Goal: Information Seeking & Learning: Learn about a topic

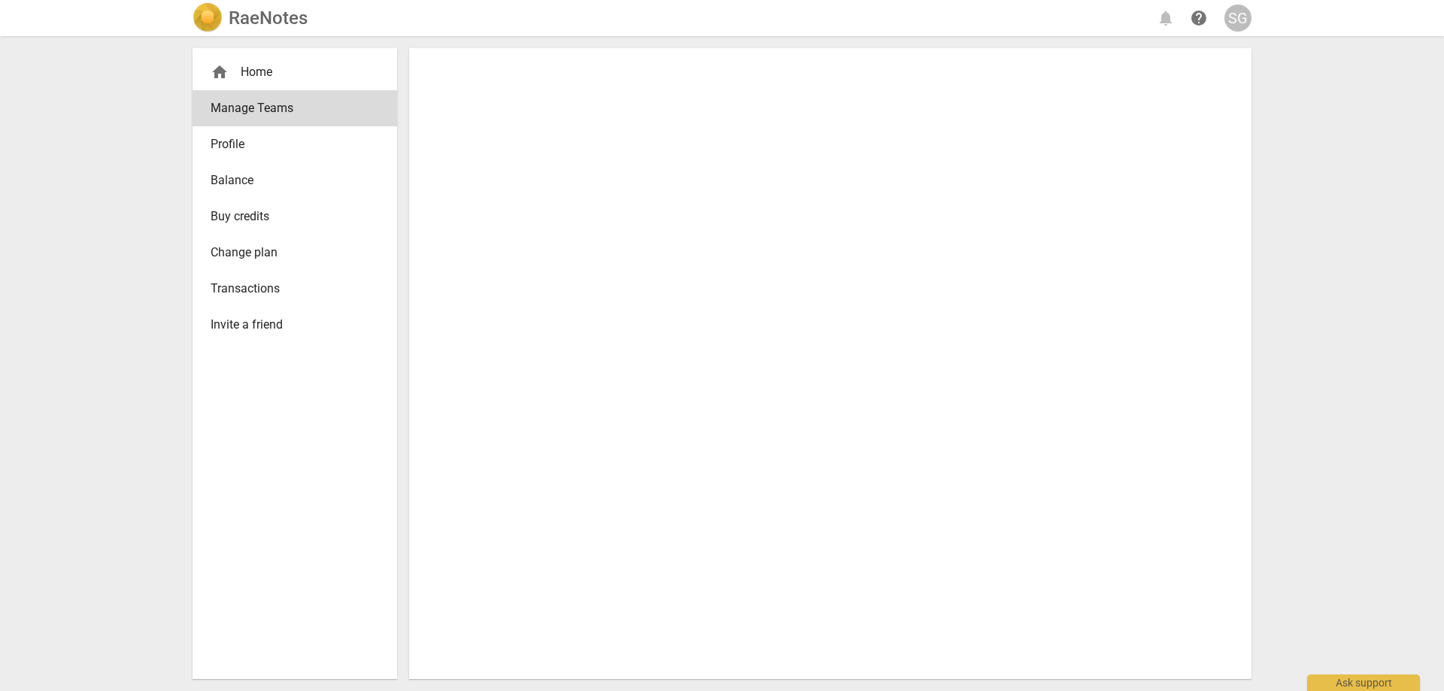
click at [269, 65] on div "home Home" at bounding box center [289, 72] width 156 height 18
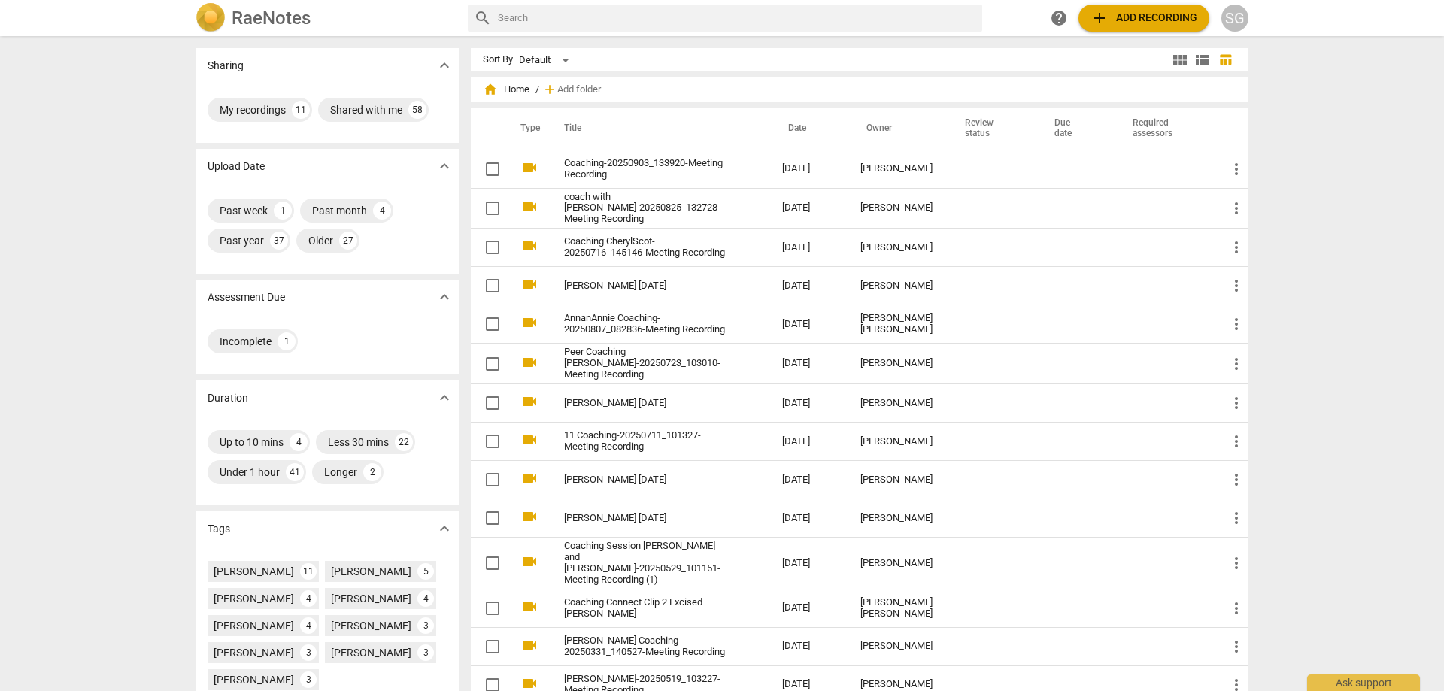
click at [1317, 141] on div "Sharing expand_more My recordings 11 Shared with me 58 Upload Date expand_more …" at bounding box center [722, 364] width 1444 height 653
click at [1327, 170] on div "Sharing expand_more My recordings 11 Shared with me 58 Upload Date expand_more …" at bounding box center [722, 364] width 1444 height 653
click at [1328, 214] on div "Sharing expand_more My recordings 11 Shared with me 58 Upload Date expand_more …" at bounding box center [722, 364] width 1444 height 653
click at [1324, 212] on div "Sharing expand_more My recordings 11 Shared with me 58 Upload Date expand_more …" at bounding box center [722, 364] width 1444 height 653
click at [1287, 217] on div "Sharing expand_more My recordings 11 Shared with me 58 Upload Date expand_more …" at bounding box center [722, 364] width 1444 height 653
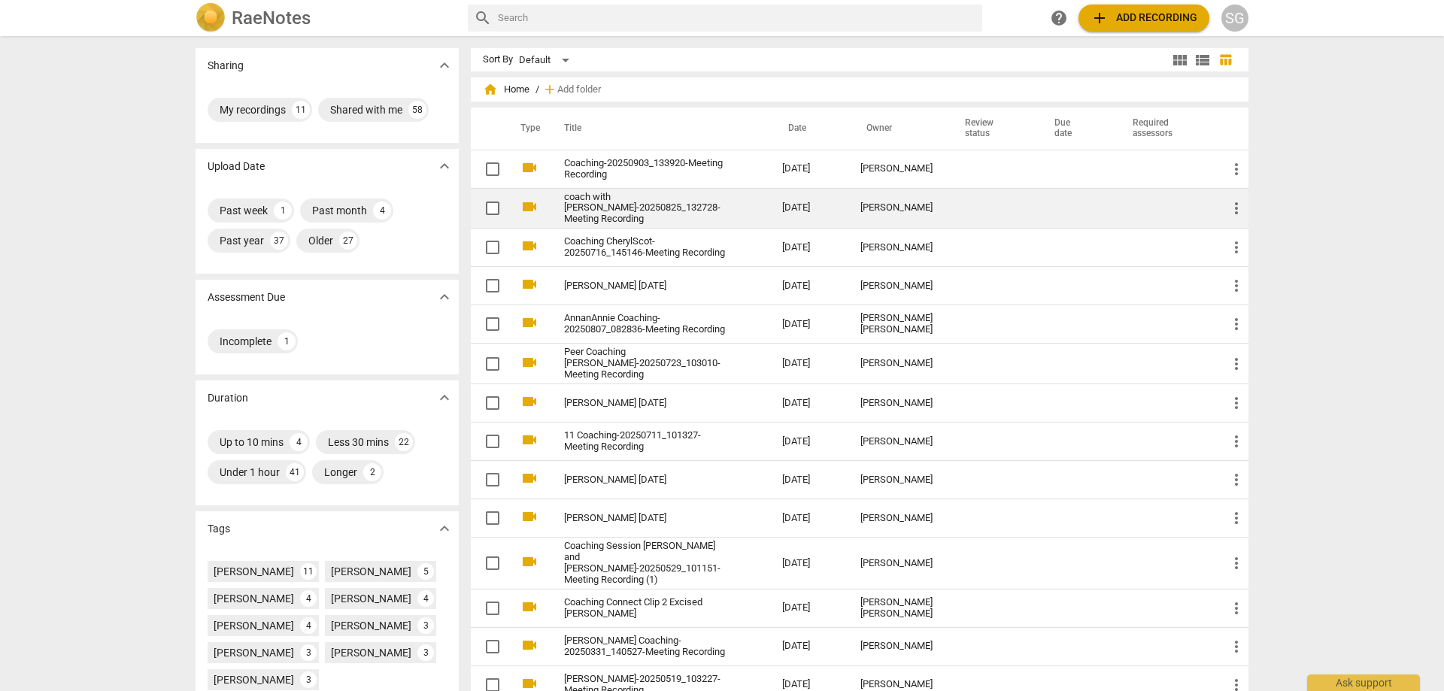
click at [714, 205] on td "coach with [PERSON_NAME]-20250825_132728-Meeting Recording" at bounding box center [658, 208] width 224 height 41
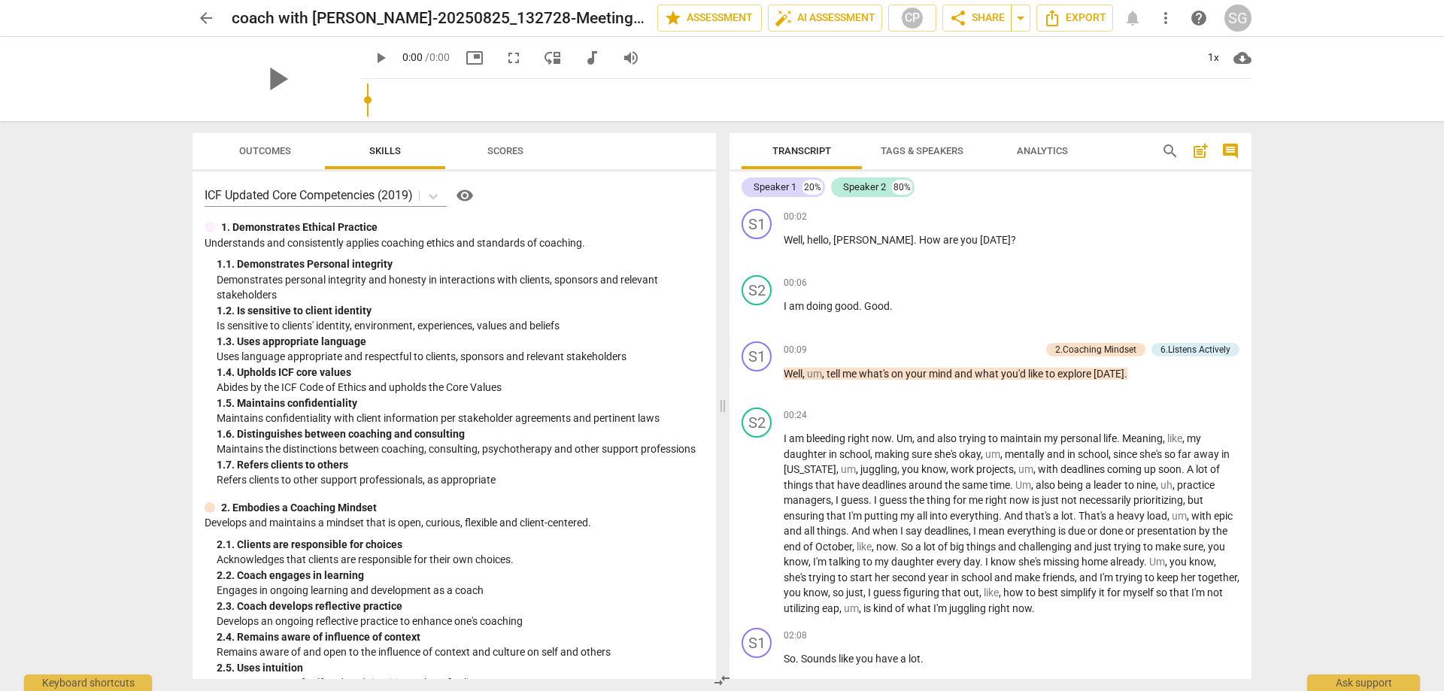
click at [131, 213] on div "arrow_back coach with [PERSON_NAME]-20250825_132728-Meeting Recording edit star…" at bounding box center [722, 345] width 1444 height 691
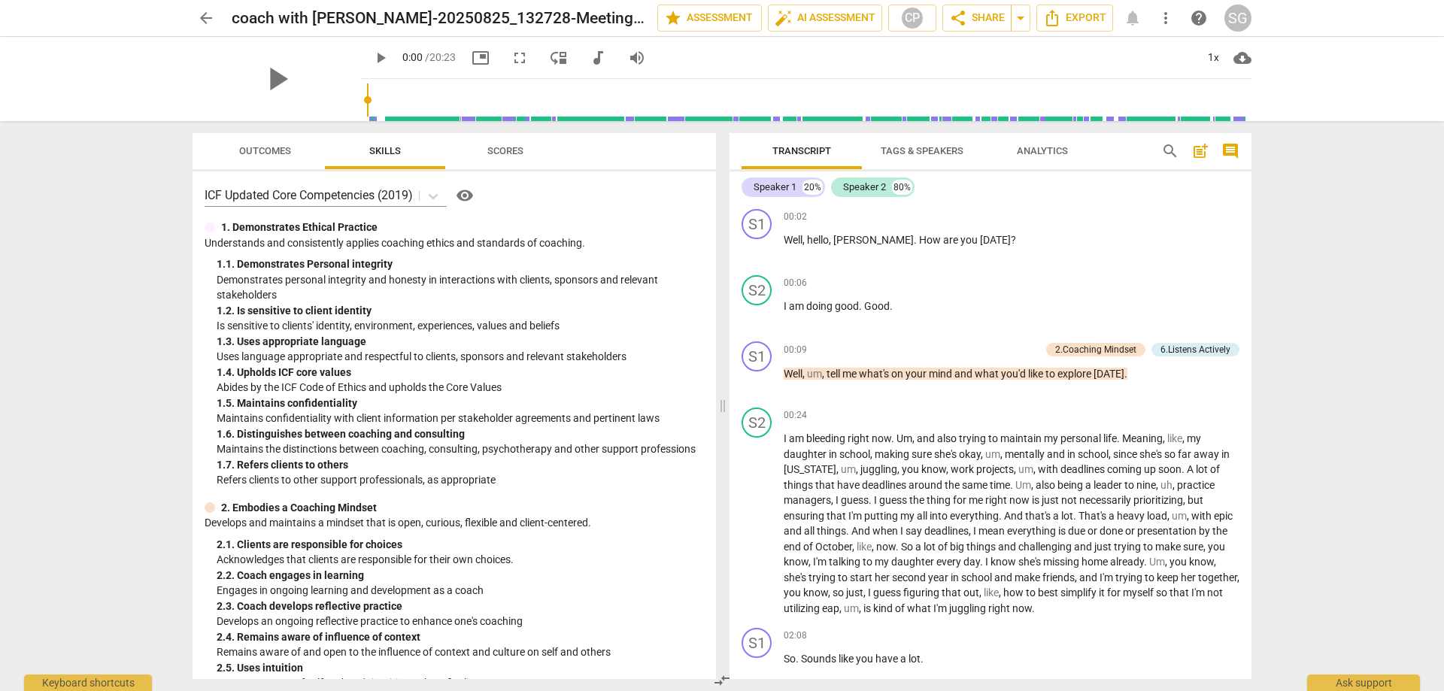
drag, startPoint x: 915, startPoint y: 149, endPoint x: 919, endPoint y: 156, distance: 7.7
click at [915, 149] on span "Tags & Speakers" at bounding box center [922, 150] width 83 height 11
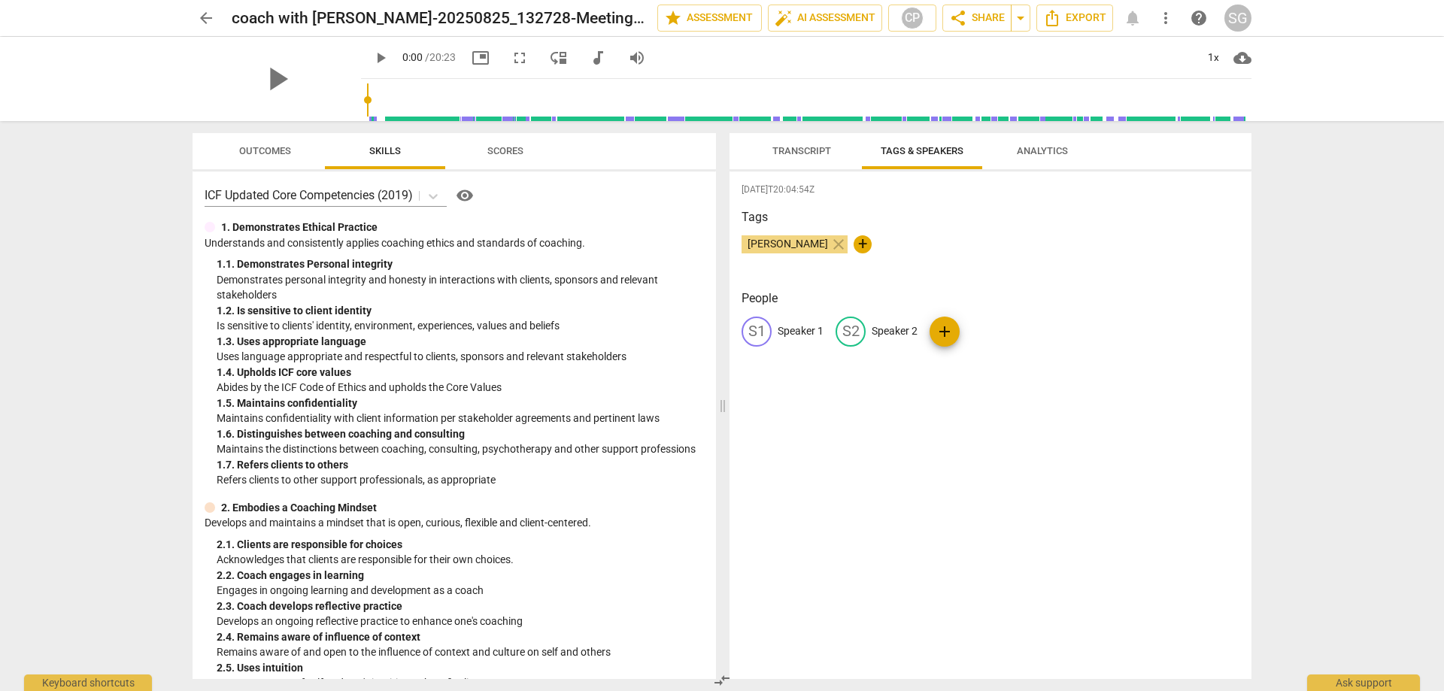
click at [796, 329] on p "Speaker 1" at bounding box center [801, 331] width 46 height 16
click at [800, 156] on span "Transcript" at bounding box center [801, 150] width 59 height 11
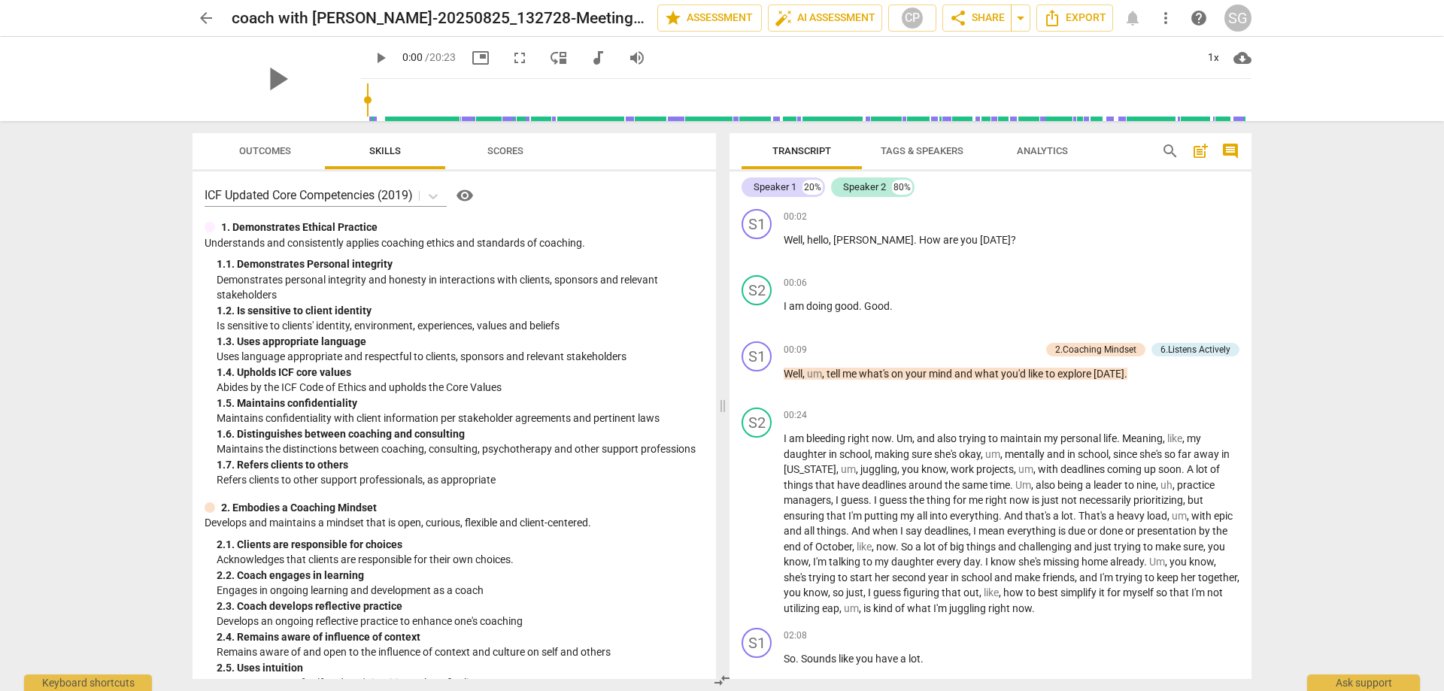
click at [905, 152] on span "Tags & Speakers" at bounding box center [922, 150] width 83 height 11
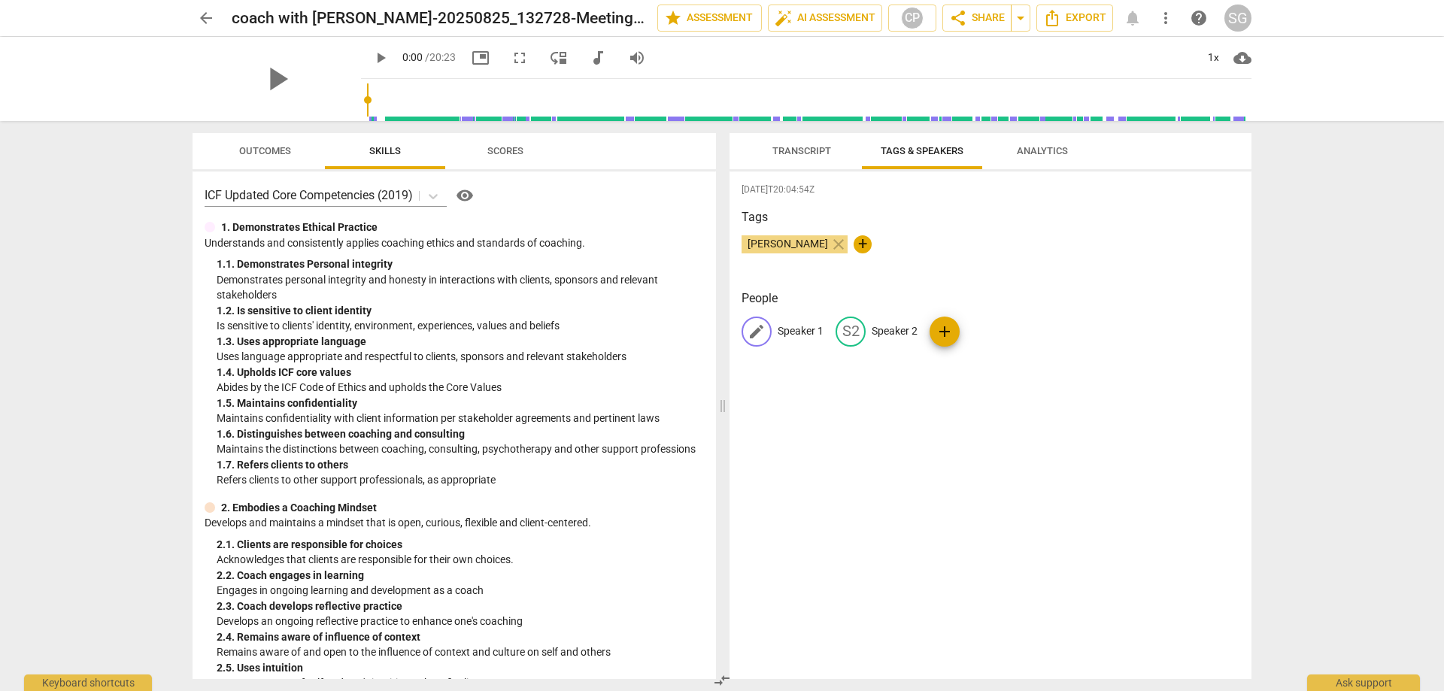
click at [791, 327] on p "Speaker 1" at bounding box center [801, 331] width 46 height 16
type input "[PERSON_NAME]"
click at [984, 330] on p "Speaker 2" at bounding box center [992, 331] width 46 height 16
type input "[PERSON_NAME]"
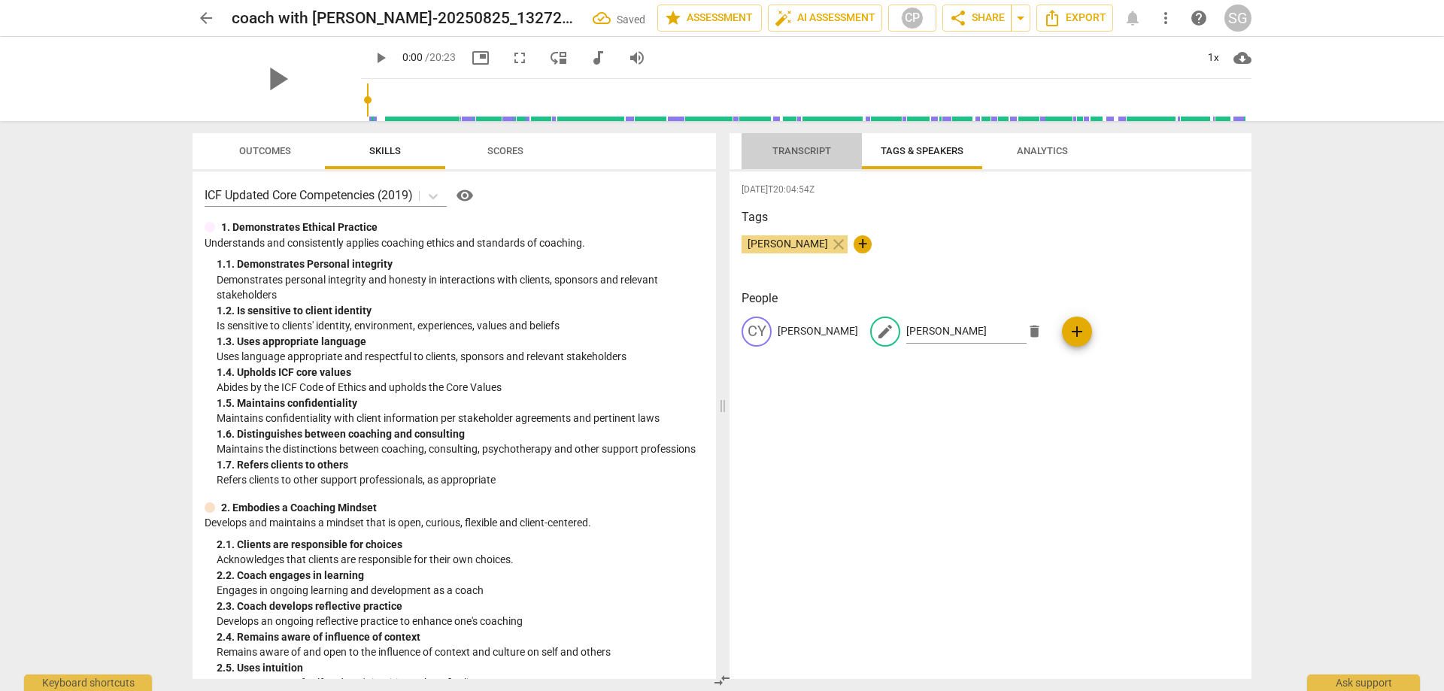
click at [805, 156] on span "Transcript" at bounding box center [801, 150] width 59 height 11
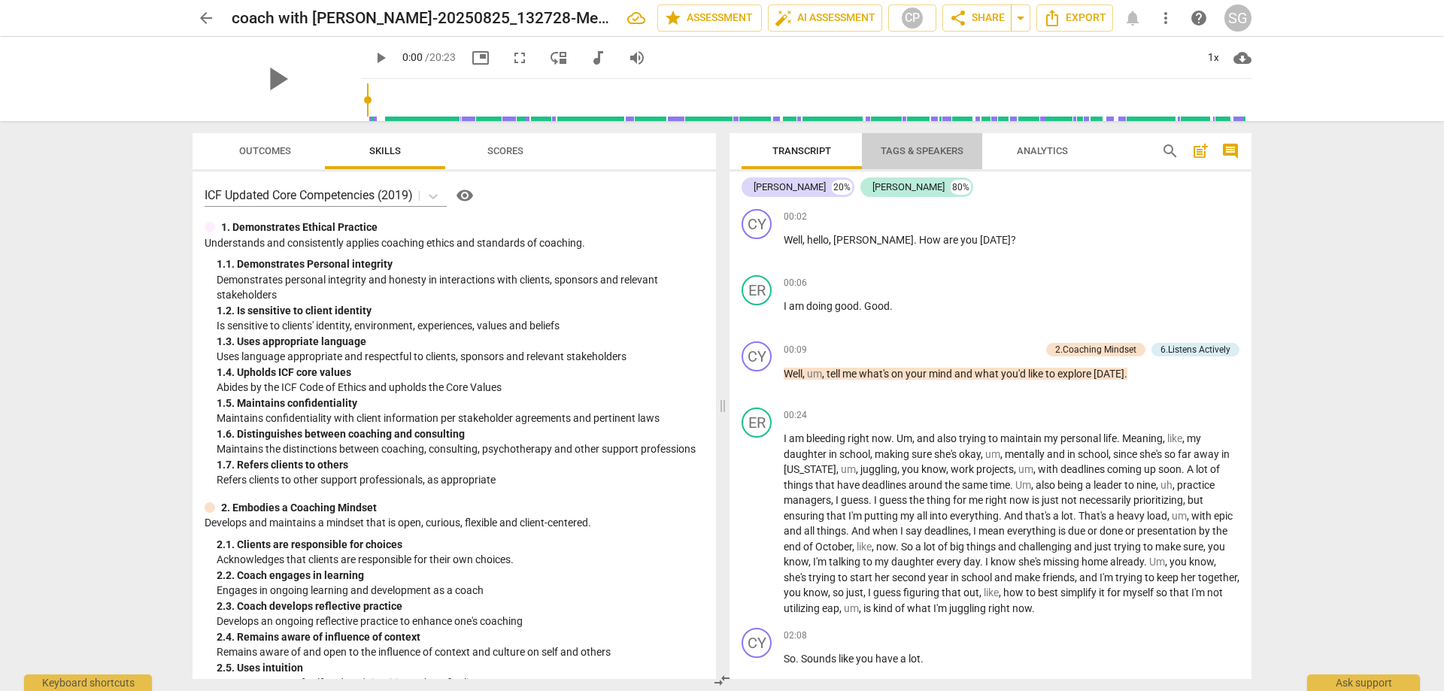
drag, startPoint x: 928, startPoint y: 150, endPoint x: 908, endPoint y: 195, distance: 49.2
click at [927, 150] on span "Tags & Speakers" at bounding box center [922, 150] width 83 height 11
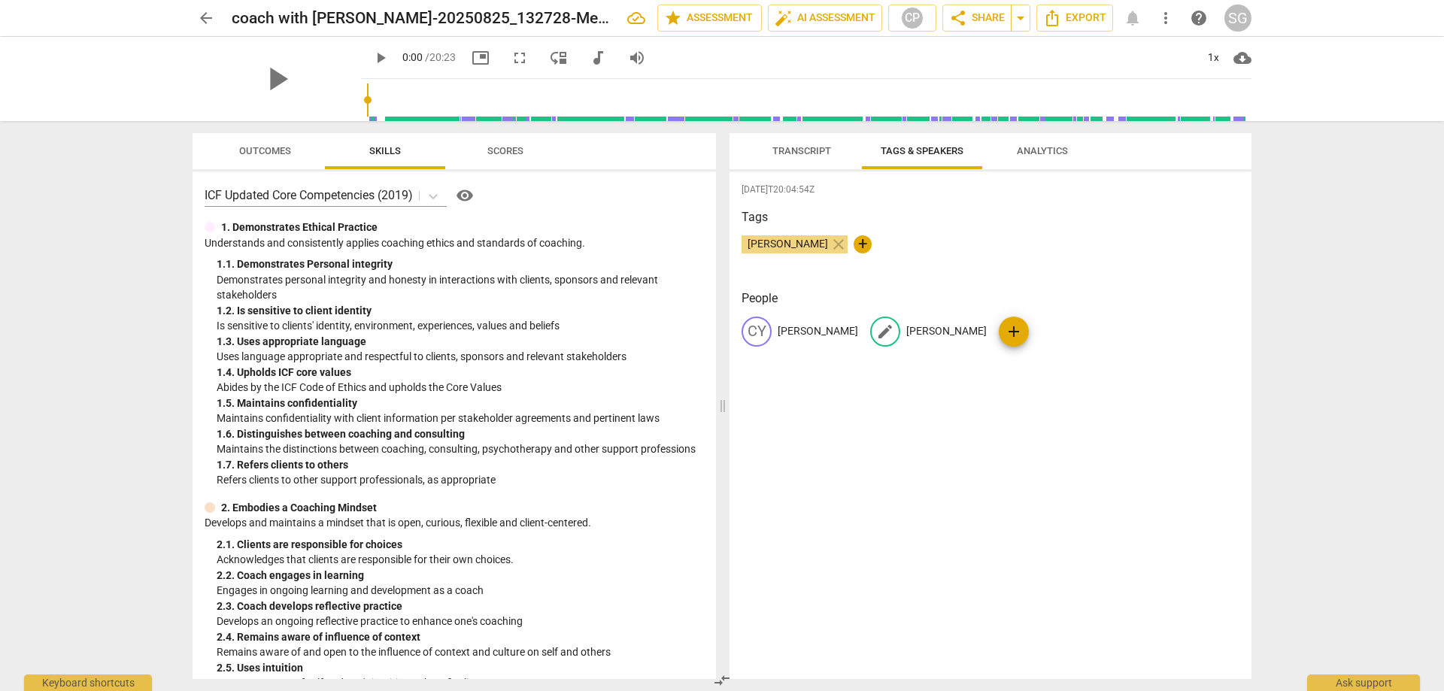
click at [906, 329] on p "[PERSON_NAME]" at bounding box center [946, 331] width 80 height 16
click at [906, 335] on input "[PERSON_NAME]" at bounding box center [966, 332] width 120 height 24
type input "[PERSON_NAME]"
click at [794, 146] on span "Transcript" at bounding box center [801, 150] width 59 height 11
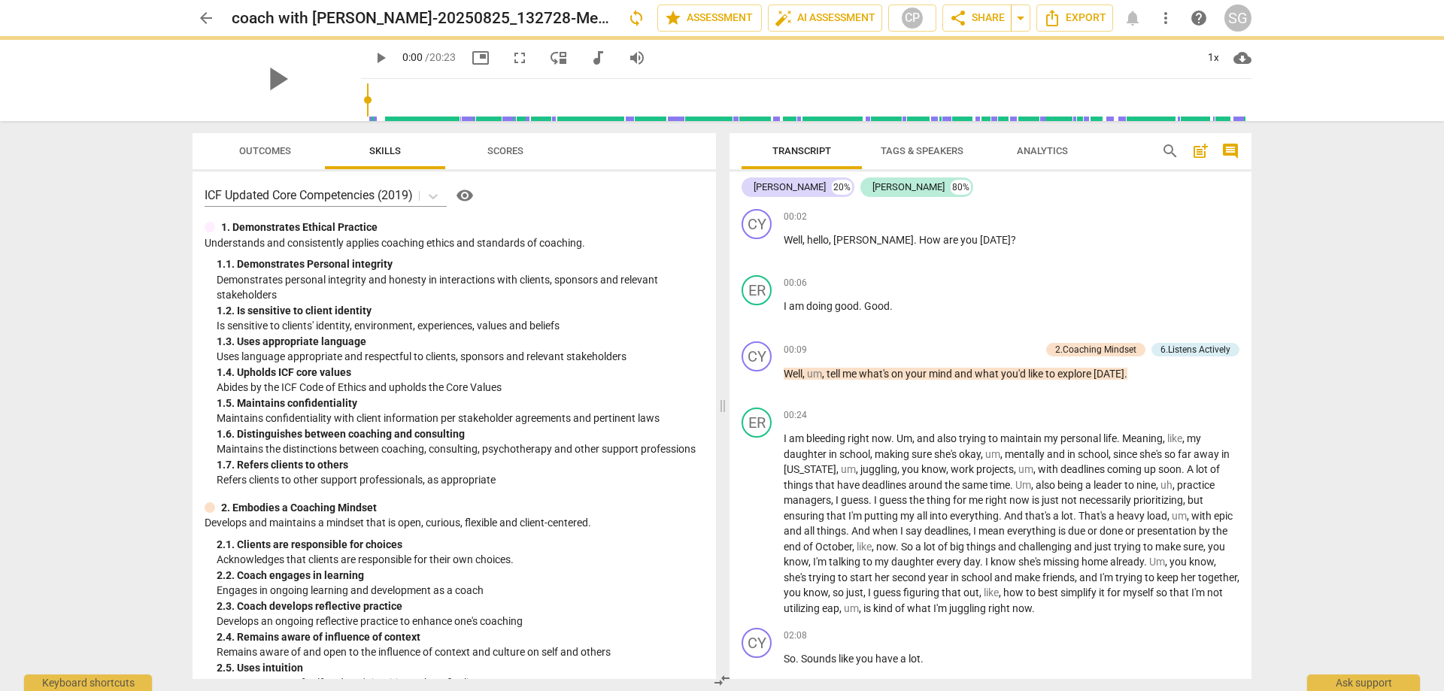
click at [1285, 247] on div "arrow_back coach with [PERSON_NAME]-20250825_132728-Meeting Recording sync edit…" at bounding box center [722, 345] width 1444 height 691
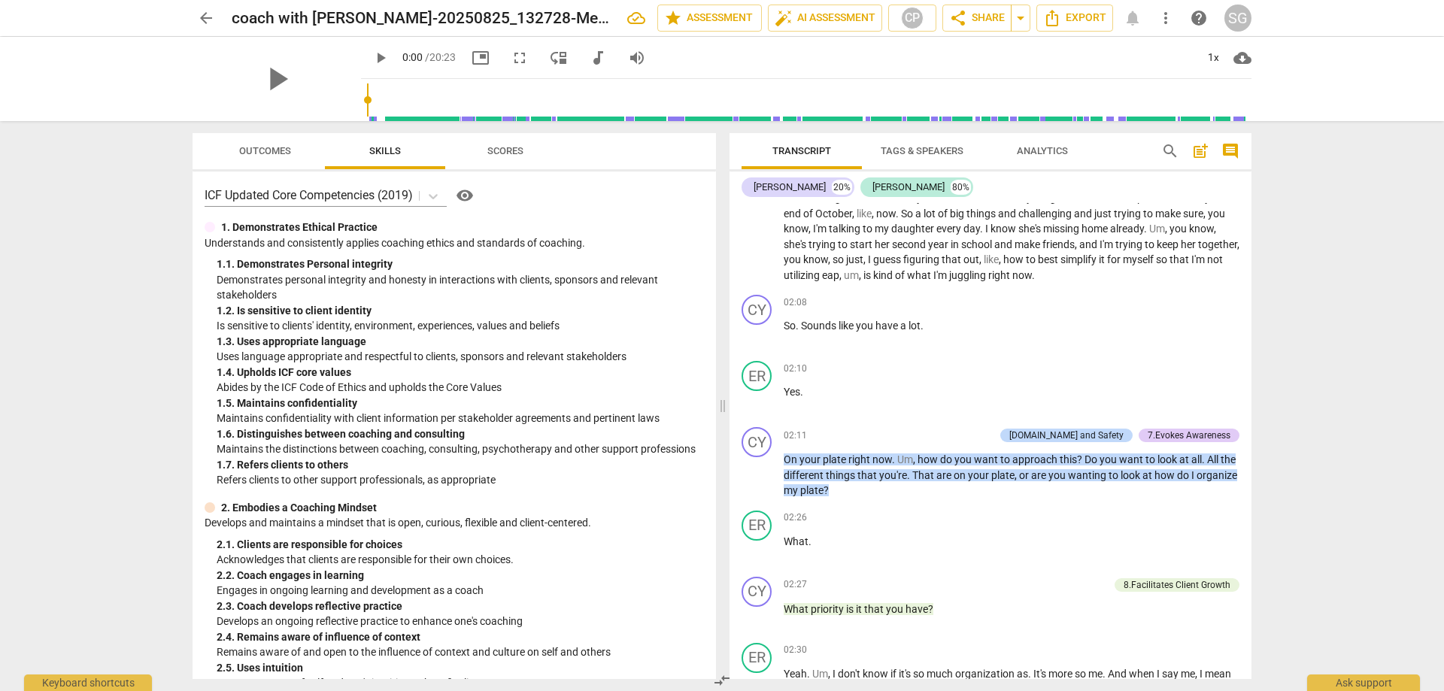
scroll to position [342, 0]
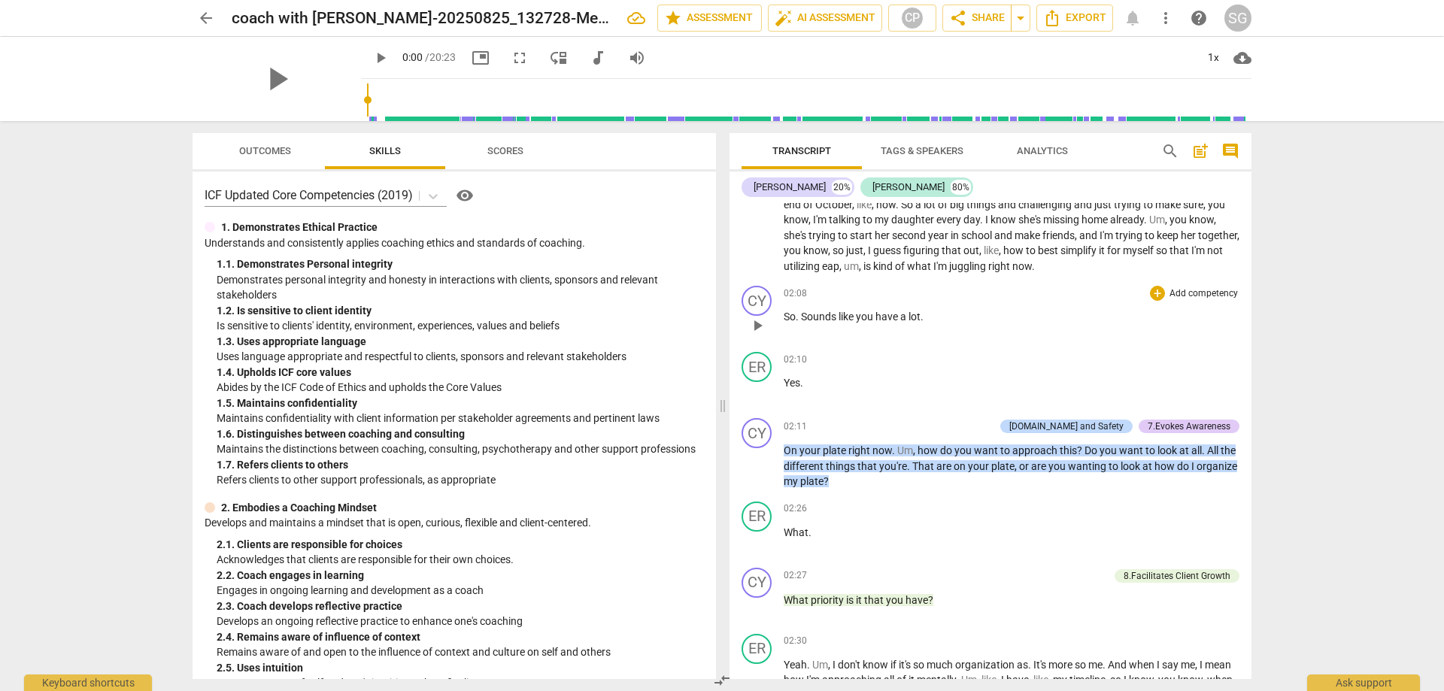
click at [948, 311] on p "So . Sounds like you have a lot ." at bounding box center [1012, 317] width 456 height 16
click at [824, 386] on p "Yes ." at bounding box center [1012, 383] width 456 height 16
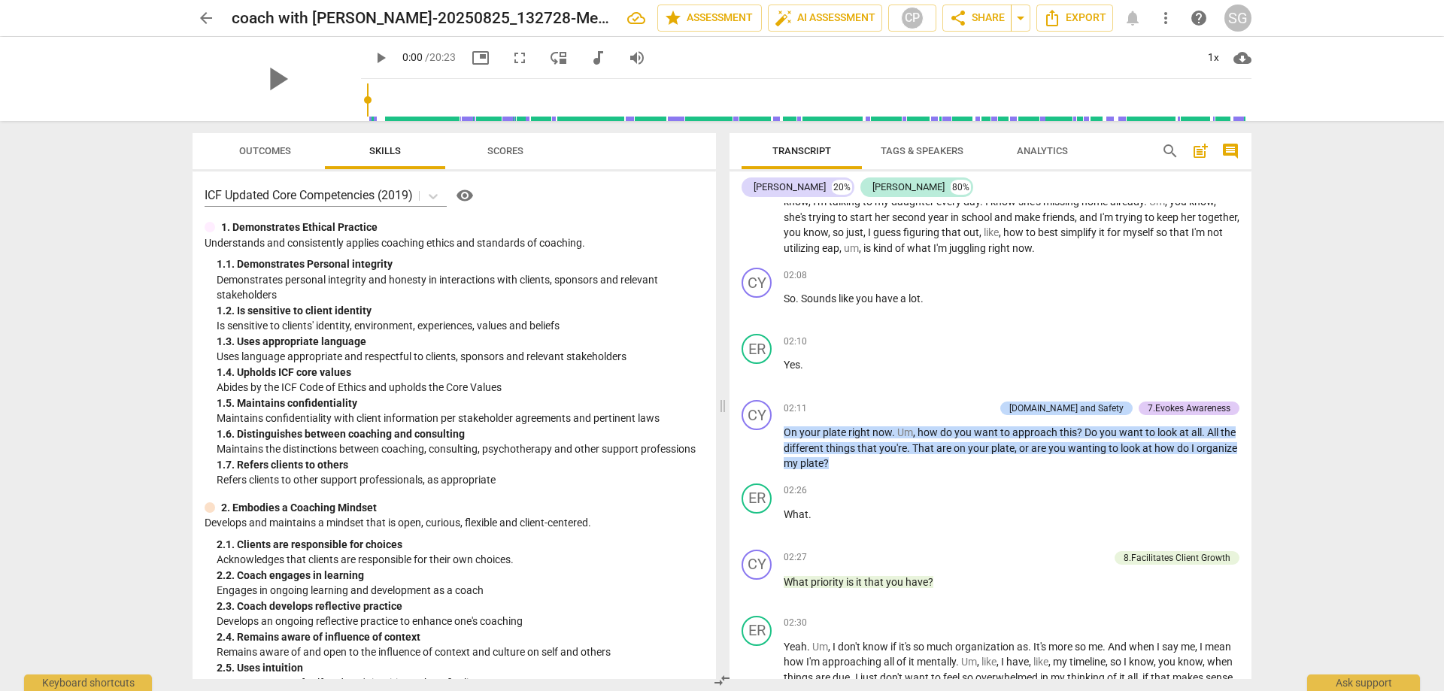
scroll to position [378, 0]
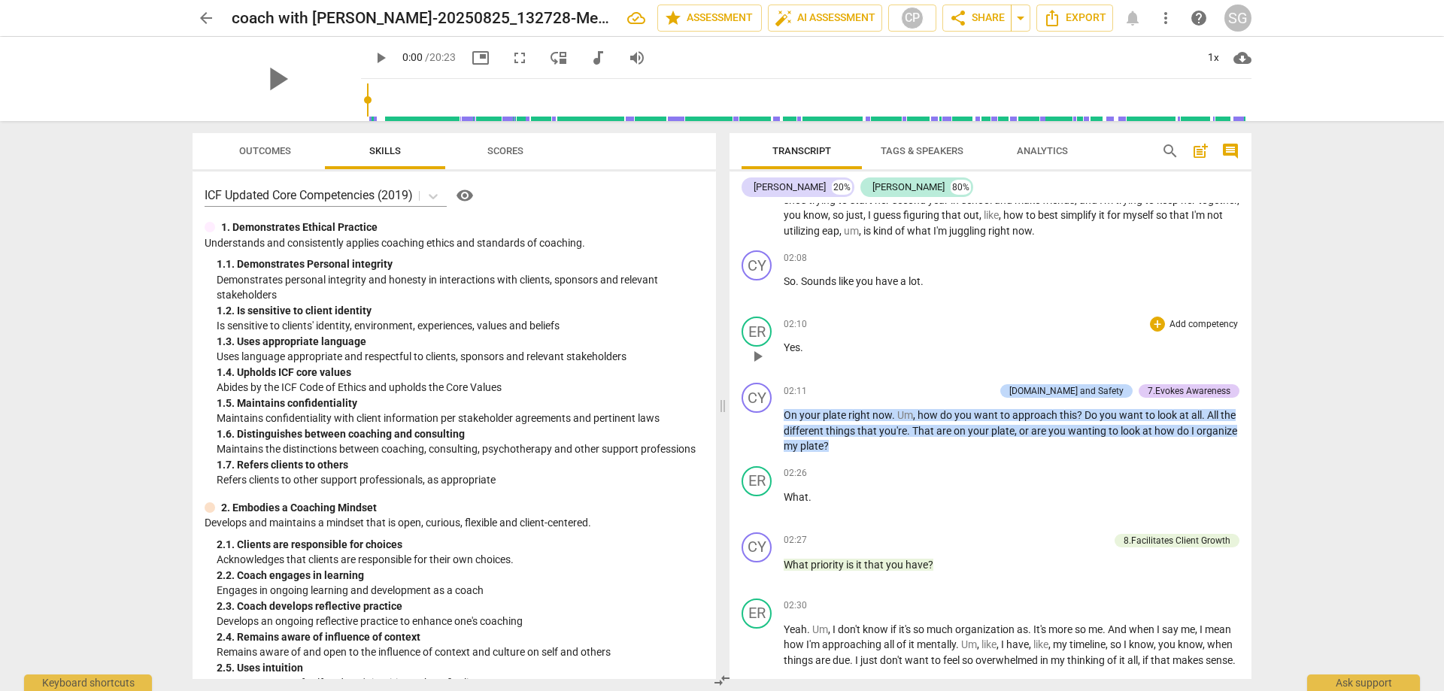
click at [827, 347] on p "Yes ." at bounding box center [1012, 348] width 456 height 16
click at [1277, 378] on div "arrow_back coach with [PERSON_NAME]-20250825_132728-Meeting Recording edit star…" at bounding box center [722, 345] width 1444 height 691
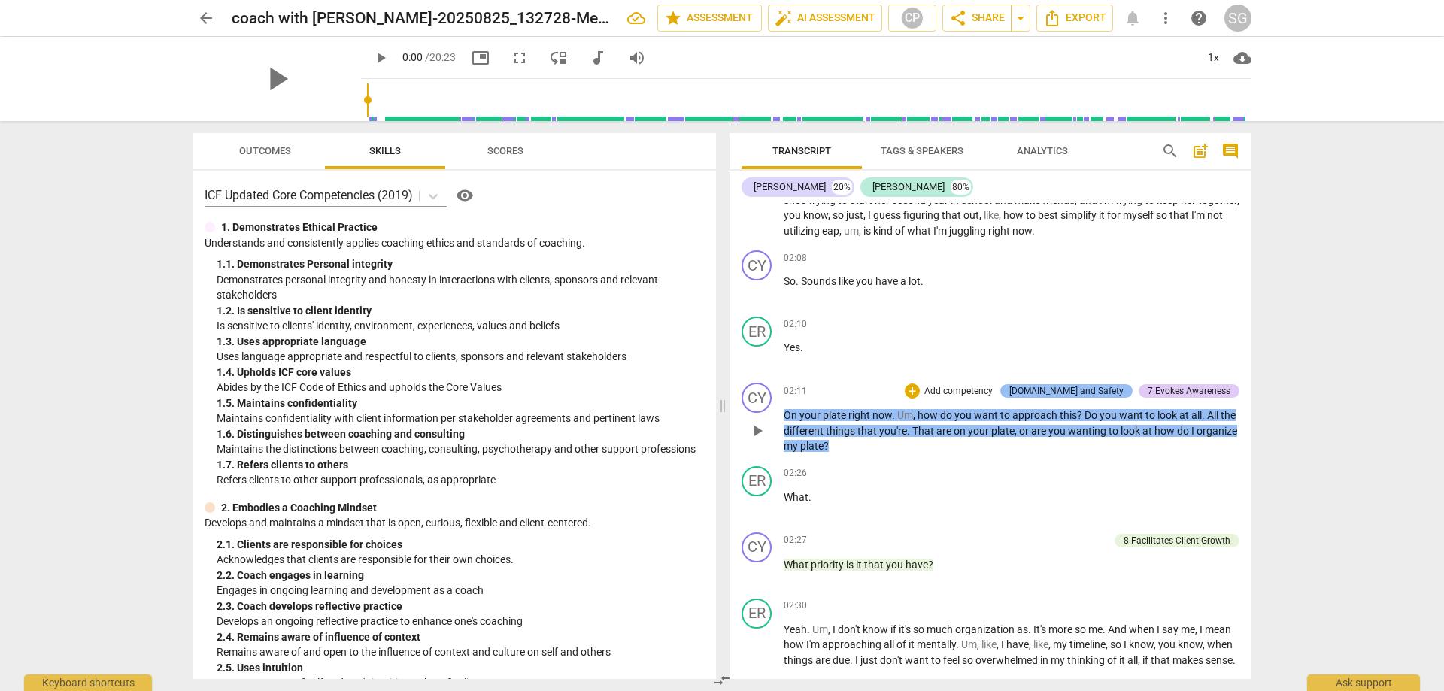
click at [1074, 390] on div "[DOMAIN_NAME] and Safety" at bounding box center [1066, 391] width 114 height 14
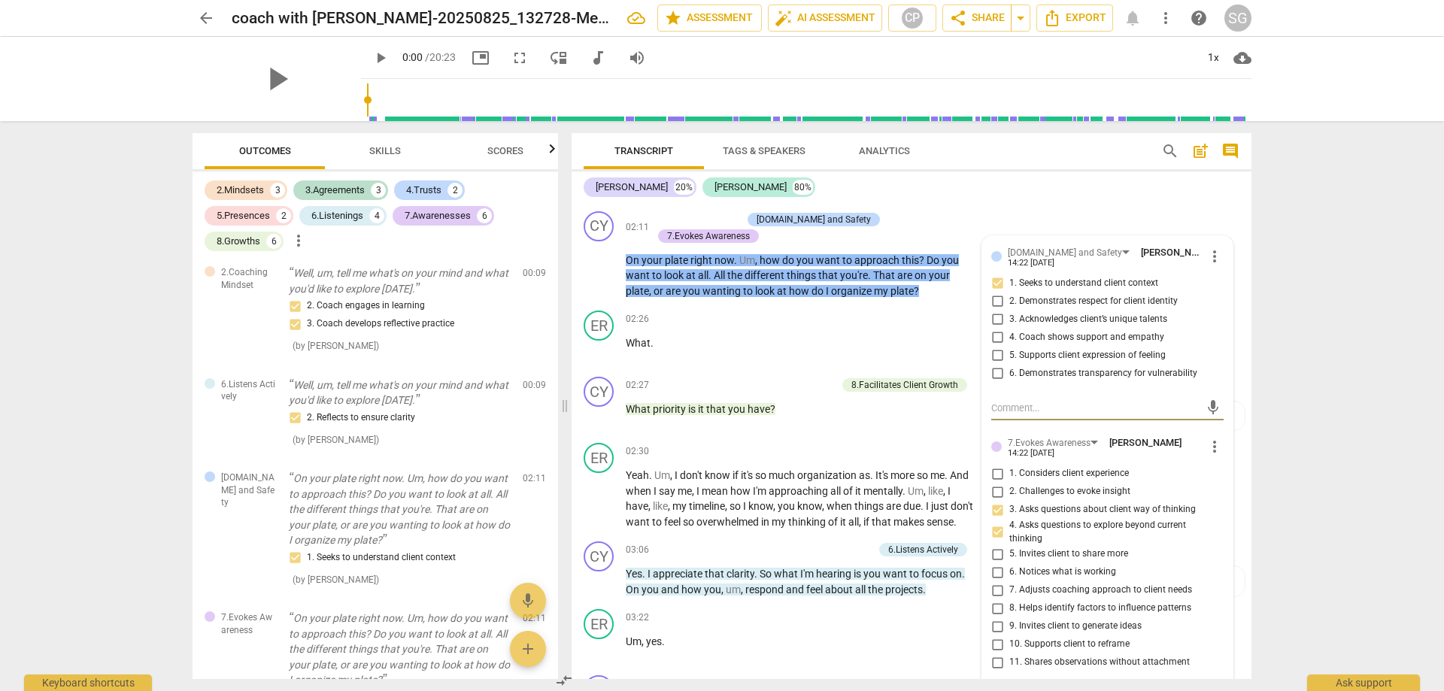
scroll to position [578, 0]
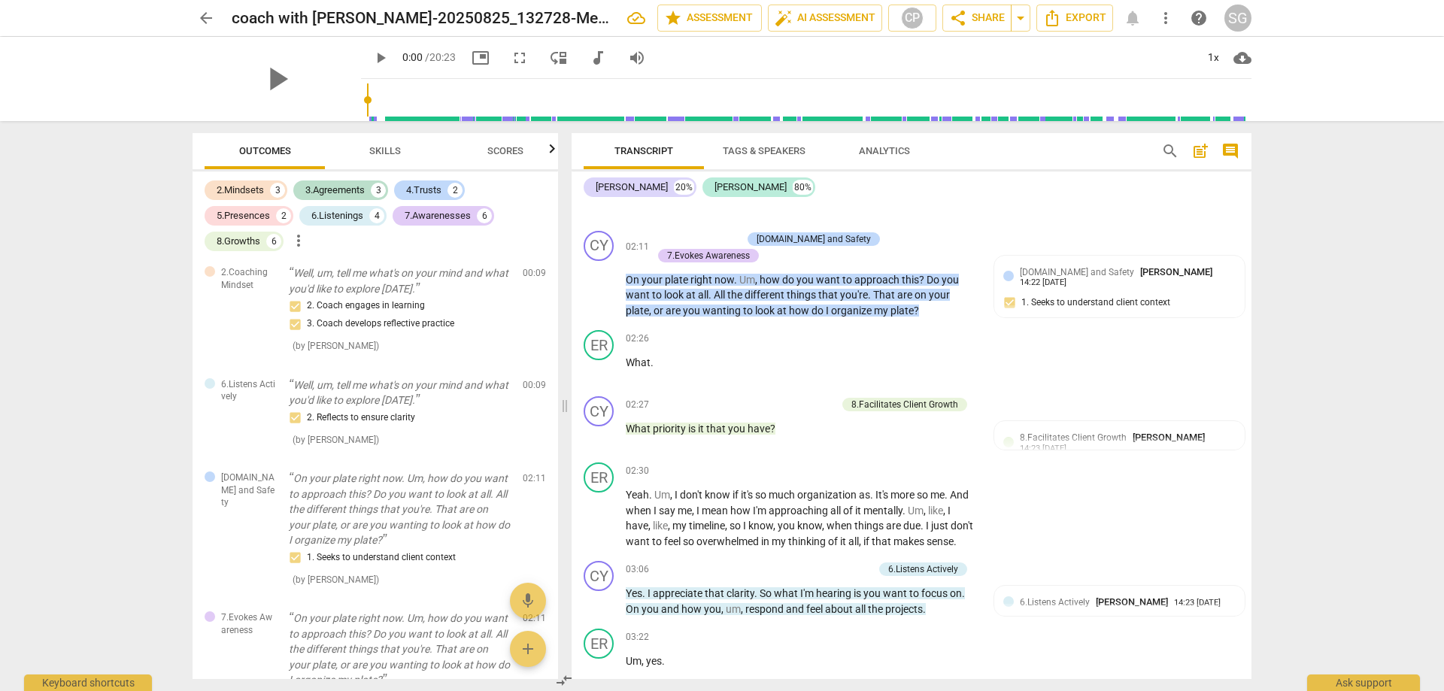
click at [376, 155] on span "Skills" at bounding box center [385, 150] width 32 height 11
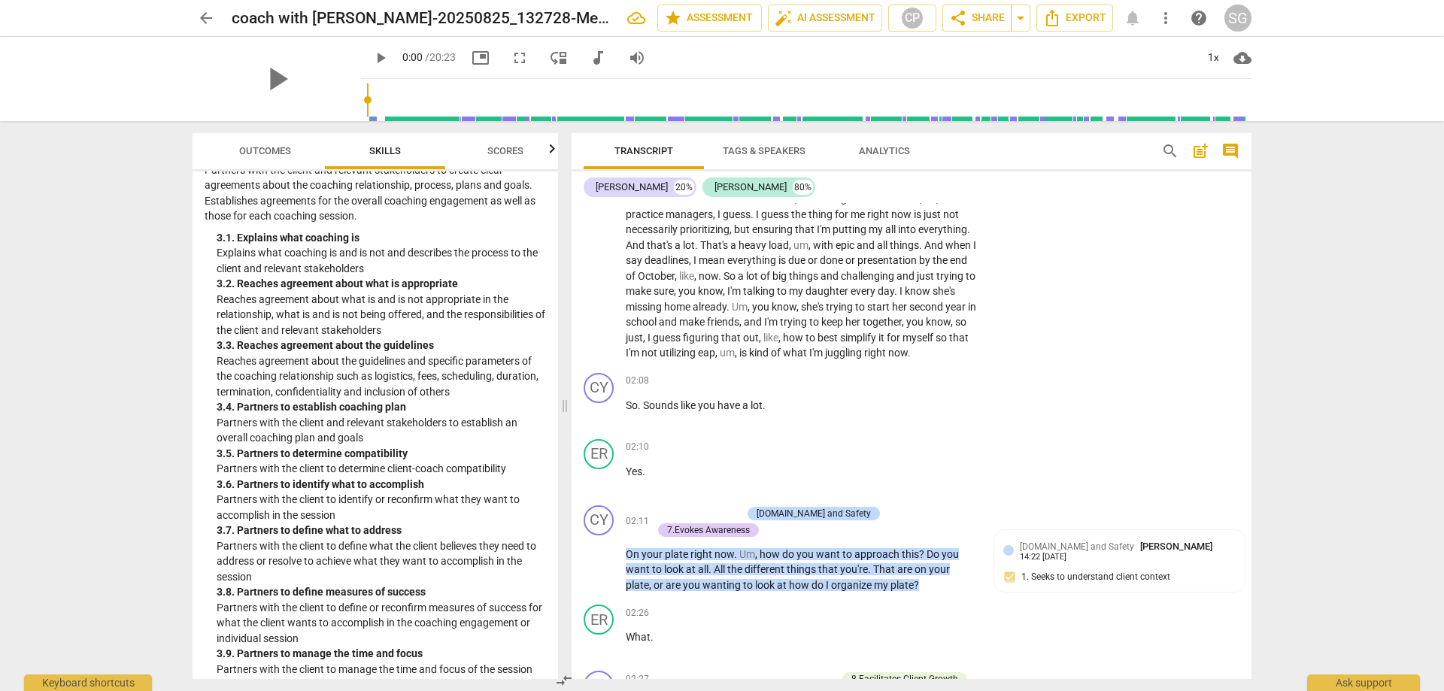
scroll to position [284, 0]
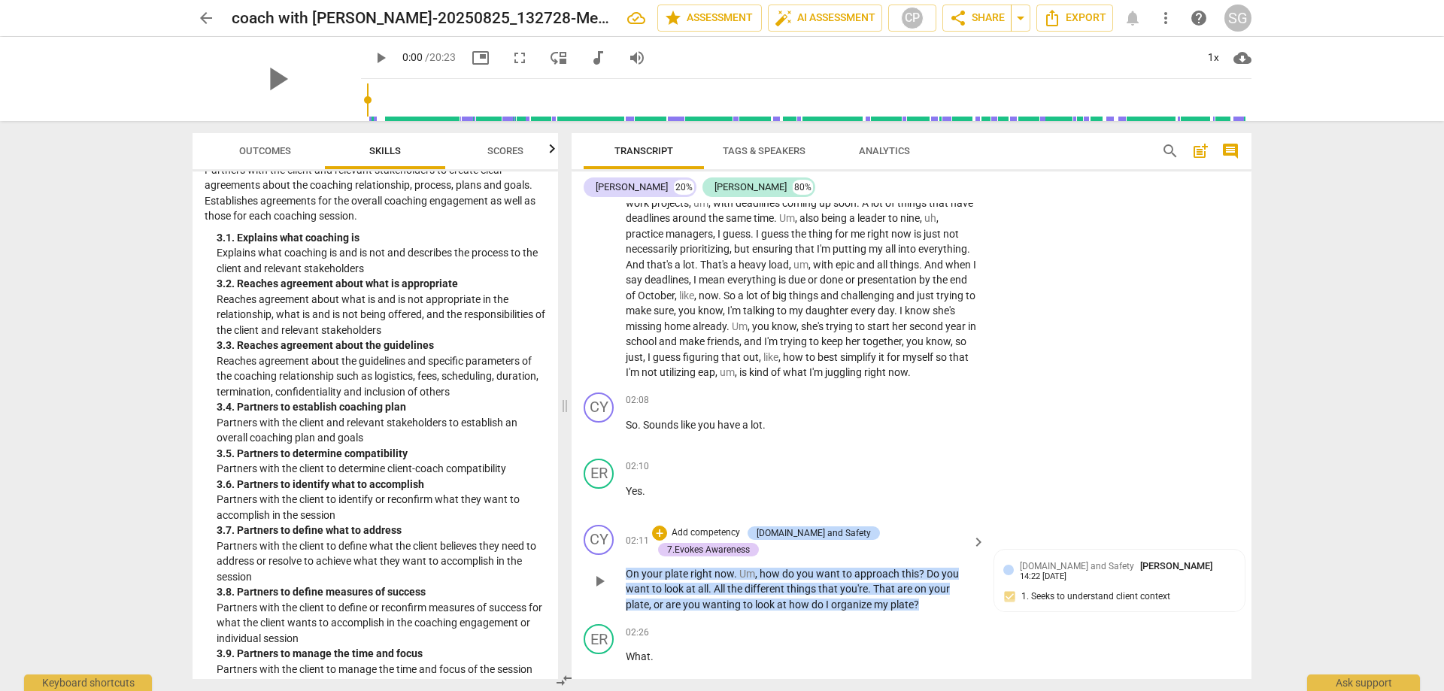
click at [935, 602] on p "On your plate right now . Um , how do you want to approach this ? Do you want t…" at bounding box center [802, 589] width 352 height 47
click at [928, 605] on p "On your plate right now . Um , how do you want to approach this ? Do you want t…" at bounding box center [802, 589] width 352 height 47
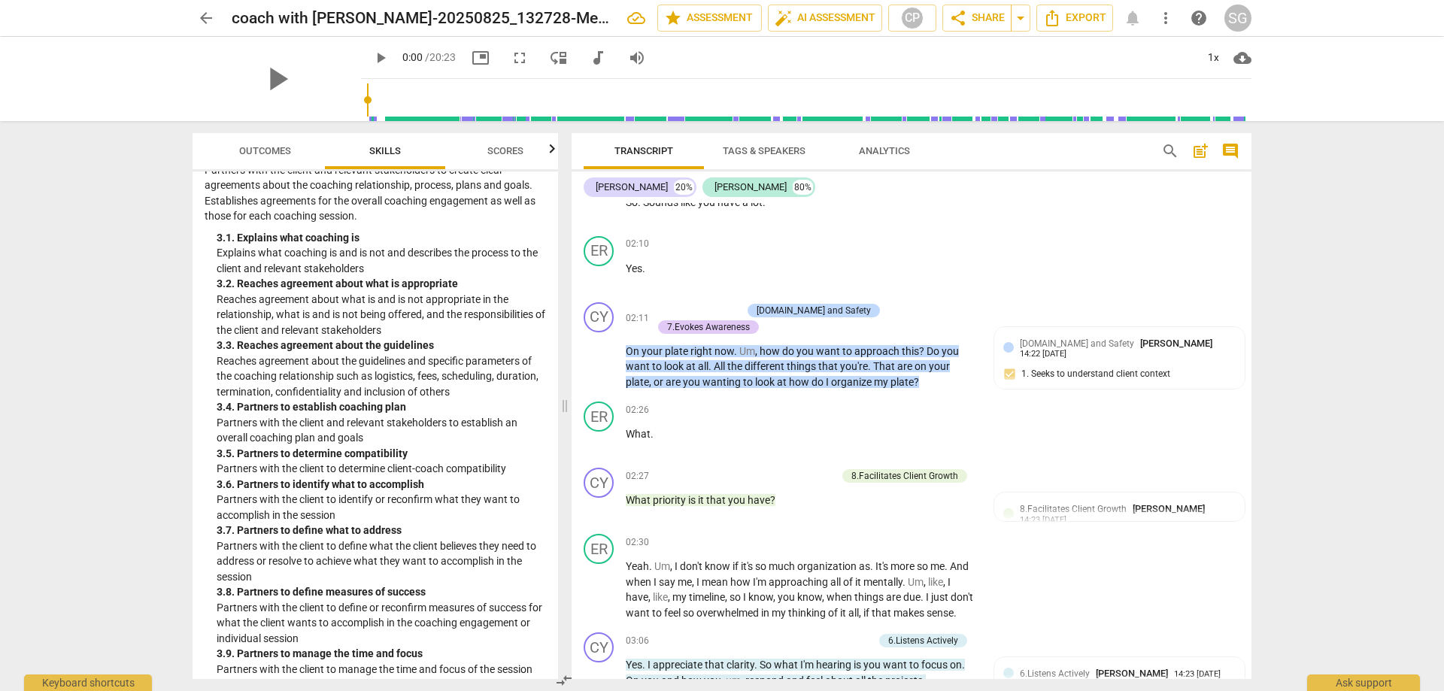
scroll to position [516, 0]
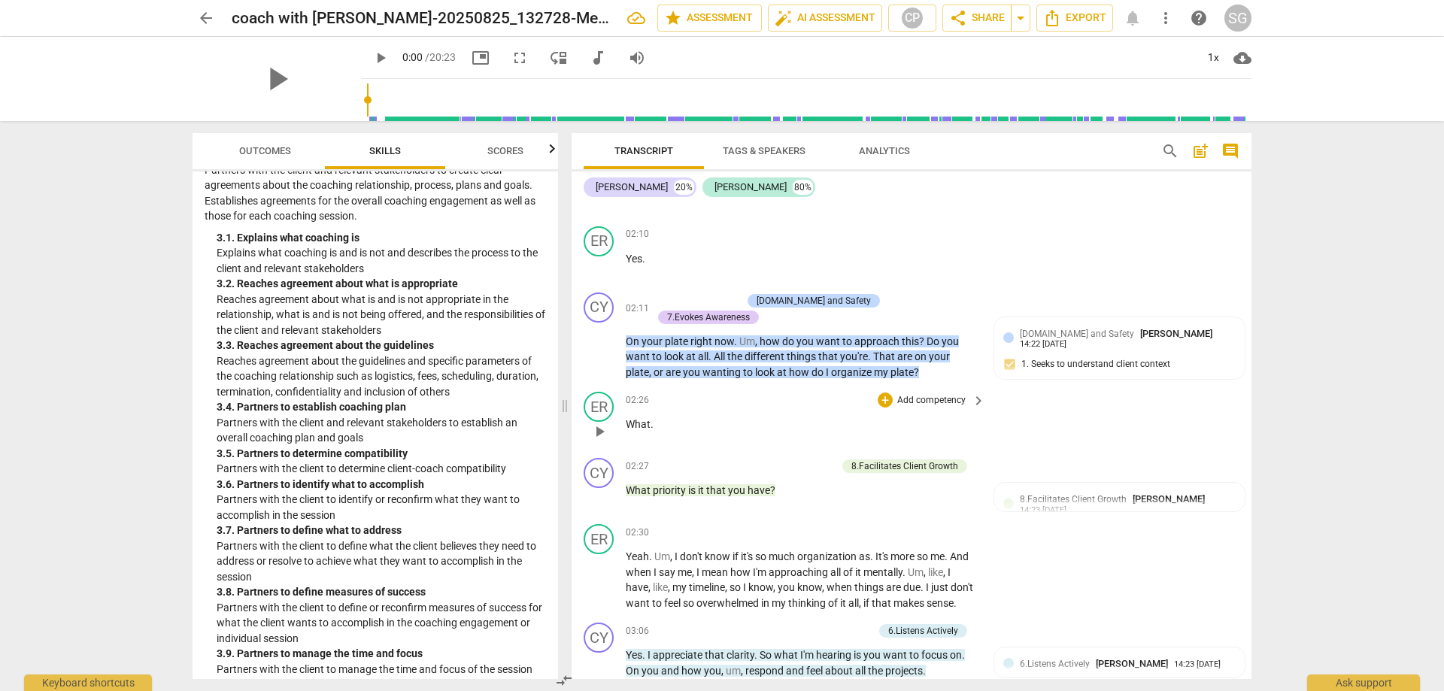
click at [601, 431] on span "play_arrow" at bounding box center [599, 432] width 18 height 18
click at [599, 431] on span "pause" at bounding box center [599, 432] width 18 height 18
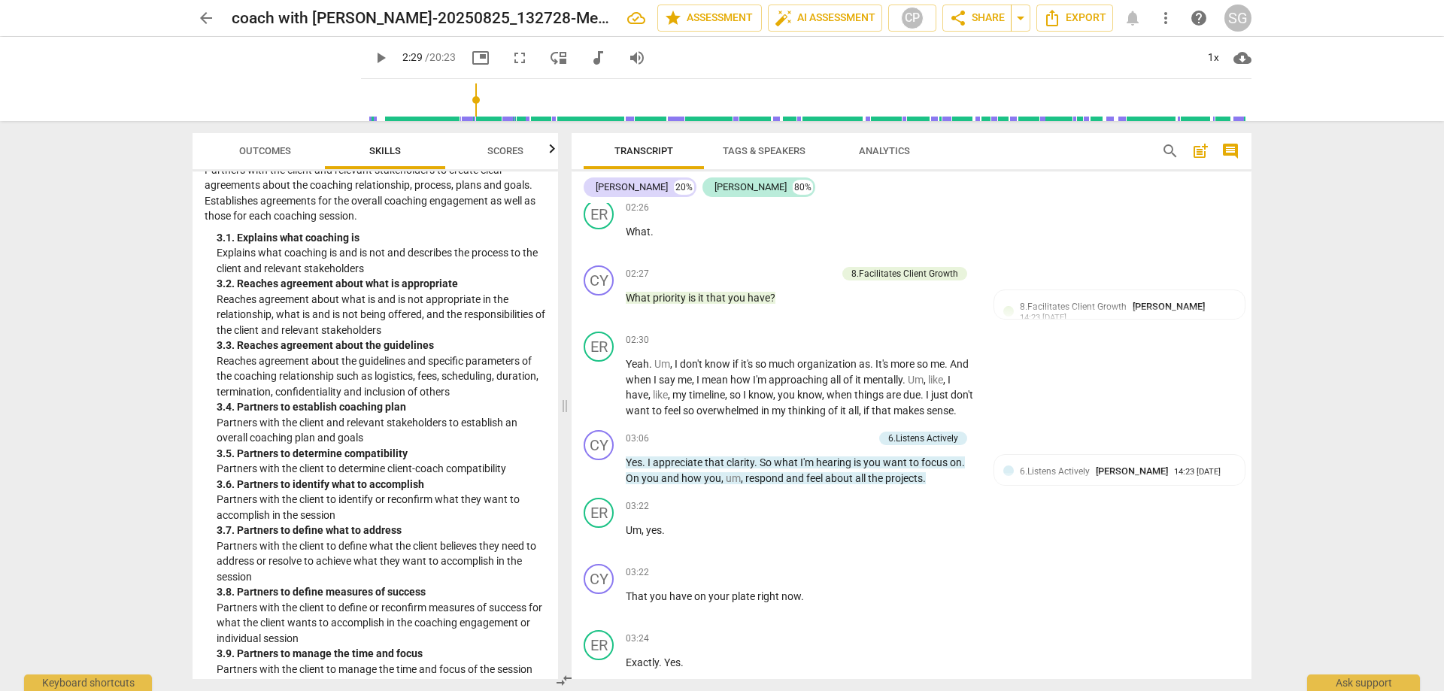
scroll to position [759, 0]
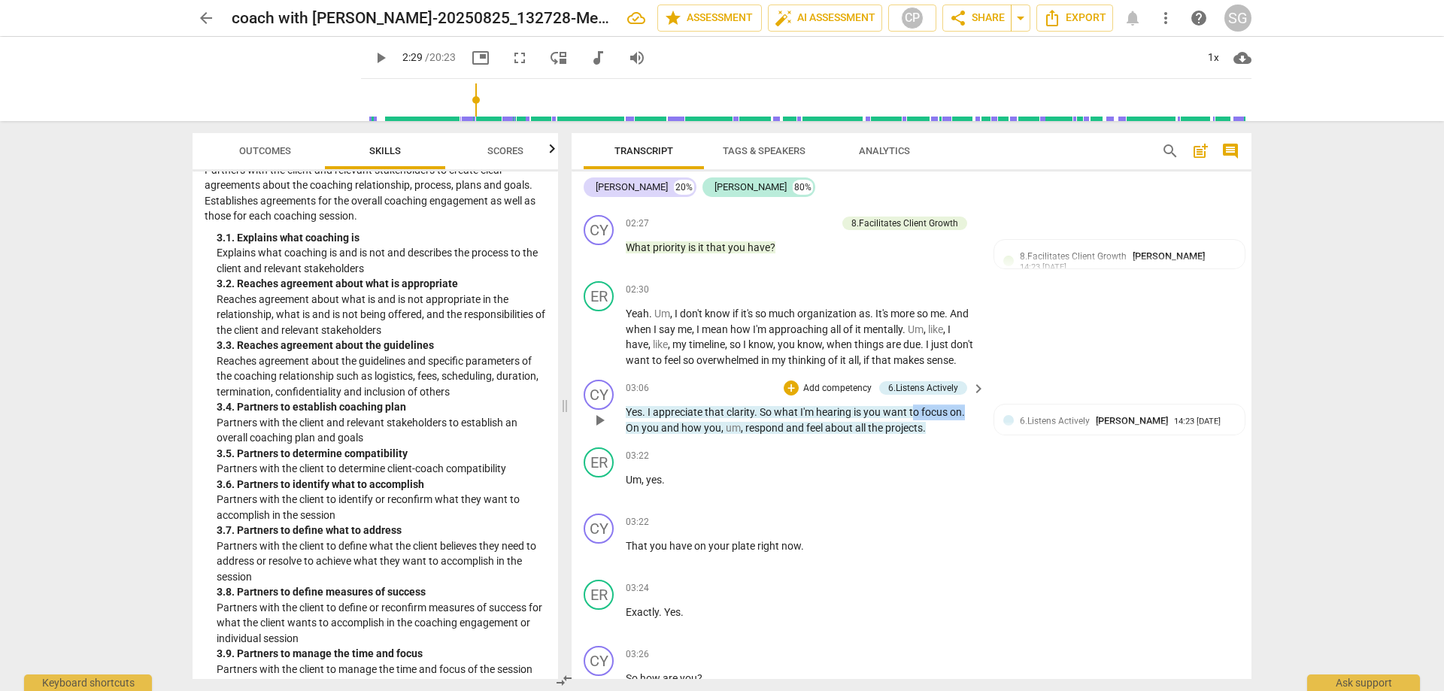
drag, startPoint x: 970, startPoint y: 426, endPoint x: 956, endPoint y: 443, distance: 21.9
click at [917, 428] on p "Yes . I appreciate that clarity . So what I'm hearing is you want to focus on .…" at bounding box center [802, 420] width 352 height 31
click at [947, 441] on div "CY play_arrow pause 03:06 + Add competency 6.Listens Actively keyboard_arrow_ri…" at bounding box center [912, 408] width 680 height 68
drag, startPoint x: 698, startPoint y: 356, endPoint x: 887, endPoint y: 364, distance: 189.7
click at [887, 364] on p "Yeah . Um , I don't know if it's so much organization as . It's more so me . An…" at bounding box center [802, 337] width 352 height 62
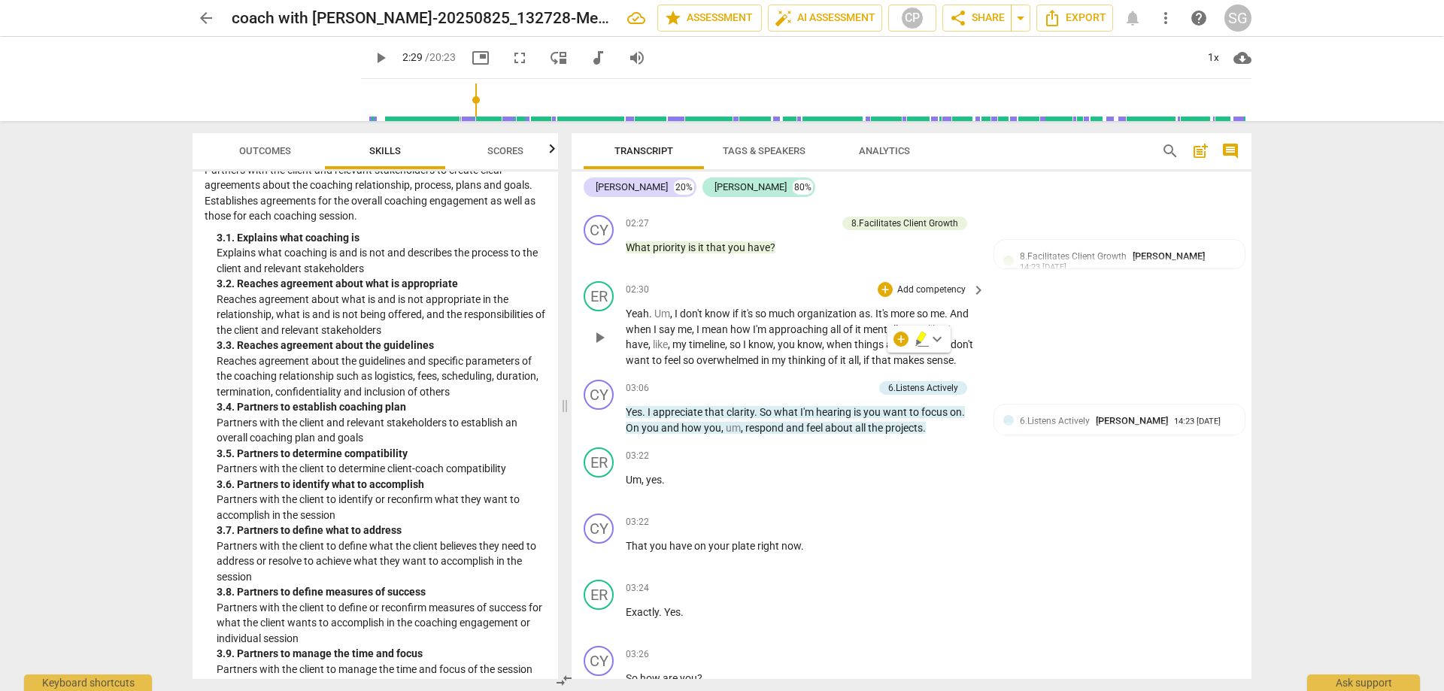
click at [975, 356] on div "Yeah . Um , I don't know if it's so much organization as . It's more so me . An…" at bounding box center [806, 337] width 361 height 62
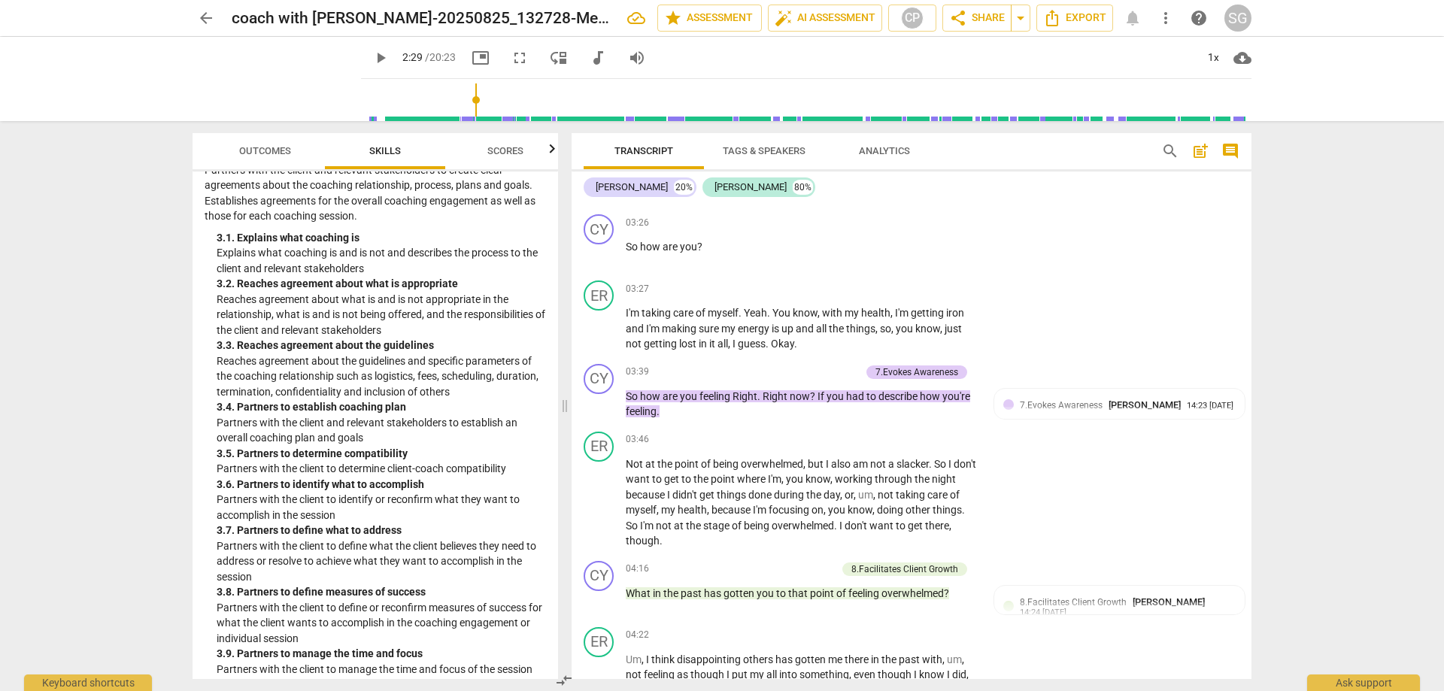
scroll to position [1205, 0]
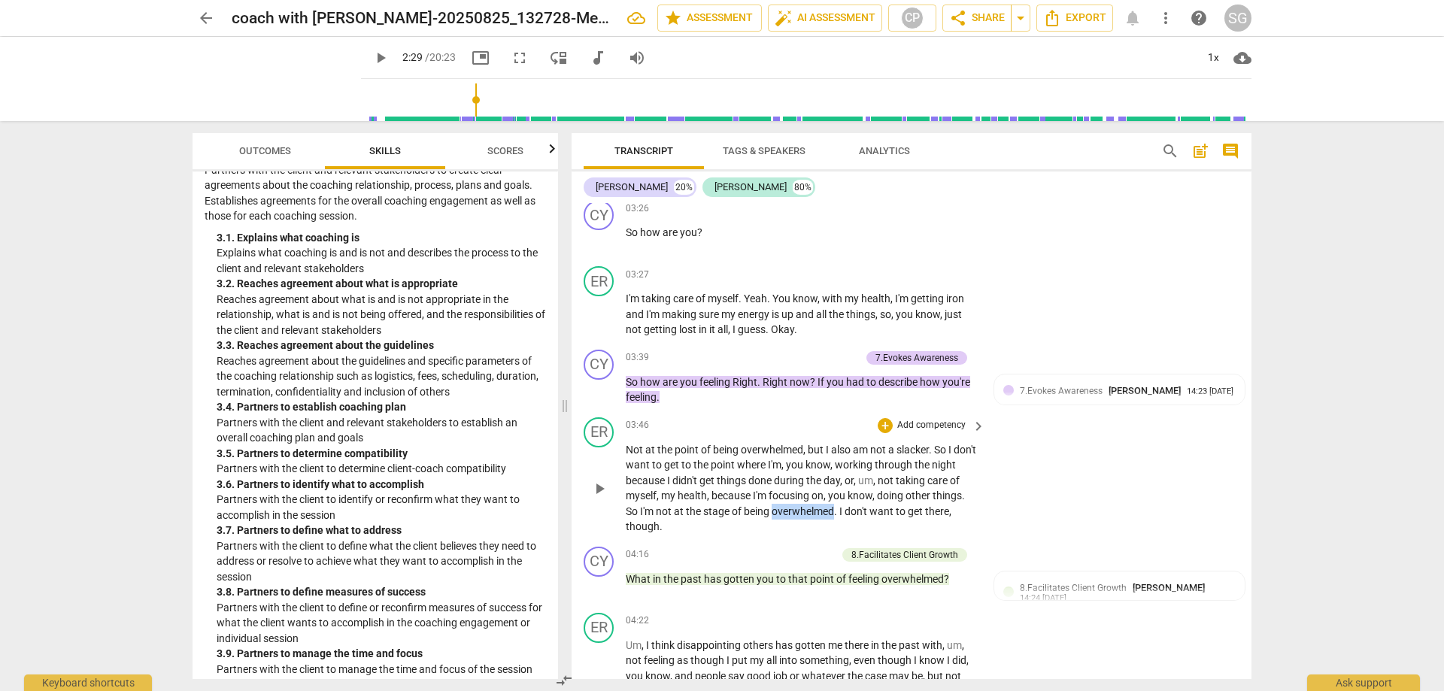
drag, startPoint x: 808, startPoint y: 526, endPoint x: 868, endPoint y: 526, distance: 60.2
click at [834, 517] on span "overwhelmed" at bounding box center [803, 511] width 62 height 12
click at [978, 521] on div "Not at the point of being overwhelmed , but I also am not a slacker . So I don'…" at bounding box center [806, 488] width 361 height 92
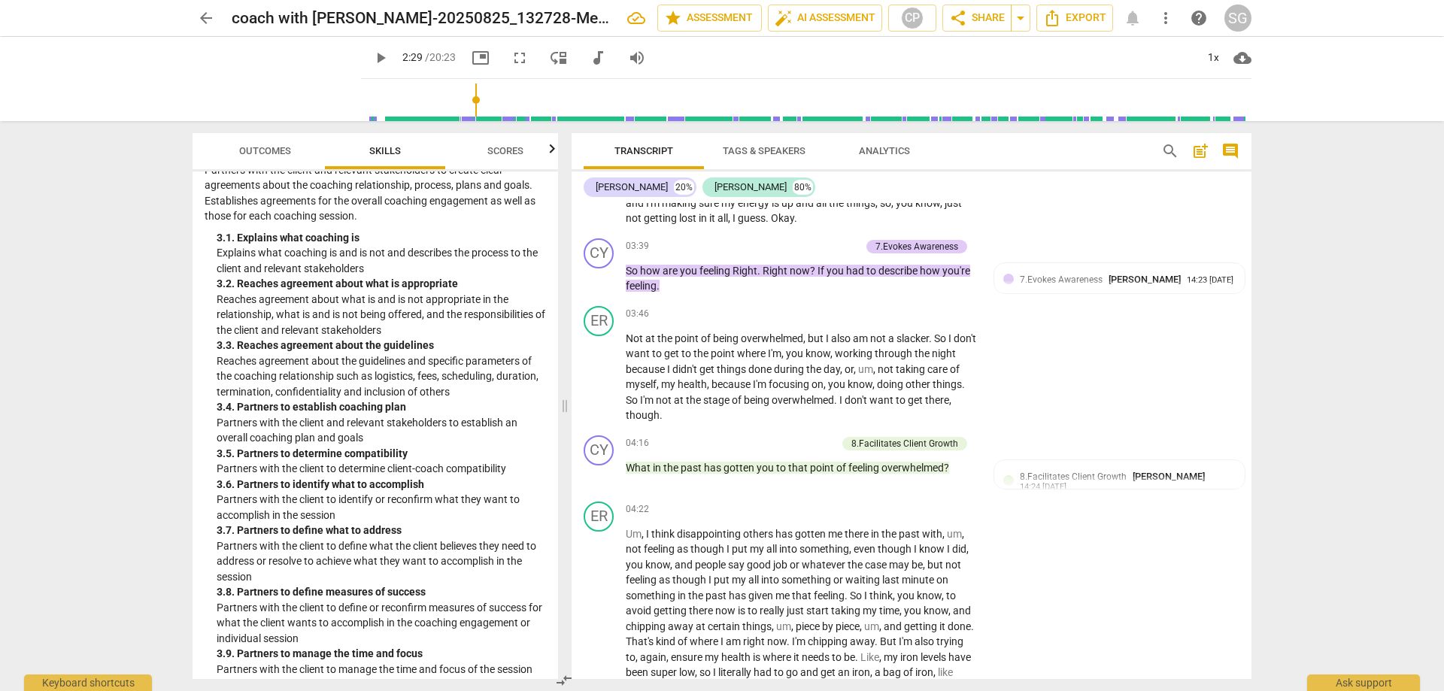
scroll to position [1295, 0]
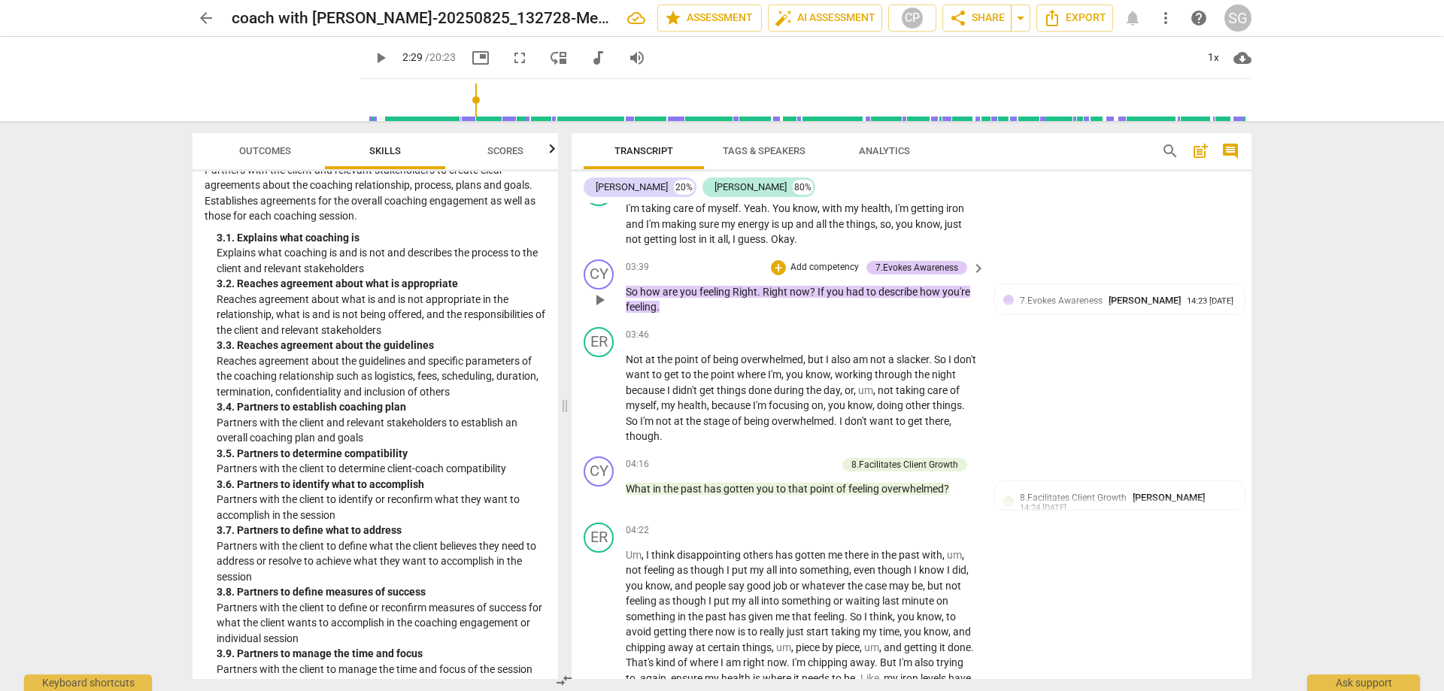
click at [1245, 320] on div "Transcript Tags & Speakers Analytics search post_add comment [PERSON_NAME] 20% …" at bounding box center [915, 406] width 698 height 570
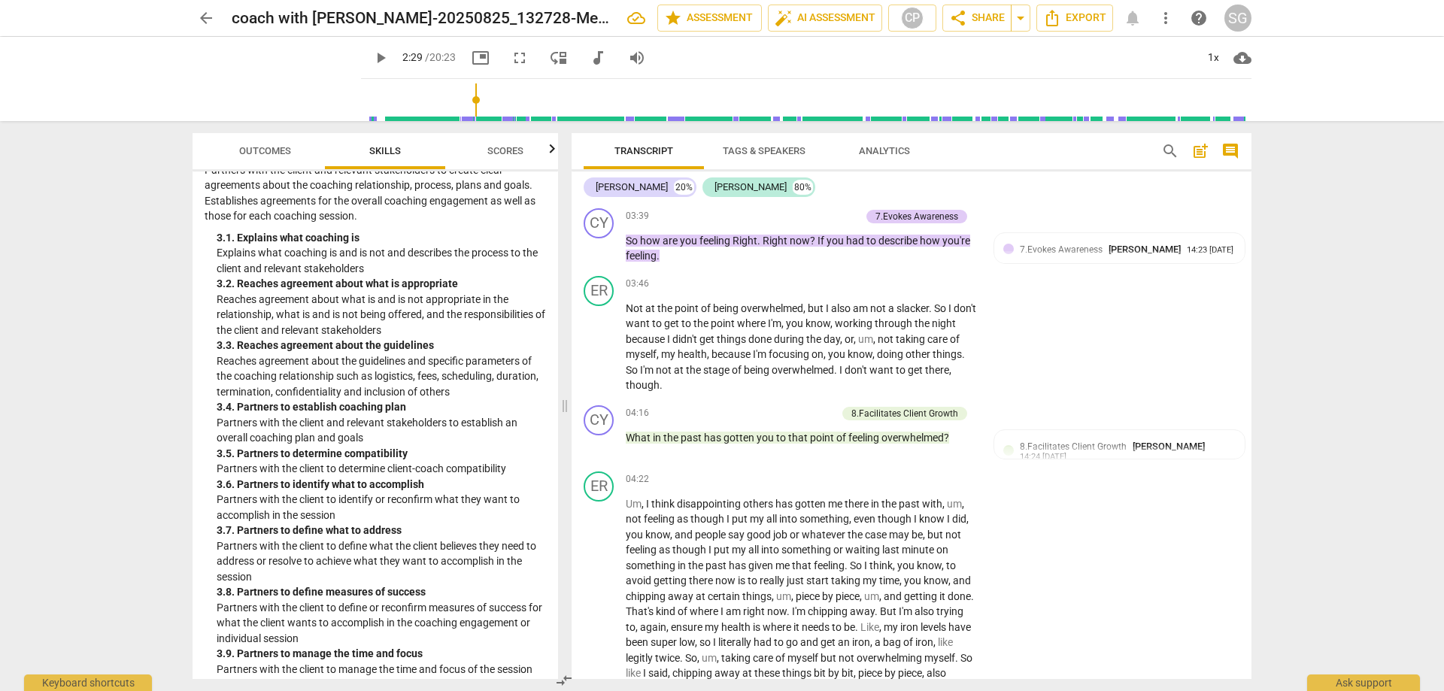
scroll to position [1366, 0]
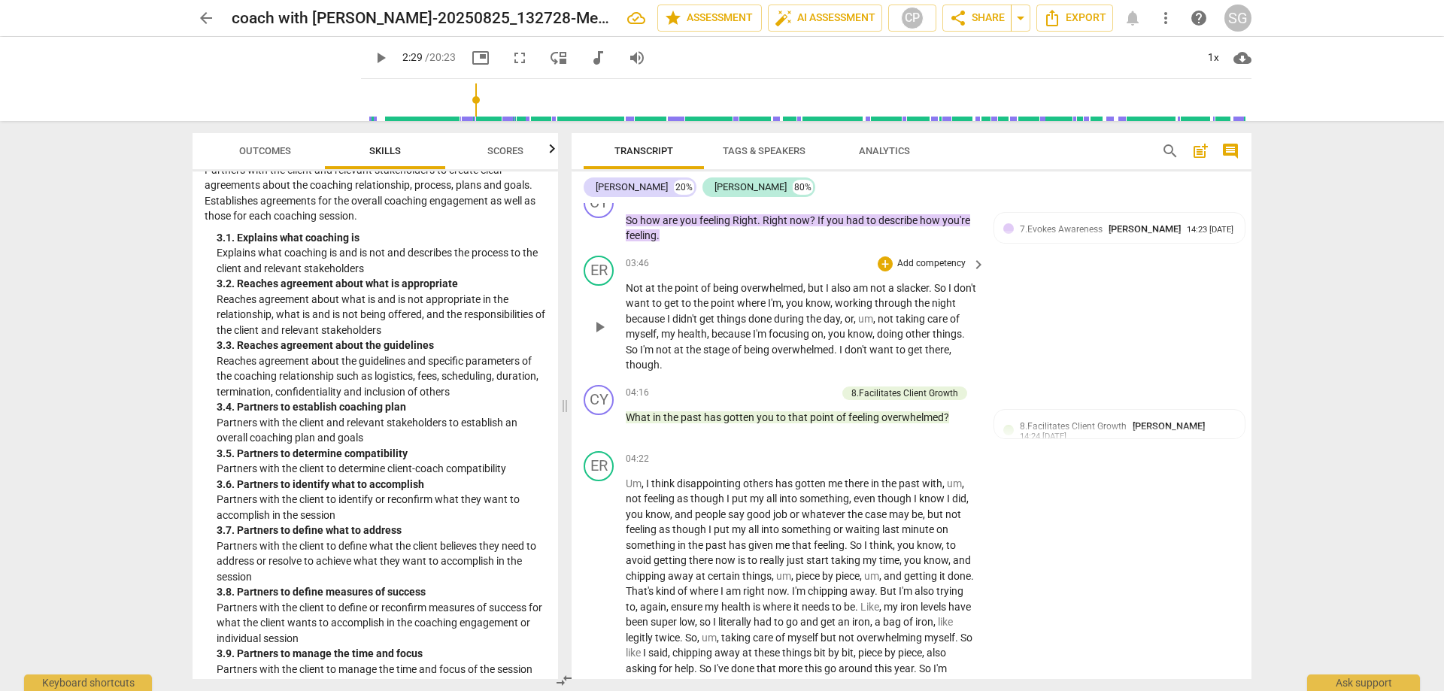
click at [714, 373] on p "Not at the point of being overwhelmed , but I also am not a slacker . So I don'…" at bounding box center [802, 326] width 352 height 92
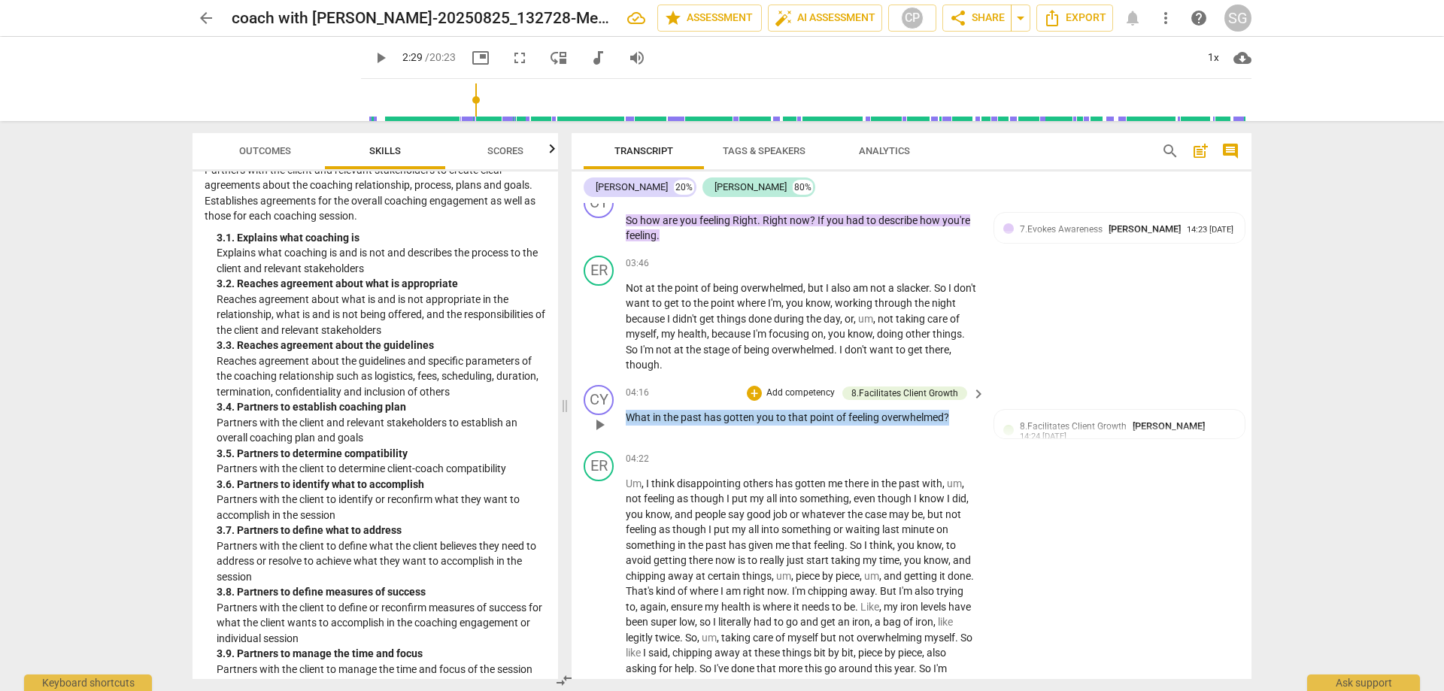
drag, startPoint x: 954, startPoint y: 427, endPoint x: 623, endPoint y: 427, distance: 330.9
click at [623, 427] on div "CY play_arrow pause 04:16 + Add competency 8.Facilitates Client Growth keyboard…" at bounding box center [912, 412] width 680 height 66
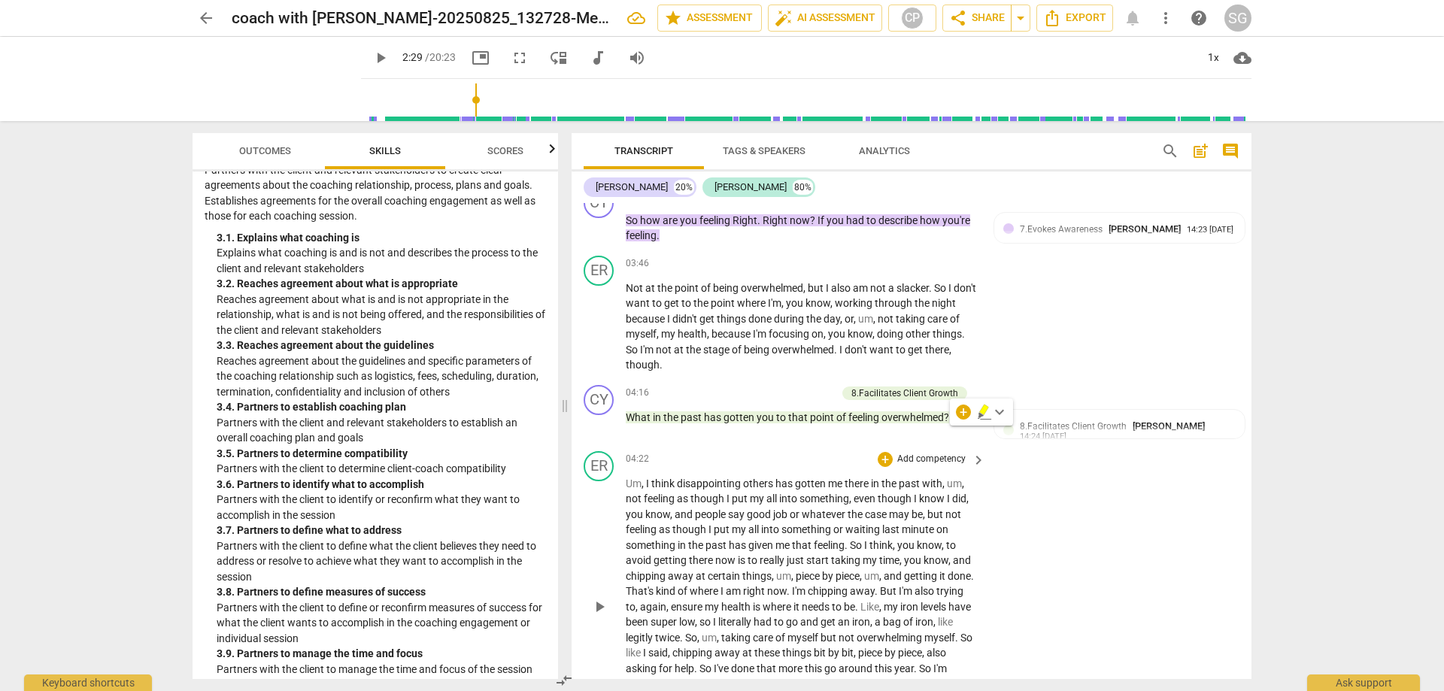
click at [1002, 473] on div "ER play_arrow pause 04:22 + Add competency keyboard_arrow_right Um , I think di…" at bounding box center [912, 594] width 680 height 299
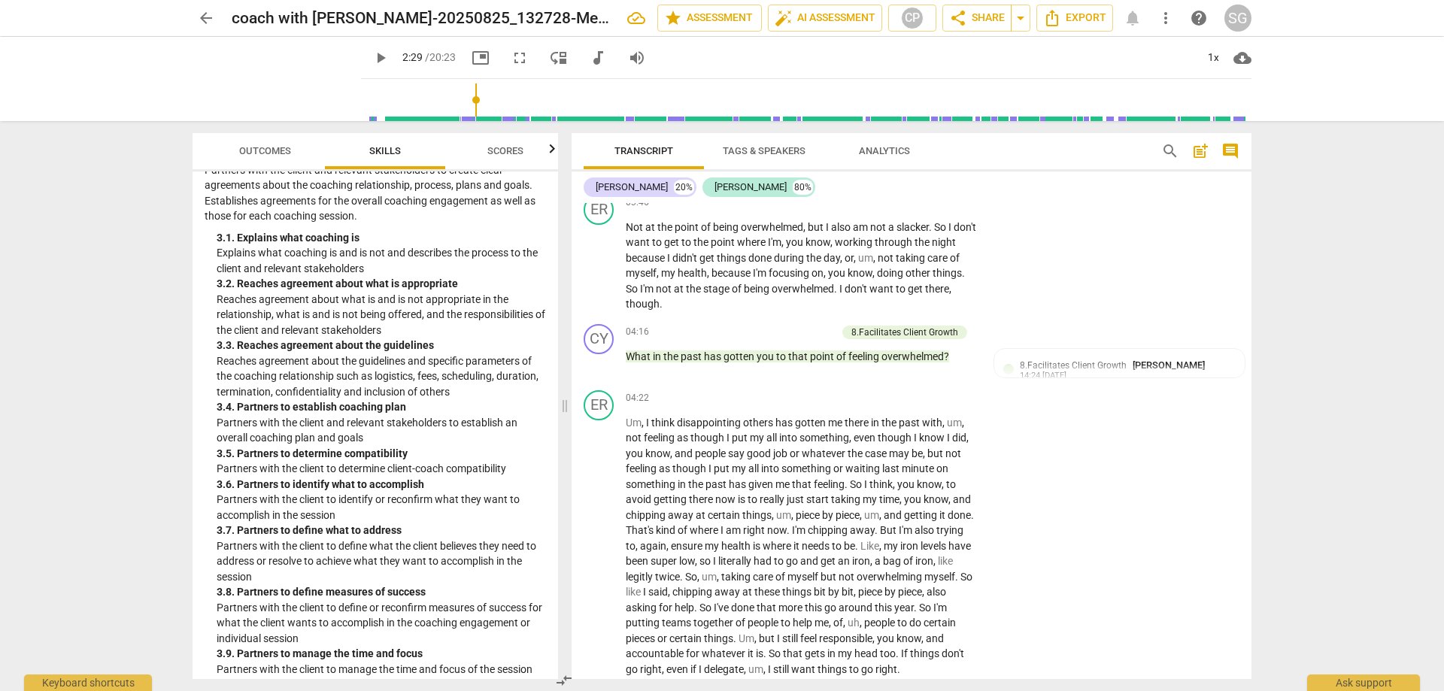
scroll to position [1457, 0]
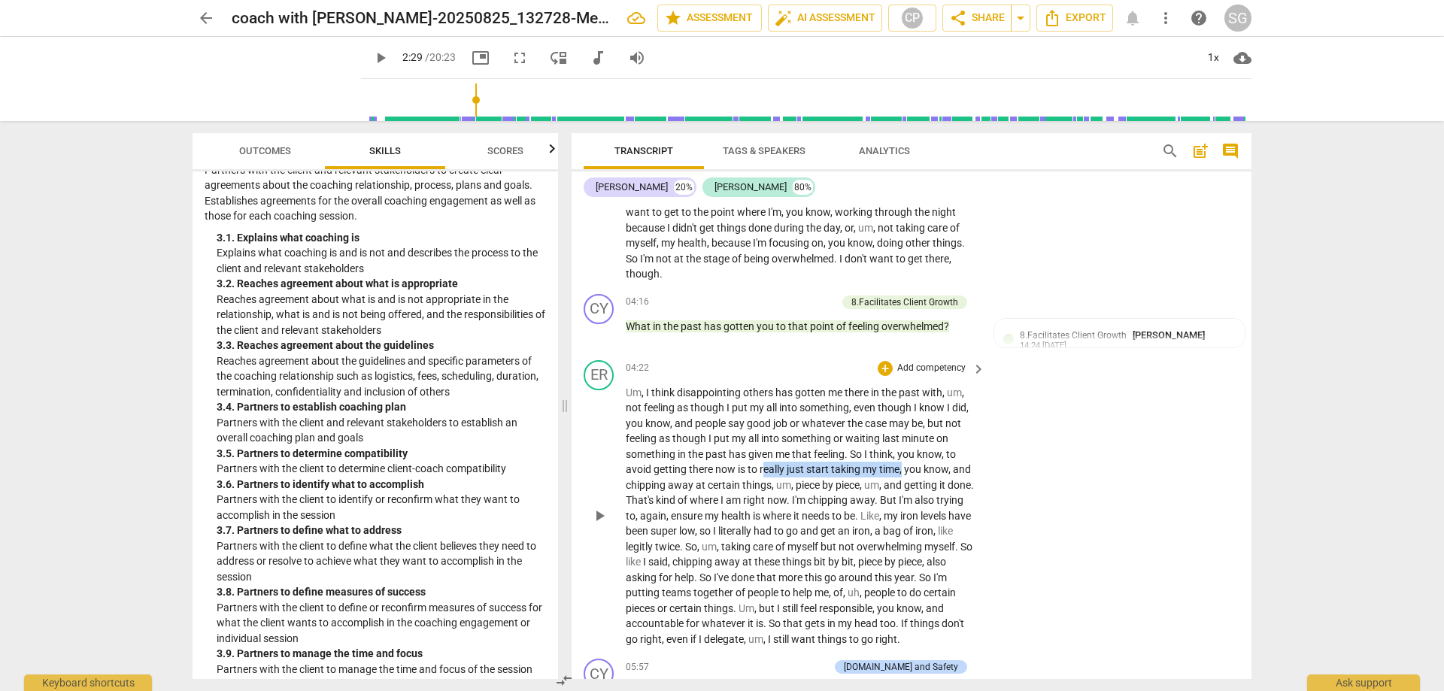
drag, startPoint x: 797, startPoint y: 481, endPoint x: 902, endPoint y: 487, distance: 105.4
click at [902, 487] on p "Um , I think disappointing others has gotten me there in the past with , um , n…" at bounding box center [802, 516] width 352 height 262
click at [980, 484] on div "Um , I think disappointing others has gotten me there in the past with , um , n…" at bounding box center [806, 516] width 361 height 262
drag, startPoint x: 764, startPoint y: 485, endPoint x: 896, endPoint y: 489, distance: 132.4
click at [902, 486] on p "Um , I think disappointing others has gotten me there in the past with , um , n…" at bounding box center [802, 516] width 352 height 262
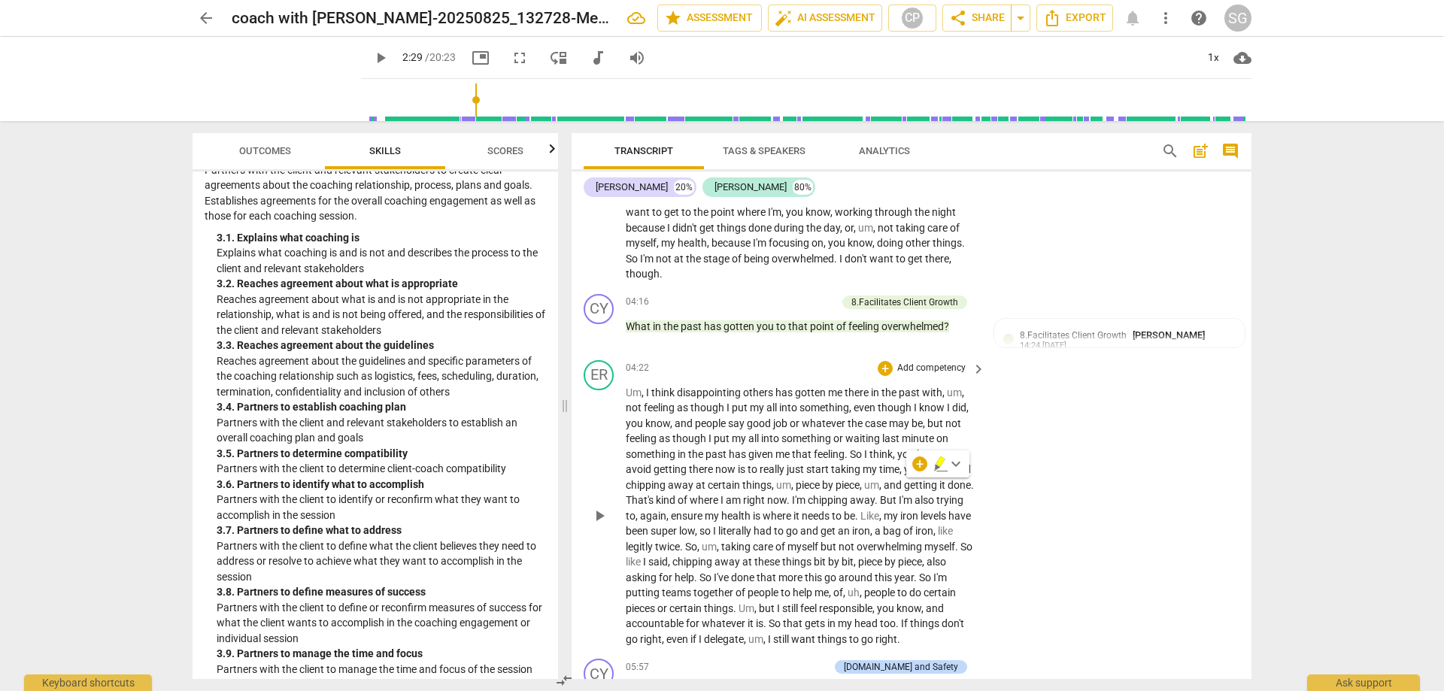
click at [978, 479] on div "Um , I think disappointing others has gotten me there in the past with , um , n…" at bounding box center [806, 516] width 361 height 262
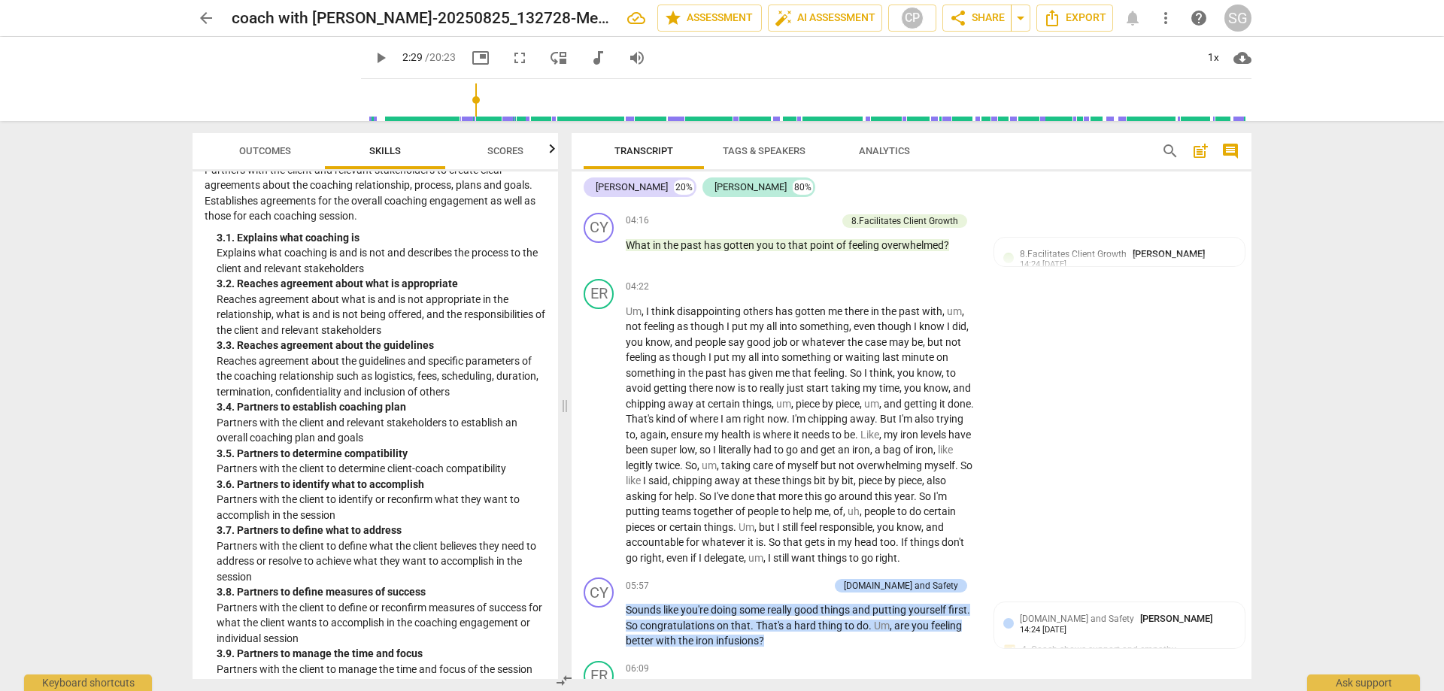
scroll to position [1548, 0]
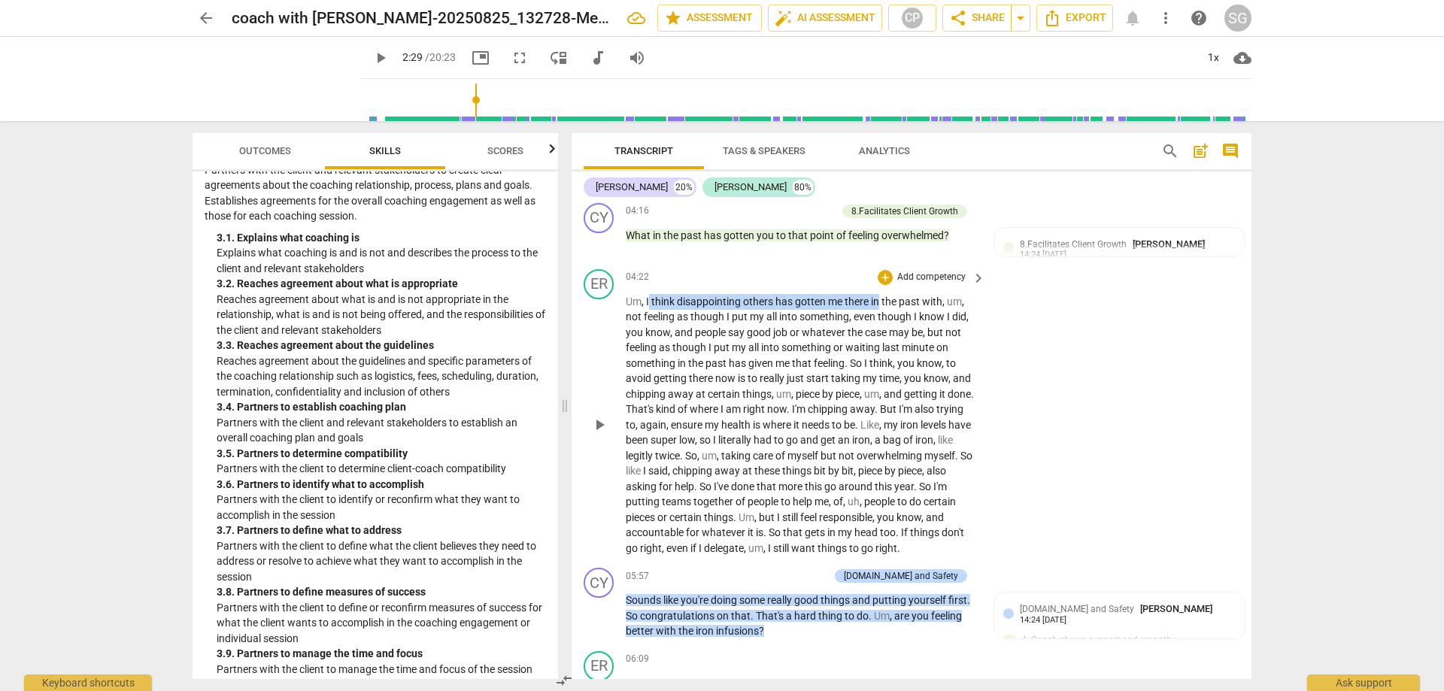
drag, startPoint x: 673, startPoint y: 317, endPoint x: 946, endPoint y: 395, distance: 284.0
click at [880, 311] on p "Um , I think disappointing others has gotten me there in the past with , um , n…" at bounding box center [802, 425] width 352 height 262
drag, startPoint x: 1029, startPoint y: 500, endPoint x: 1008, endPoint y: 517, distance: 27.4
click at [1029, 501] on div "ER play_arrow pause 04:22 + Add competency keyboard_arrow_right Um , I think di…" at bounding box center [912, 412] width 680 height 299
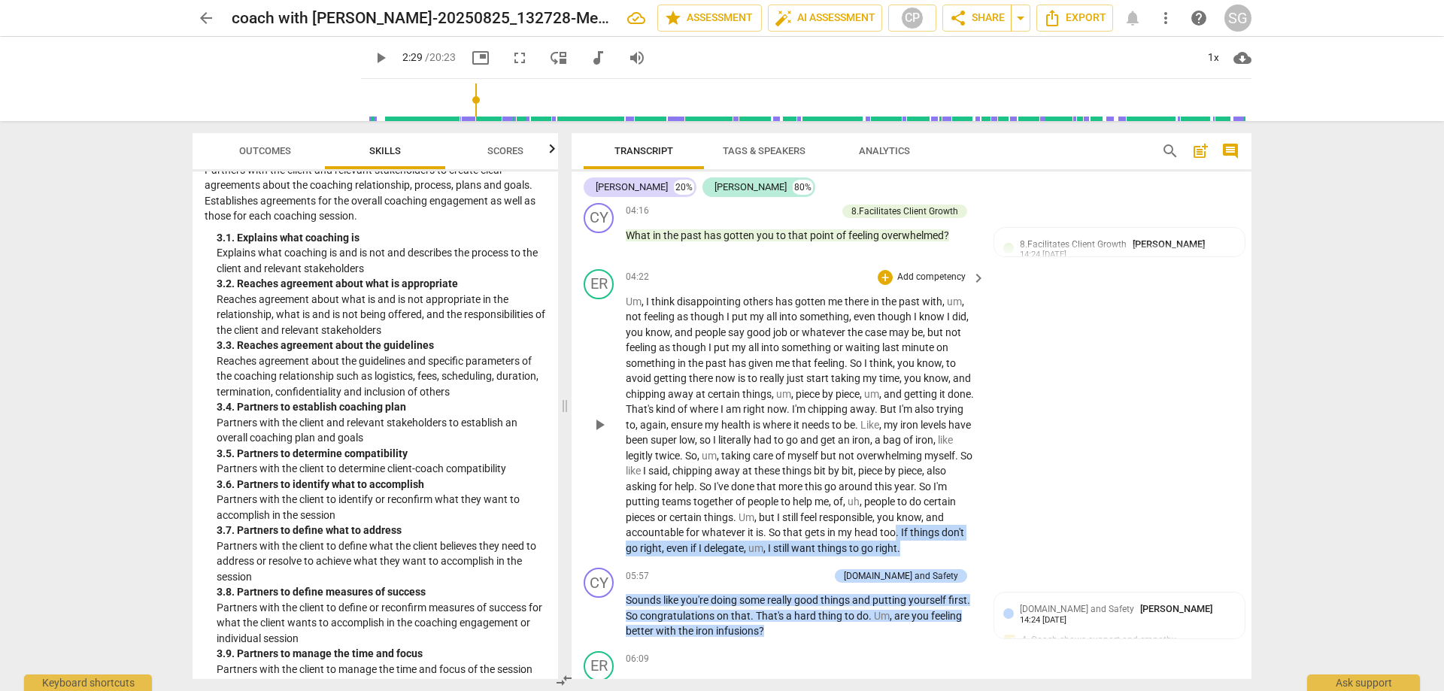
drag, startPoint x: 914, startPoint y: 546, endPoint x: 935, endPoint y: 562, distance: 26.8
click at [935, 556] on p "Um , I think disappointing others has gotten me there in the past with , um , n…" at bounding box center [802, 425] width 352 height 262
drag, startPoint x: 1018, startPoint y: 419, endPoint x: 1084, endPoint y: 412, distance: 65.8
click at [1017, 419] on div "ER play_arrow pause 04:22 + Add competency keyboard_arrow_right Um , I think di…" at bounding box center [912, 412] width 680 height 299
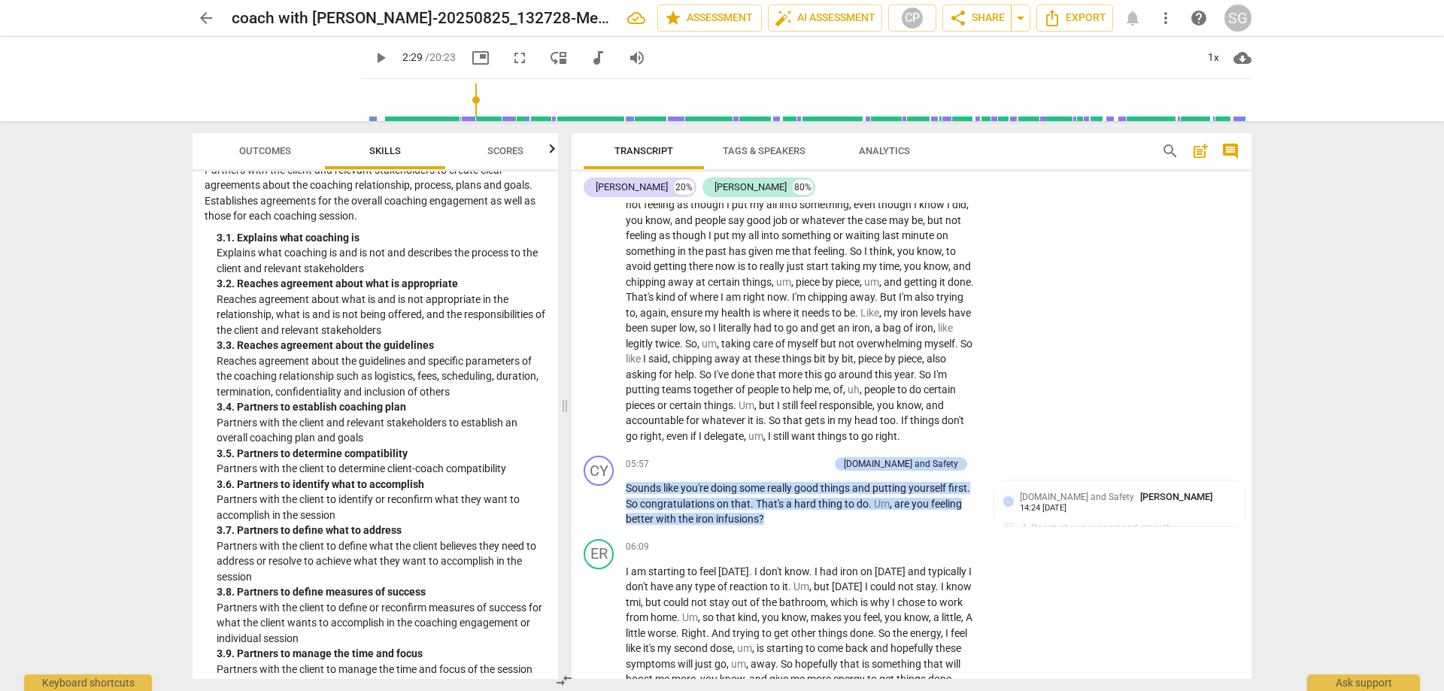
scroll to position [1721, 0]
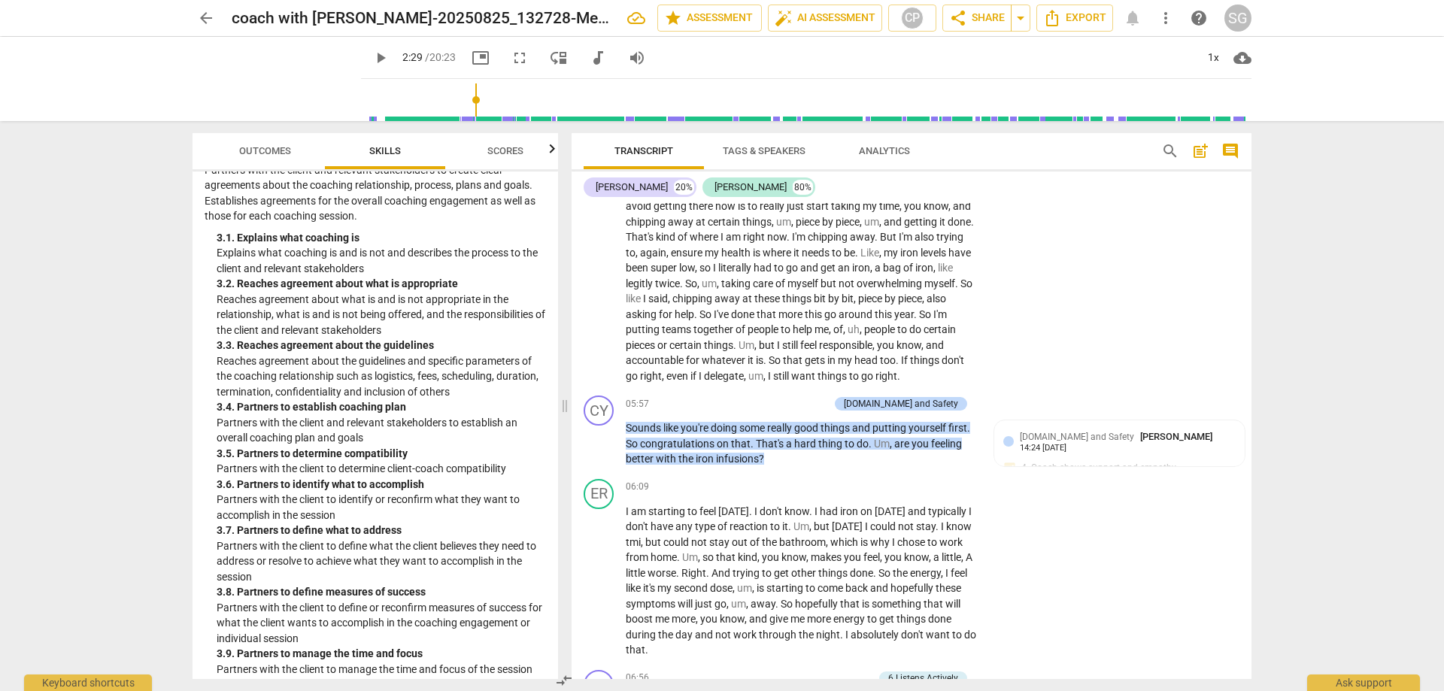
click at [1251, 350] on div "Transcript Tags & Speakers Analytics search post_add comment [PERSON_NAME] 20% …" at bounding box center [915, 406] width 698 height 570
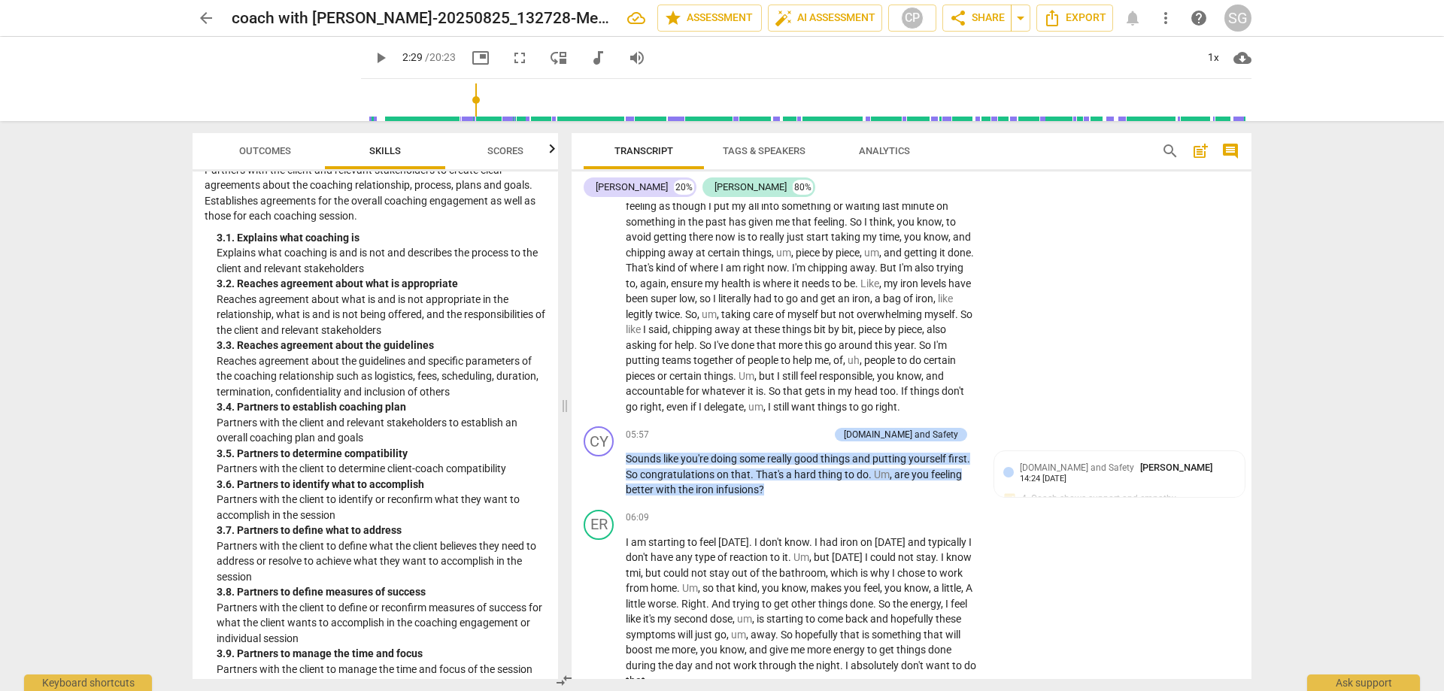
scroll to position [1619, 0]
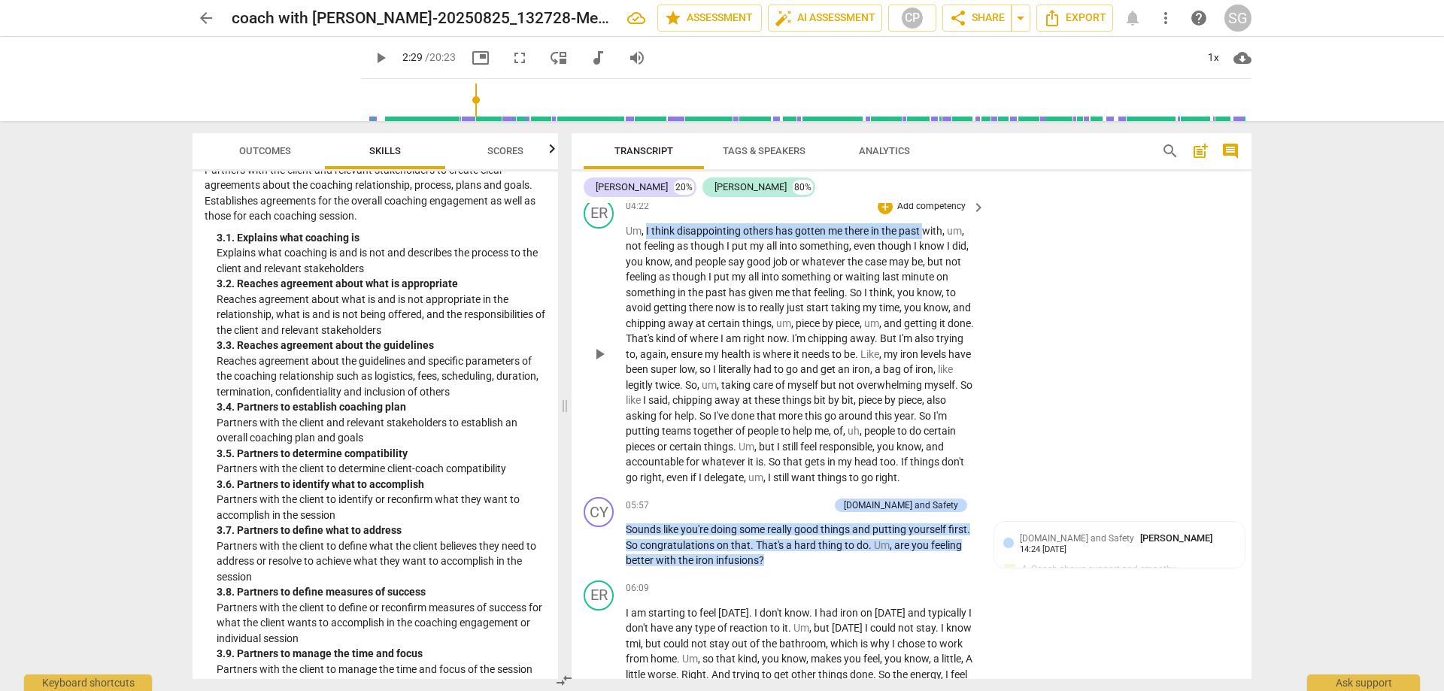
drag, startPoint x: 645, startPoint y: 246, endPoint x: 928, endPoint y: 242, distance: 282.8
click at [928, 242] on p "Um , I think disappointing others has gotten me there in the past with , um , n…" at bounding box center [802, 354] width 352 height 262
click at [1032, 253] on div "ER play_arrow pause 04:22 + Add competency keyboard_arrow_right Um , I think di…" at bounding box center [912, 342] width 680 height 299
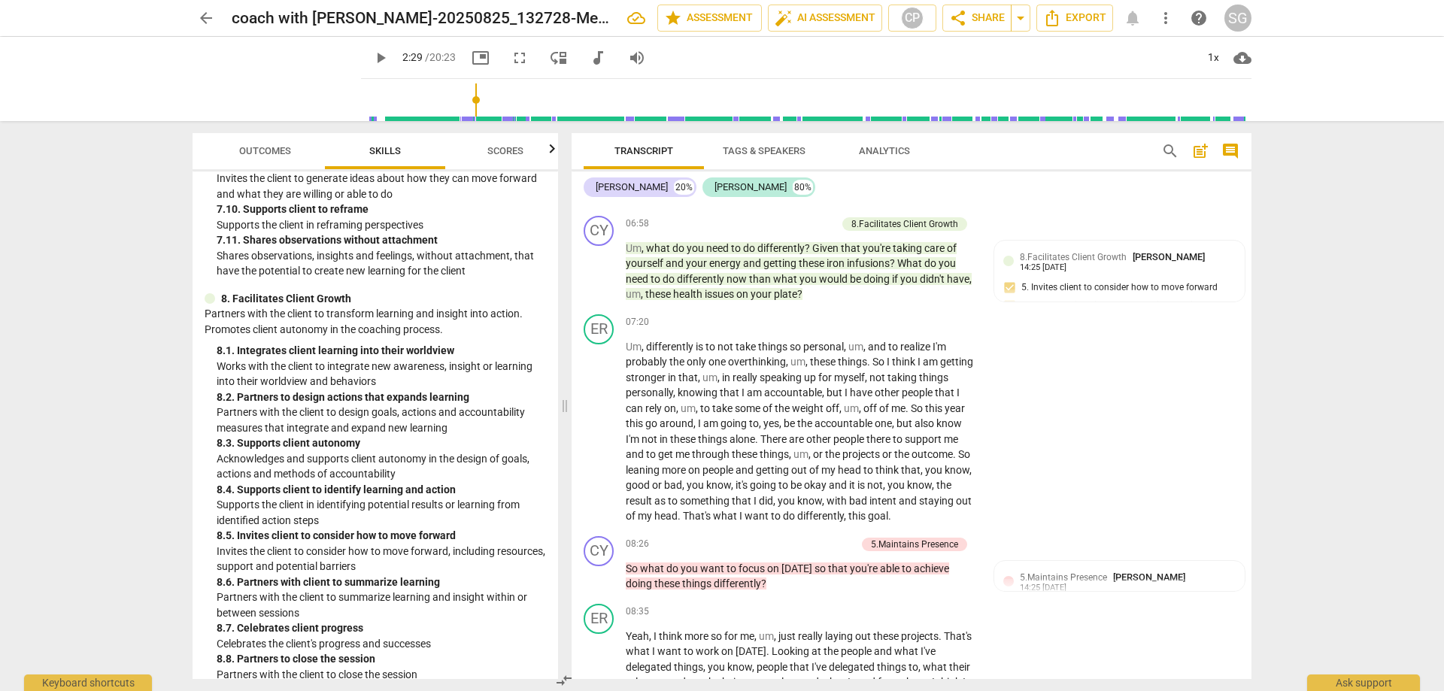
scroll to position [2722, 0]
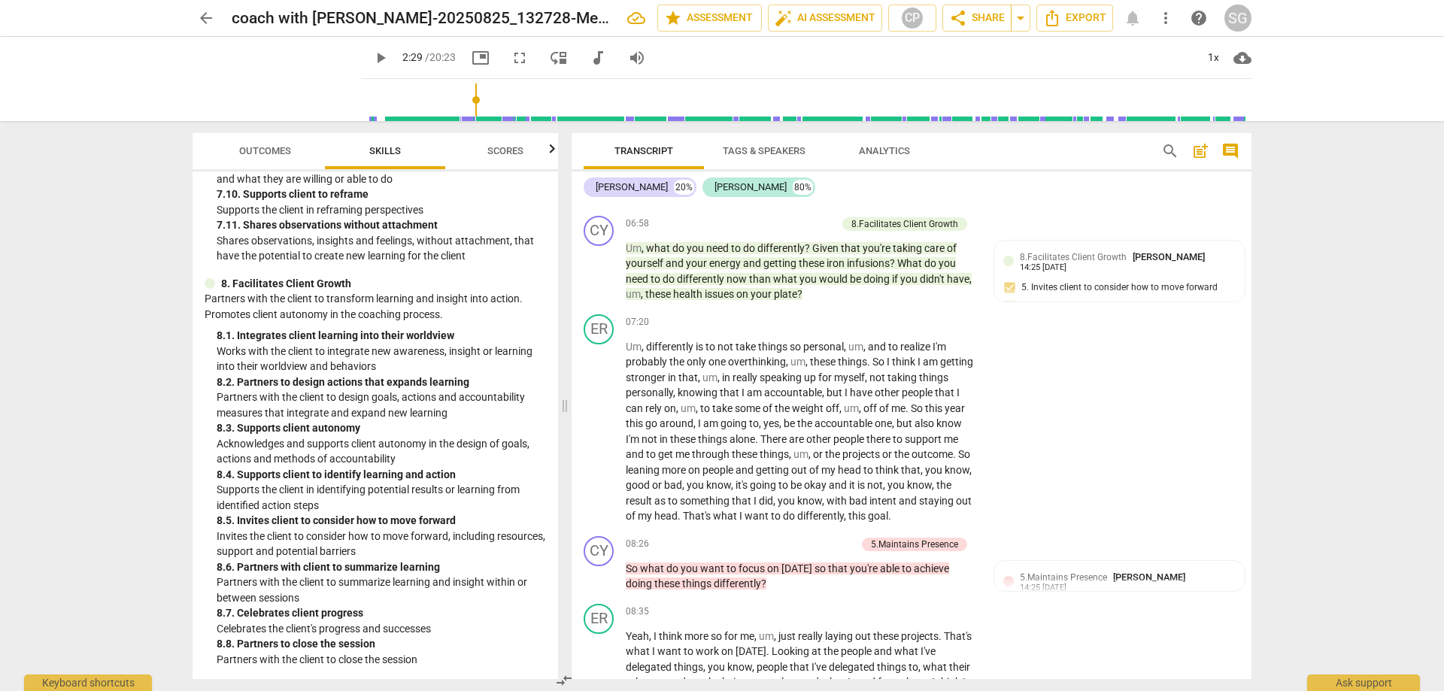
click at [355, 278] on div "8. Facilitates Client Growth" at bounding box center [375, 284] width 341 height 16
click at [1269, 374] on div "arrow_back coach with [PERSON_NAME]-20250825_132728-Meeting Recording edit star…" at bounding box center [722, 345] width 1444 height 691
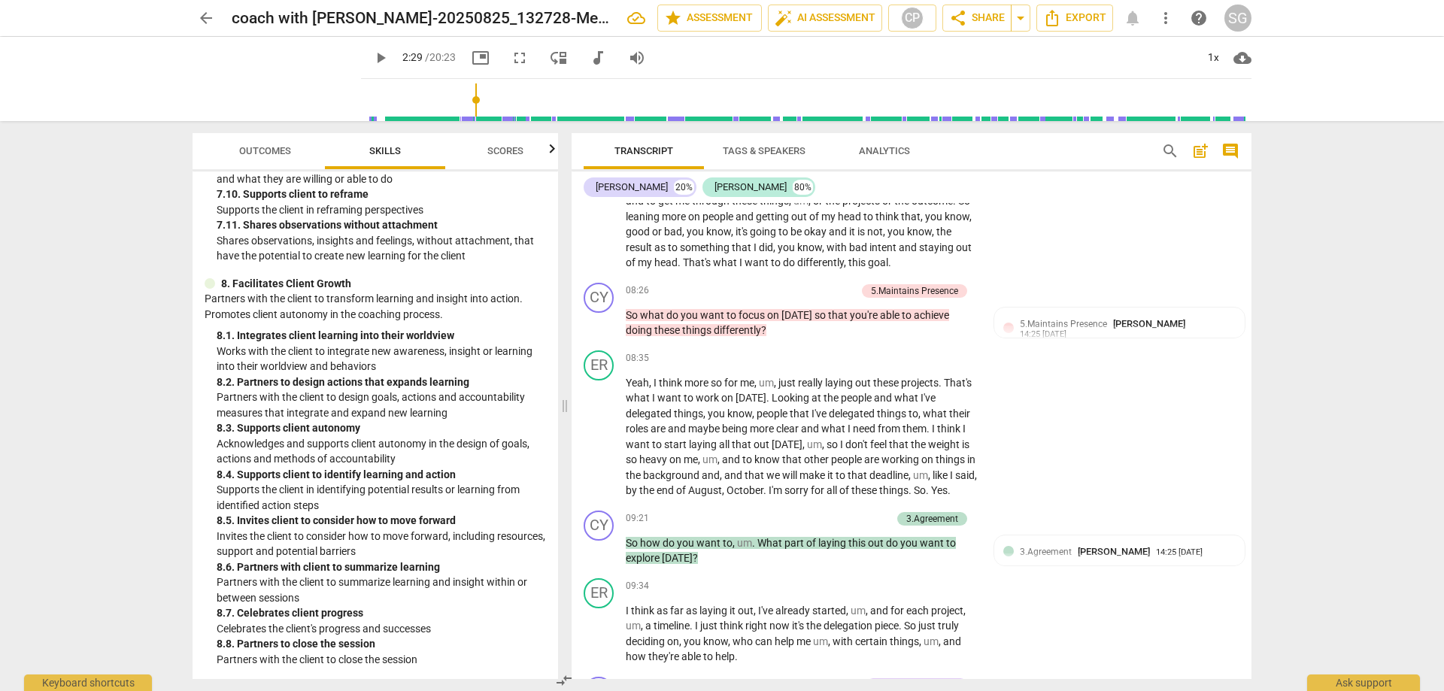
scroll to position [2581, 0]
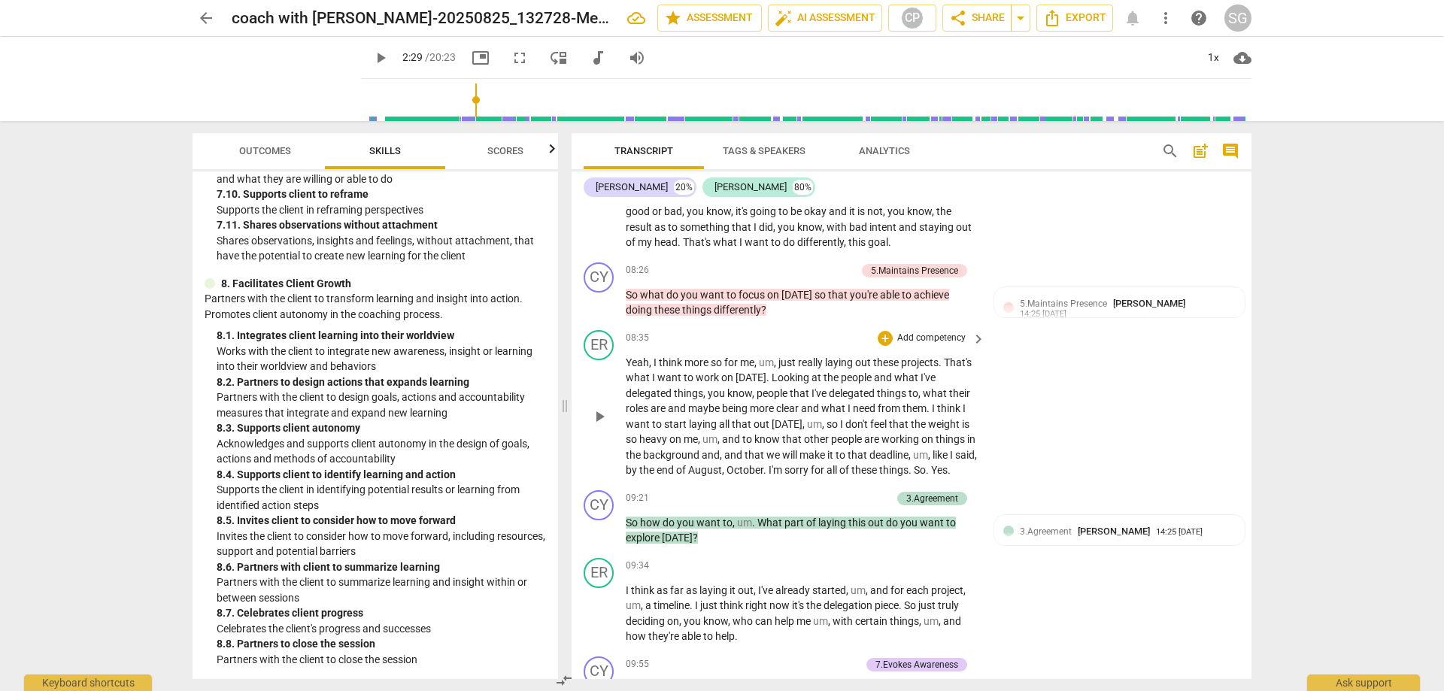
drag, startPoint x: 623, startPoint y: 377, endPoint x: 807, endPoint y: 392, distance: 184.9
click at [807, 392] on div "ER play_arrow pause 08:35 + Add competency keyboard_arrow_right Yeah , I think …" at bounding box center [912, 404] width 680 height 160
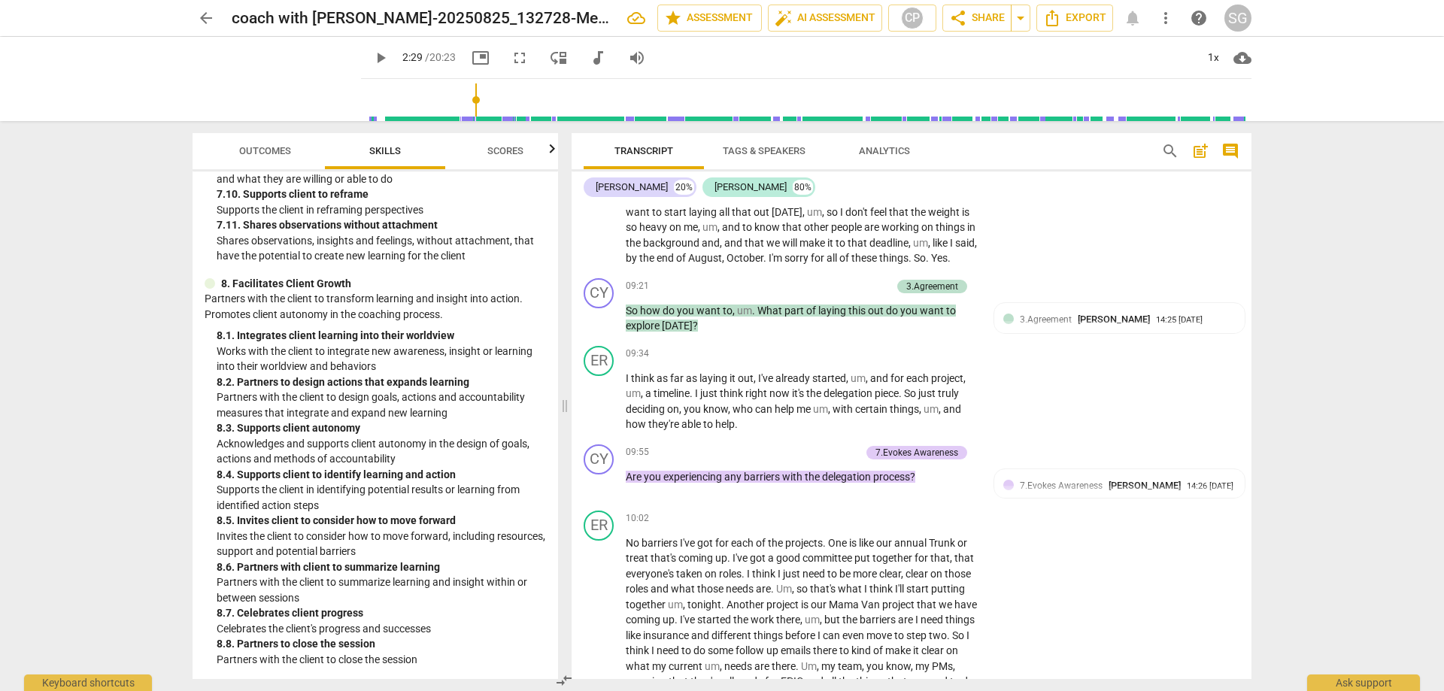
scroll to position [2854, 0]
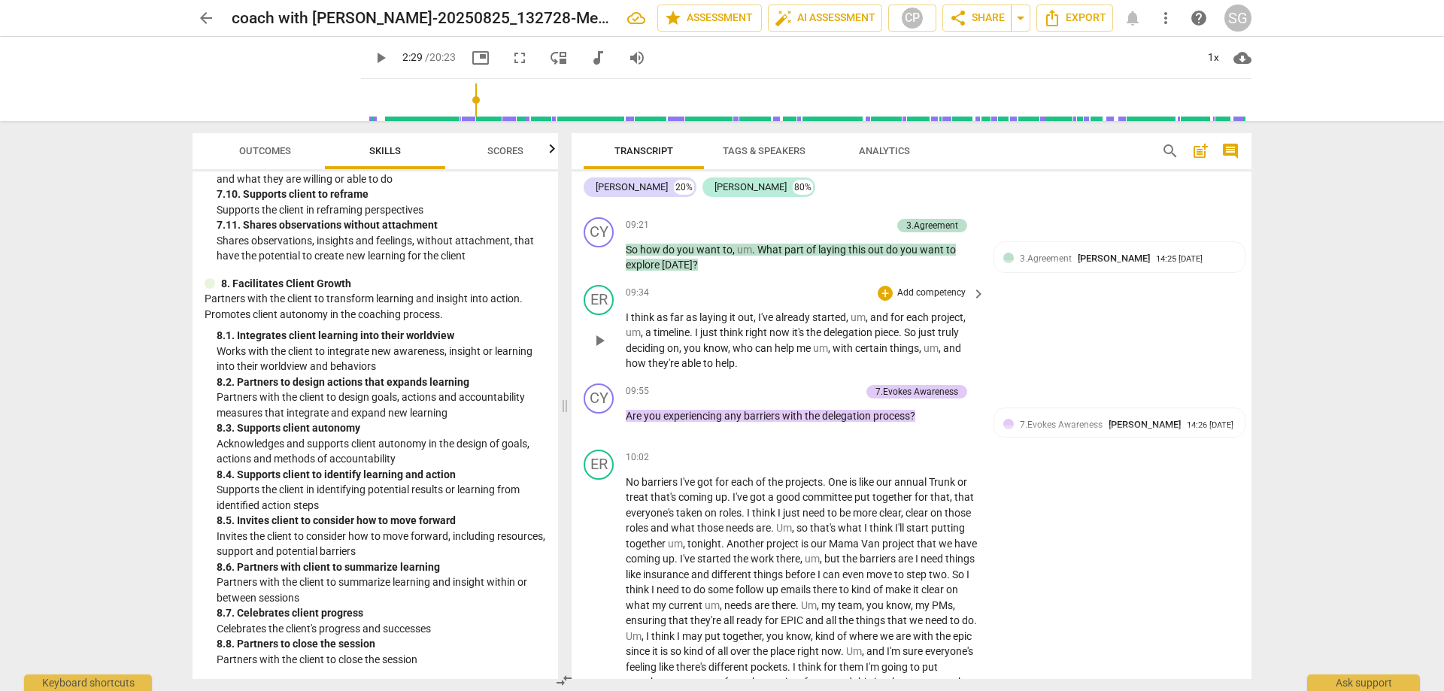
click at [1022, 363] on div "ER play_arrow pause 09:34 + Add competency keyboard_arrow_right I think as far …" at bounding box center [912, 328] width 680 height 99
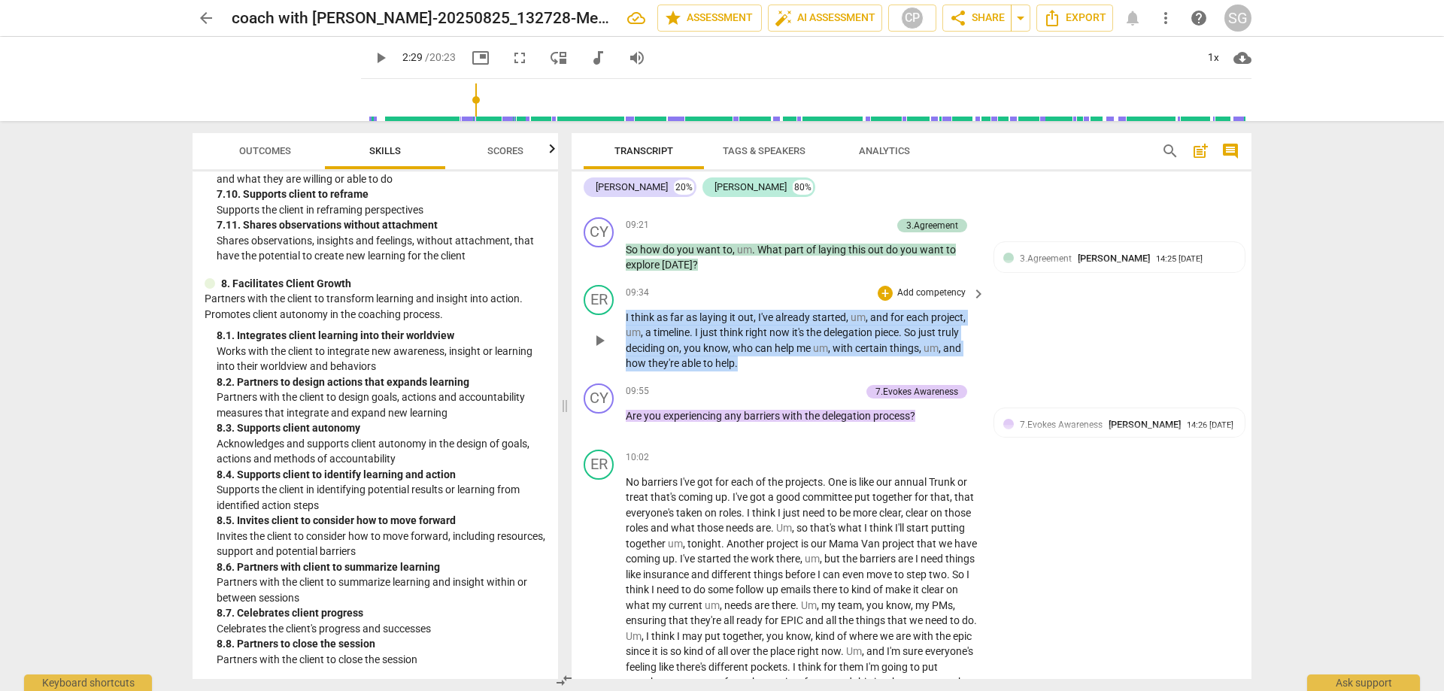
drag, startPoint x: 756, startPoint y: 393, endPoint x: 619, endPoint y: 345, distance: 144.8
click at [619, 345] on div "ER play_arrow pause 09:34 + Add competency keyboard_arrow_right I think as far …" at bounding box center [912, 328] width 680 height 99
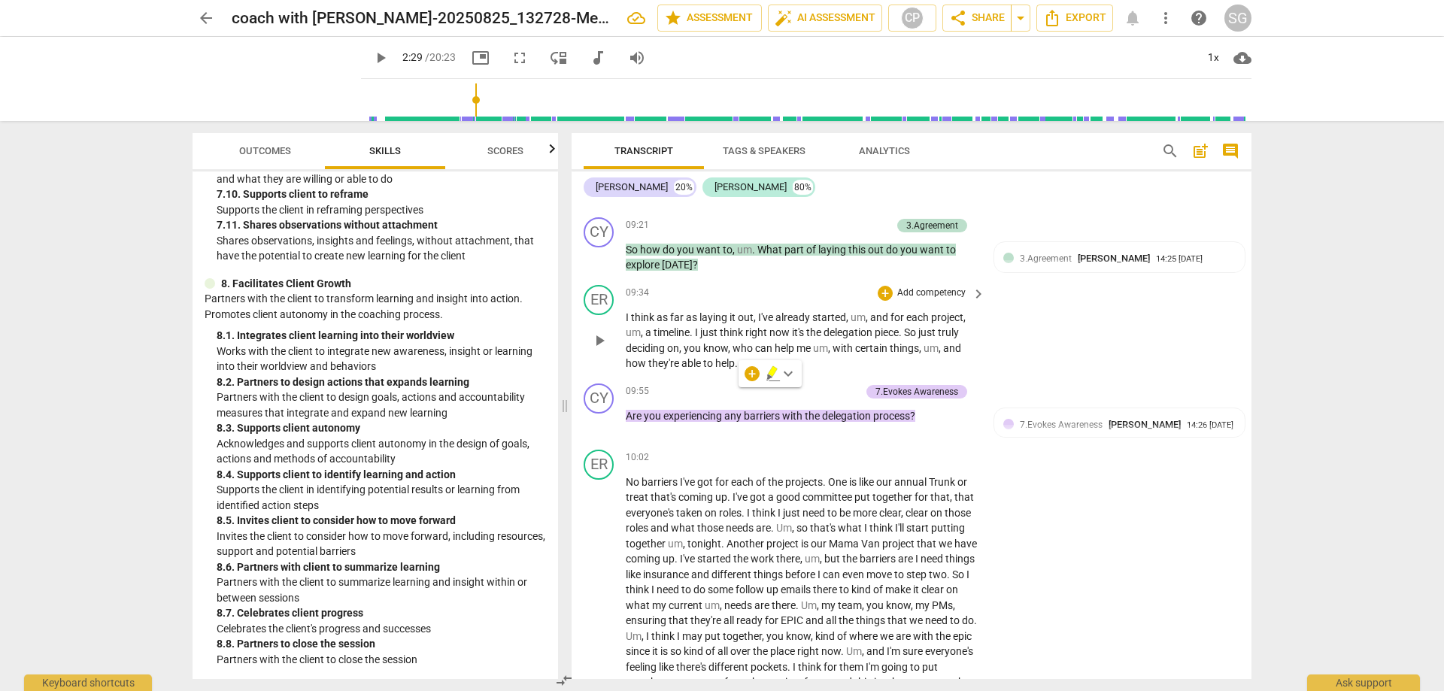
click at [1032, 359] on div "ER play_arrow pause 09:34 + Add competency keyboard_arrow_right I think as far …" at bounding box center [912, 328] width 680 height 99
drag, startPoint x: 942, startPoint y: 442, endPoint x: 923, endPoint y: 447, distance: 18.6
click at [923, 424] on p "Are you experiencing any barriers with the delegation process ?" at bounding box center [802, 416] width 352 height 16
click at [936, 424] on p "Are you experiencing any barriers with the delegation process ?" at bounding box center [802, 416] width 352 height 16
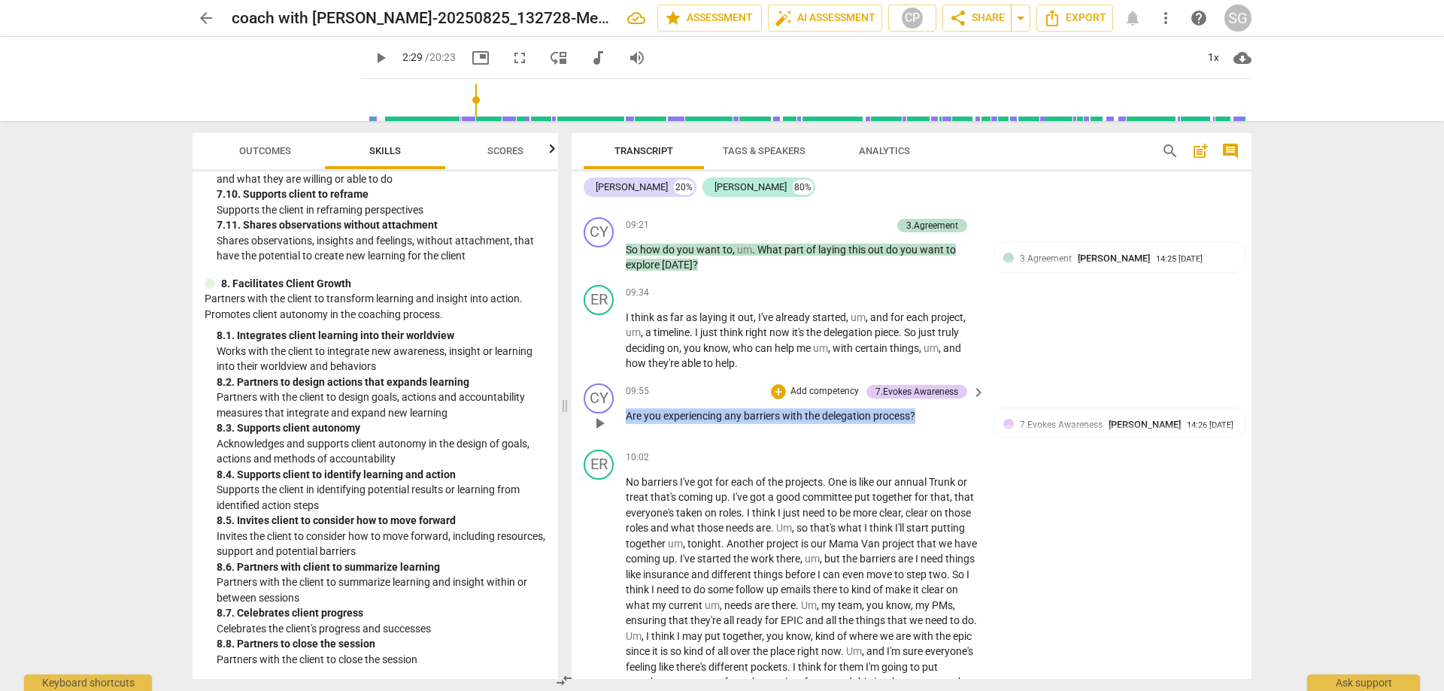
drag, startPoint x: 933, startPoint y: 444, endPoint x: 622, endPoint y: 439, distance: 311.4
click at [622, 439] on div "CY play_arrow pause 09:55 + Add competency 7.Evokes Awareness keyboard_arrow_ri…" at bounding box center [912, 411] width 680 height 66
click at [954, 424] on p "Are you experiencing any barriers with the delegation process ?" at bounding box center [802, 416] width 352 height 16
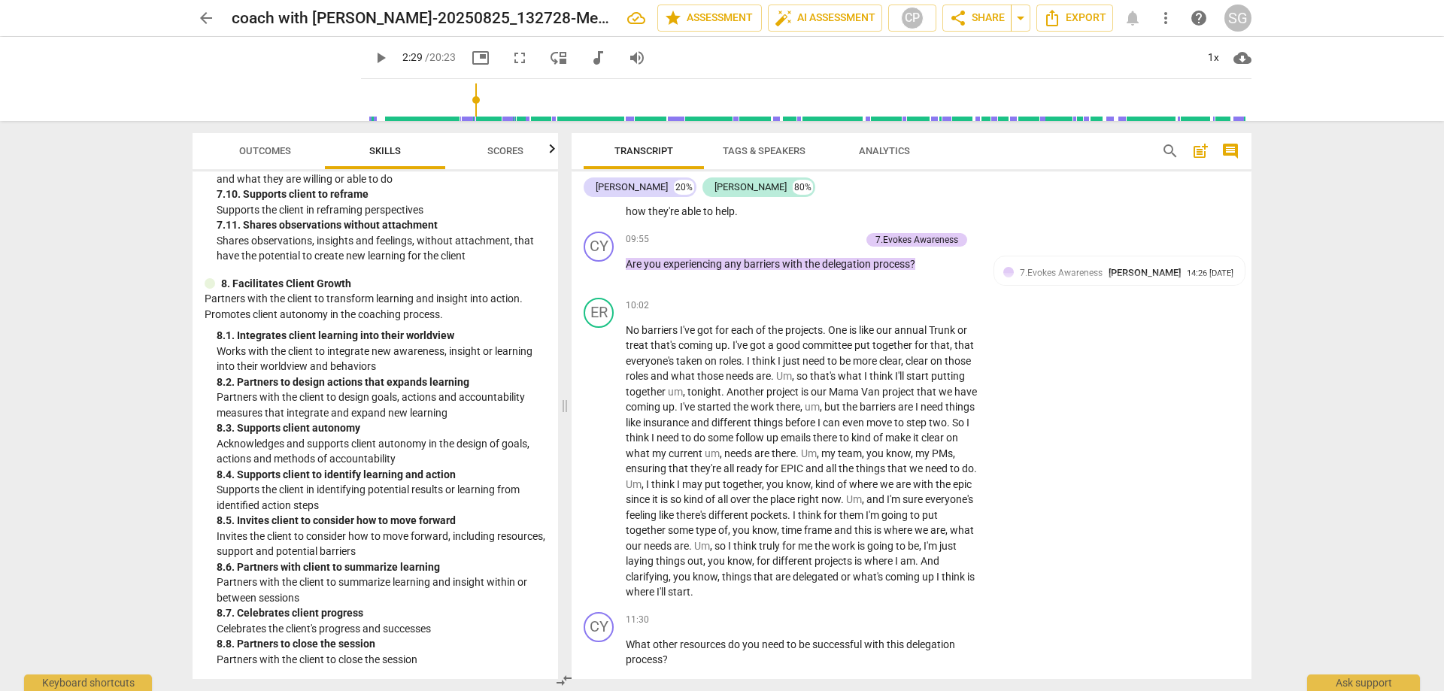
scroll to position [3016, 0]
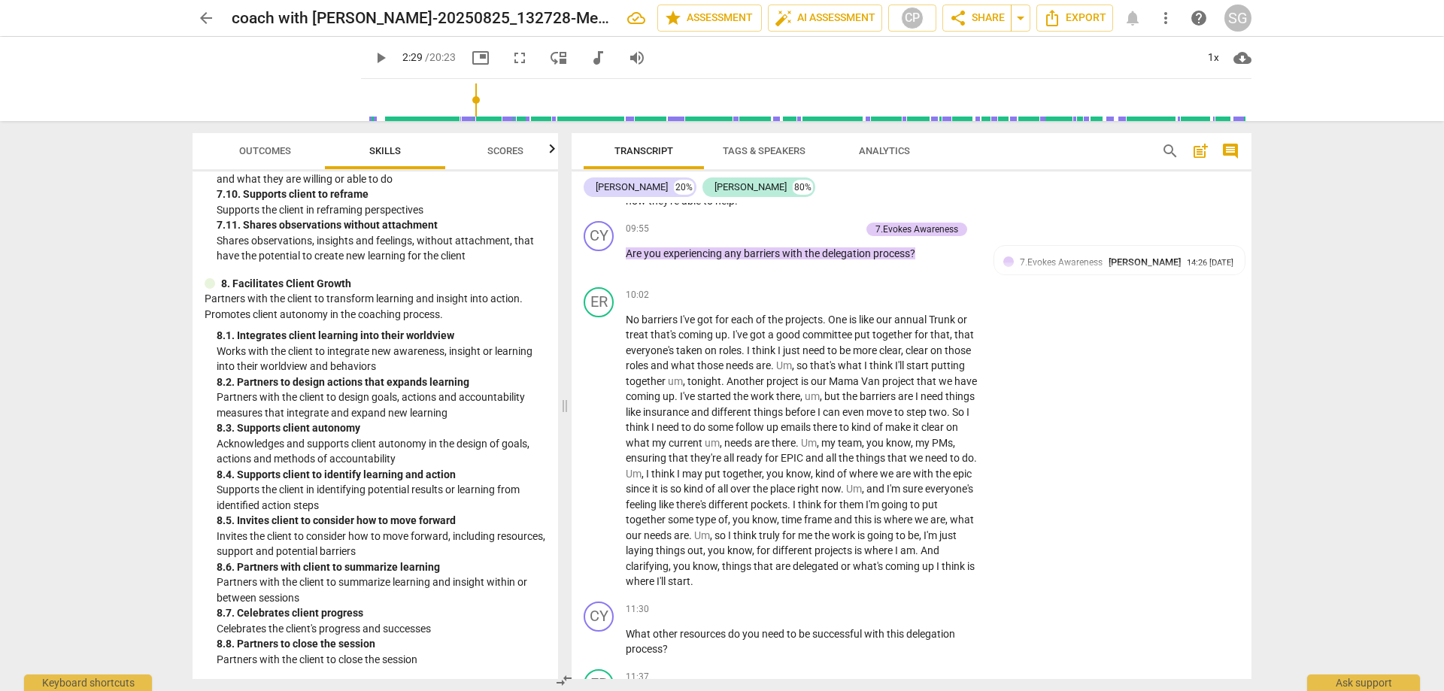
click at [1310, 459] on div "arrow_back coach with [PERSON_NAME]-20250825_132728-Meeting Recording edit star…" at bounding box center [722, 345] width 1444 height 691
click at [1302, 442] on div "arrow_back coach with [PERSON_NAME]-20250825_132728-Meeting Recording edit star…" at bounding box center [722, 345] width 1444 height 691
click at [1324, 459] on div "arrow_back coach with [PERSON_NAME]-20250825_132728-Meeting Recording edit star…" at bounding box center [722, 345] width 1444 height 691
click at [935, 262] on p "Are you experiencing any barriers with the delegation process ?" at bounding box center [802, 254] width 352 height 16
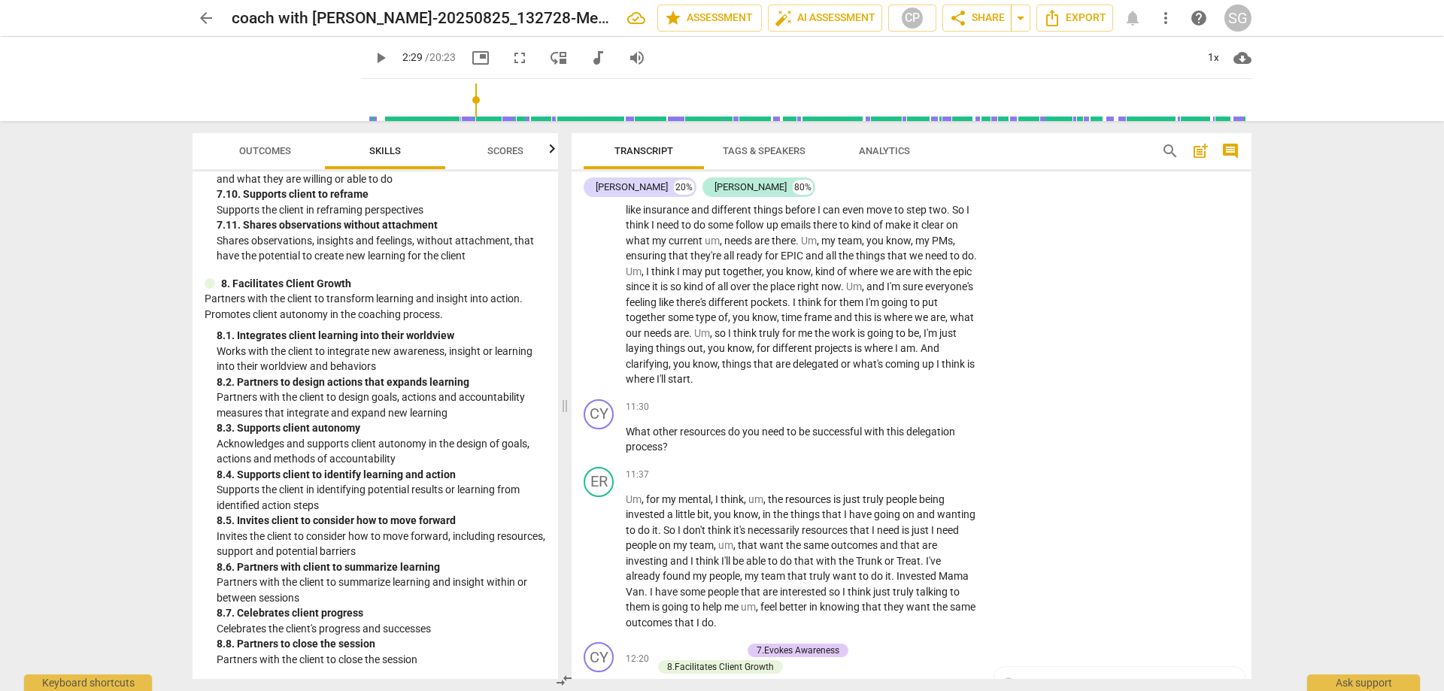
scroll to position [3249, 0]
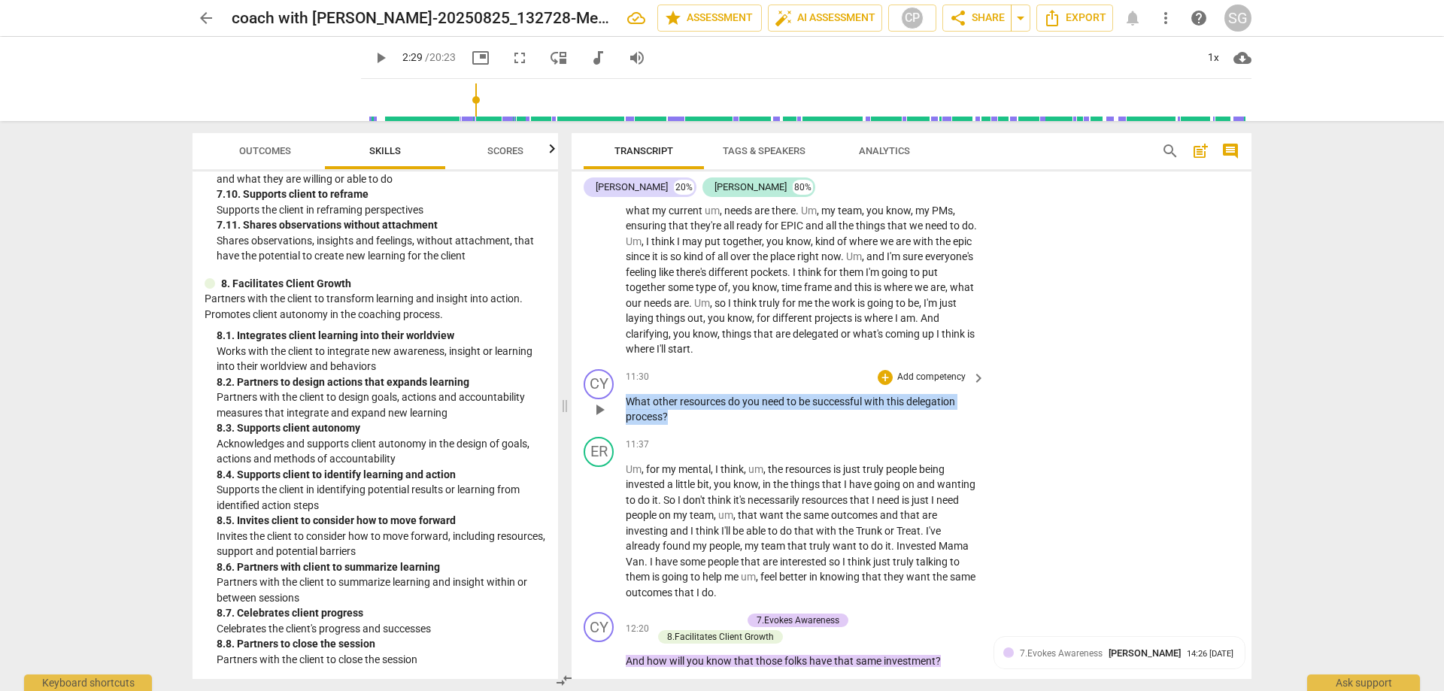
drag, startPoint x: 693, startPoint y: 444, endPoint x: 623, endPoint y: 429, distance: 71.5
click at [623, 429] on div "CY play_arrow pause 11:30 + Add competency keyboard_arrow_right What other reso…" at bounding box center [912, 397] width 680 height 68
click at [780, 425] on p "What other resources do you need to be successful with this delegation process ?" at bounding box center [802, 409] width 352 height 31
click at [986, 431] on div "CY play_arrow pause 11:30 + Add competency keyboard_arrow_right What other reso…" at bounding box center [912, 397] width 680 height 68
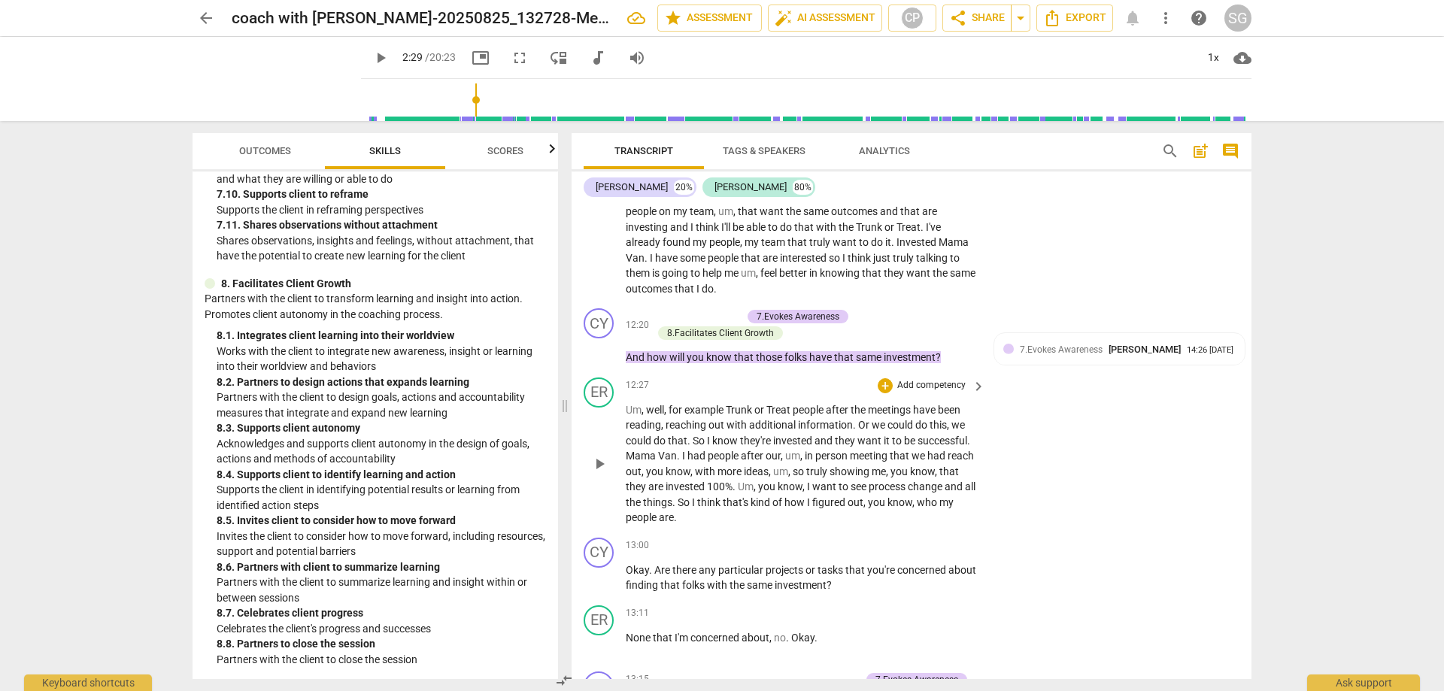
scroll to position [3553, 0]
drag, startPoint x: 687, startPoint y: 516, endPoint x: 752, endPoint y: 514, distance: 65.5
click at [752, 514] on p "Um , well , for example Trunk or Treat people after the meetings have been read…" at bounding box center [802, 463] width 352 height 123
click at [687, 492] on span "invested" at bounding box center [686, 486] width 41 height 12
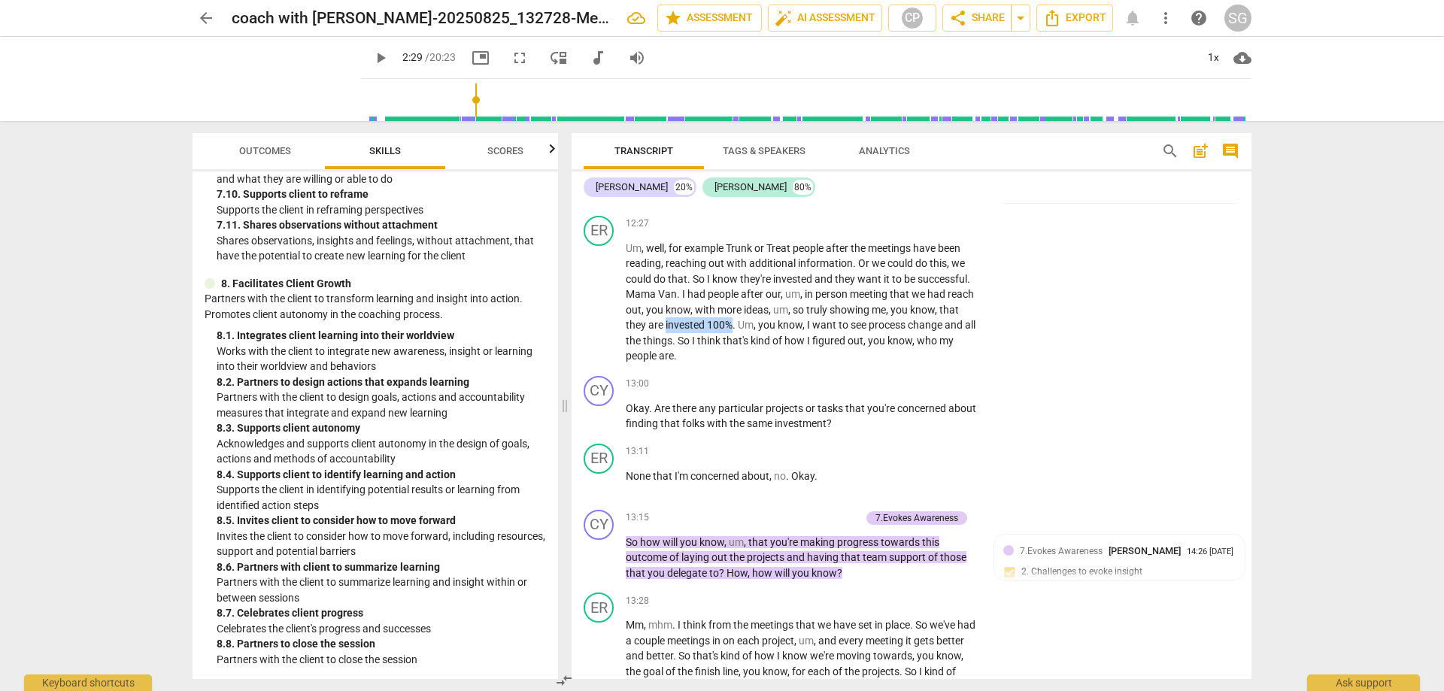
scroll to position [3735, 0]
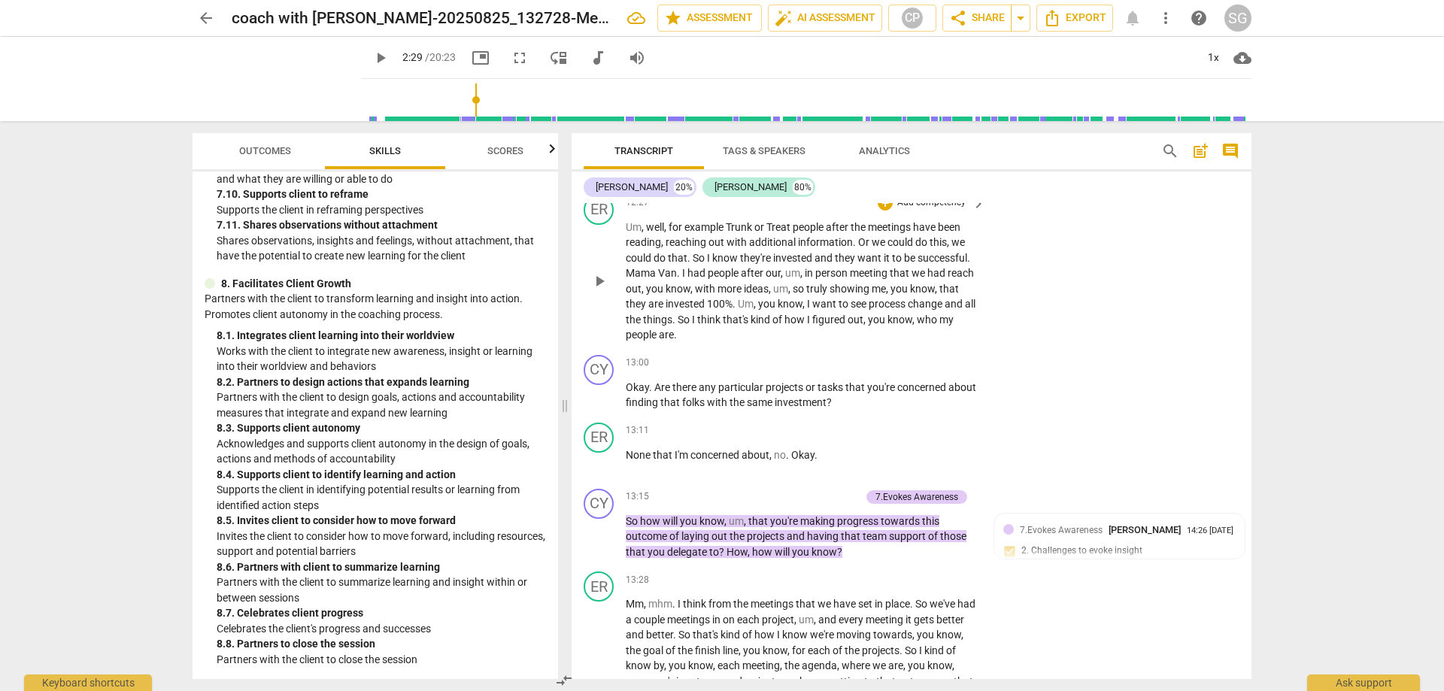
click at [1058, 349] on div "ER play_arrow pause 12:27 + Add competency keyboard_arrow_right Um , well , for…" at bounding box center [912, 269] width 680 height 160
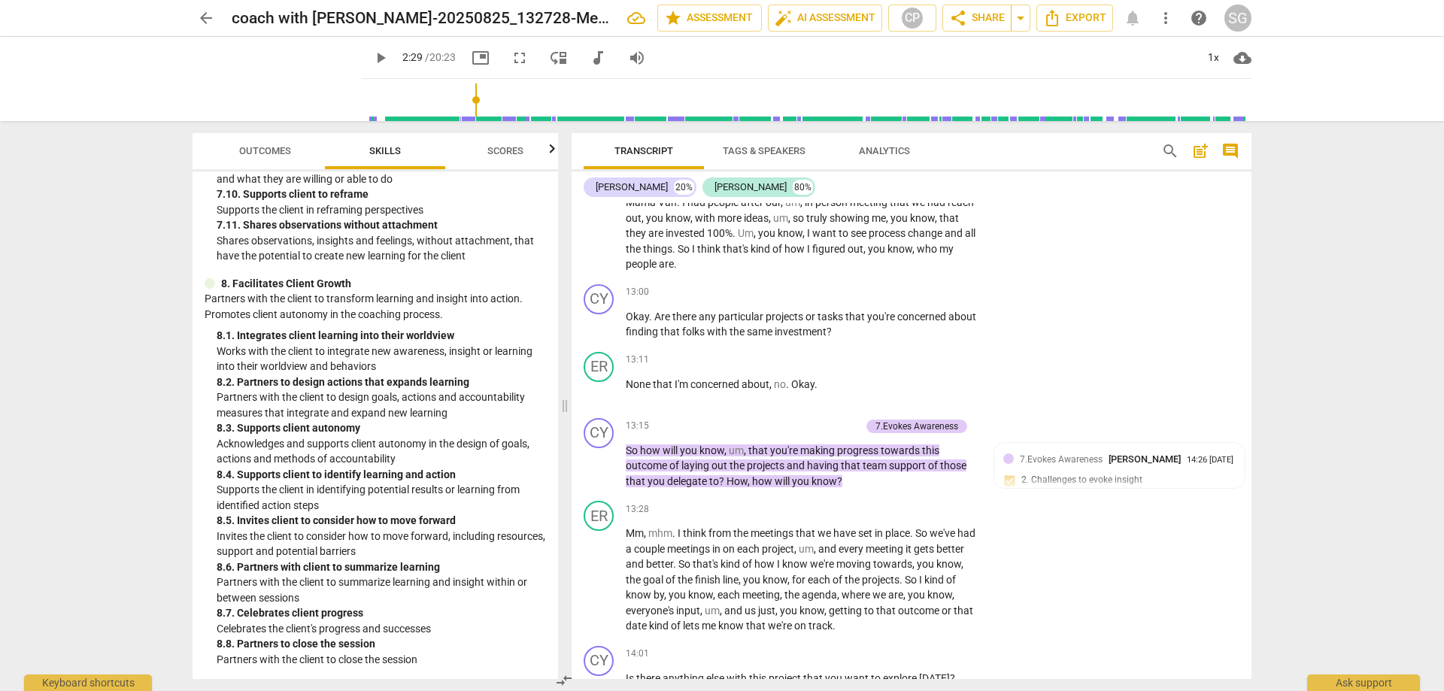
scroll to position [3846, 0]
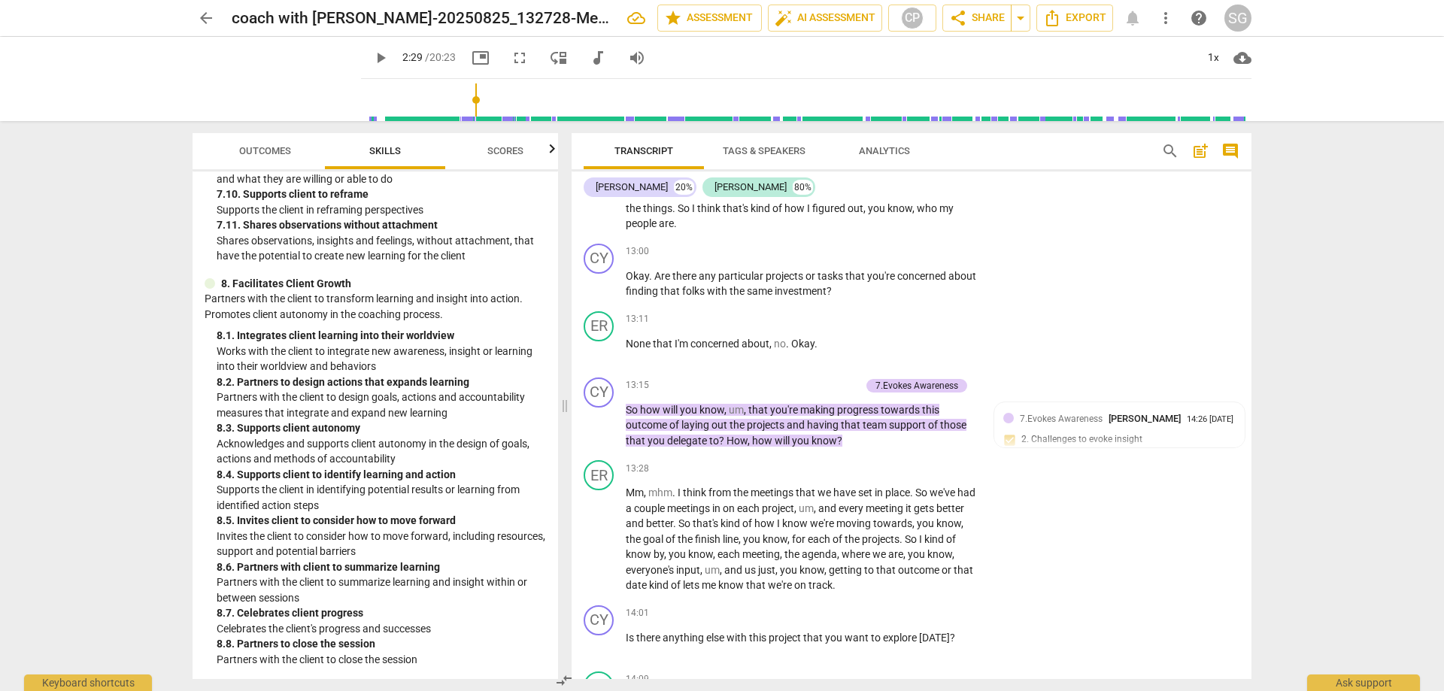
drag, startPoint x: 717, startPoint y: 225, endPoint x: 754, endPoint y: 228, distance: 36.2
click at [754, 228] on p "Um , well , for example Trunk or Treat people after the meetings have been read…" at bounding box center [802, 169] width 352 height 123
click at [692, 214] on span "So" at bounding box center [685, 208] width 14 height 12
drag, startPoint x: 685, startPoint y: 221, endPoint x: 754, endPoint y: 221, distance: 68.4
click at [754, 221] on p "Um , well , for example Trunk or Treat people after the meetings have been read…" at bounding box center [802, 169] width 352 height 123
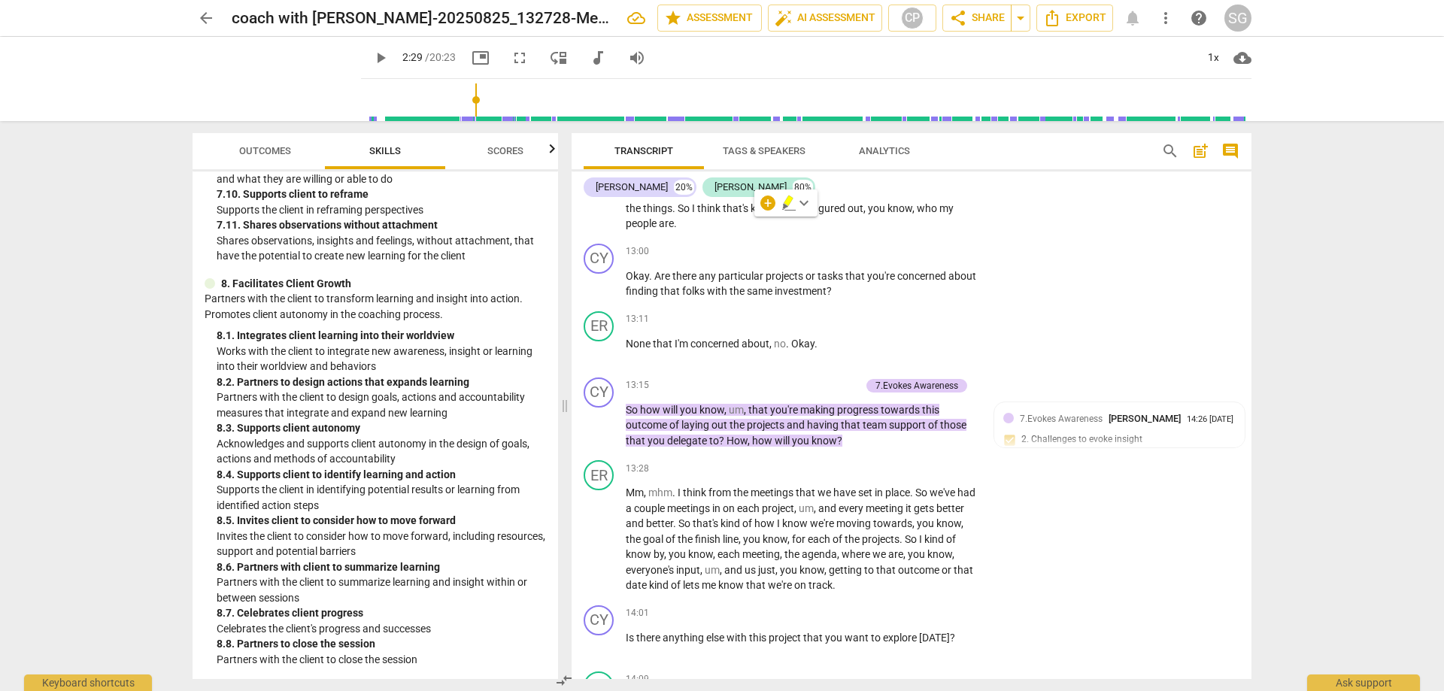
click at [715, 232] on p "Um , well , for example Trunk or Treat people after the meetings have been read…" at bounding box center [802, 169] width 352 height 123
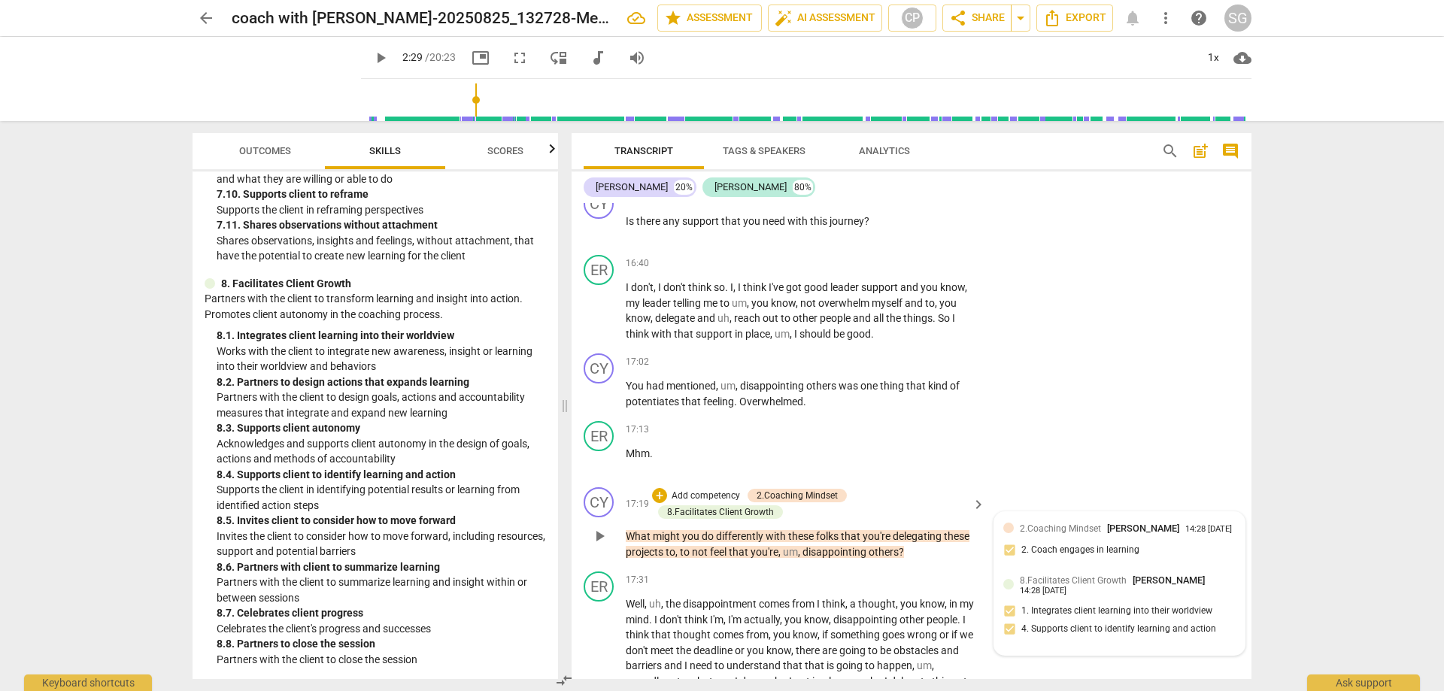
scroll to position [5180, 0]
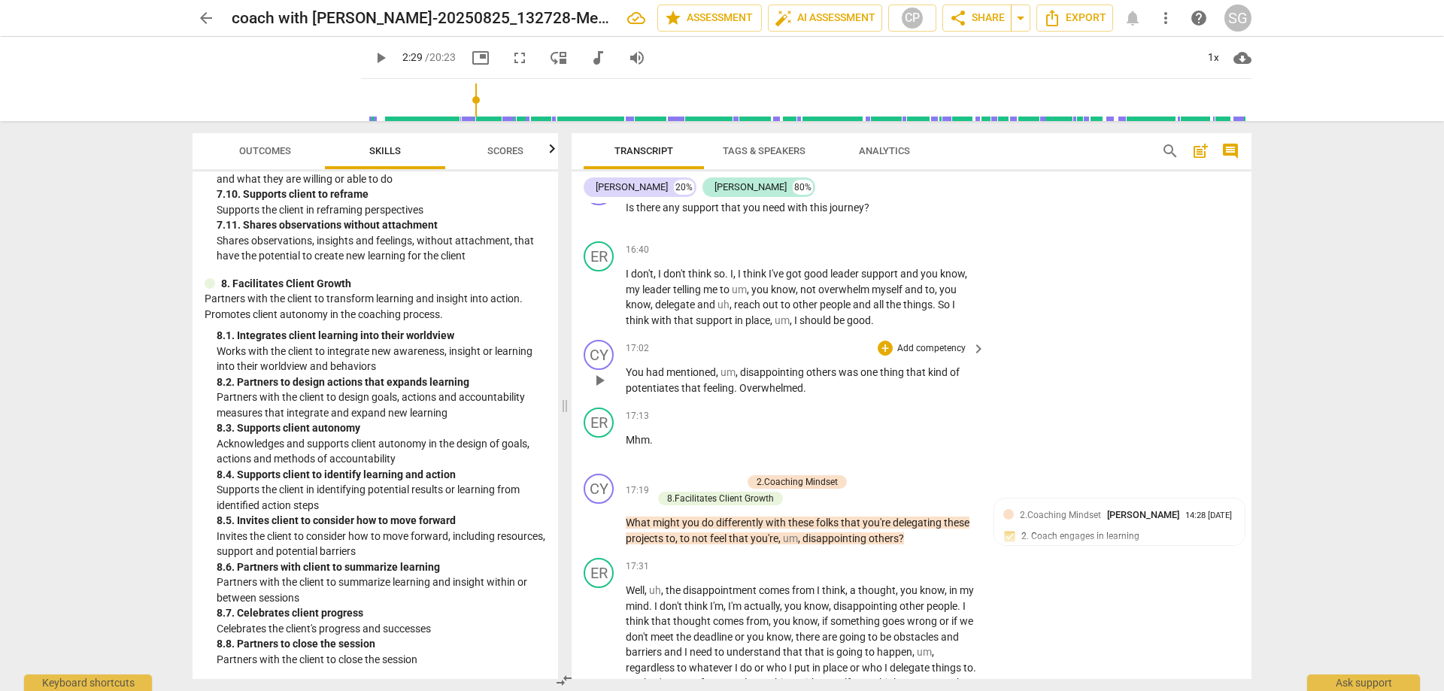
click at [999, 402] on div "CY play_arrow pause 17:02 + Add competency keyboard_arrow_right You had mention…" at bounding box center [912, 368] width 680 height 68
drag, startPoint x: 801, startPoint y: 434, endPoint x: 740, endPoint y: 438, distance: 61.0
click at [740, 394] on span "Overwhelmed" at bounding box center [771, 388] width 64 height 12
click at [821, 396] on p "You had mentioned , um , disappointing others was one thing that kind of potent…" at bounding box center [802, 380] width 352 height 31
drag, startPoint x: 741, startPoint y: 417, endPoint x: 837, endPoint y: 417, distance: 96.3
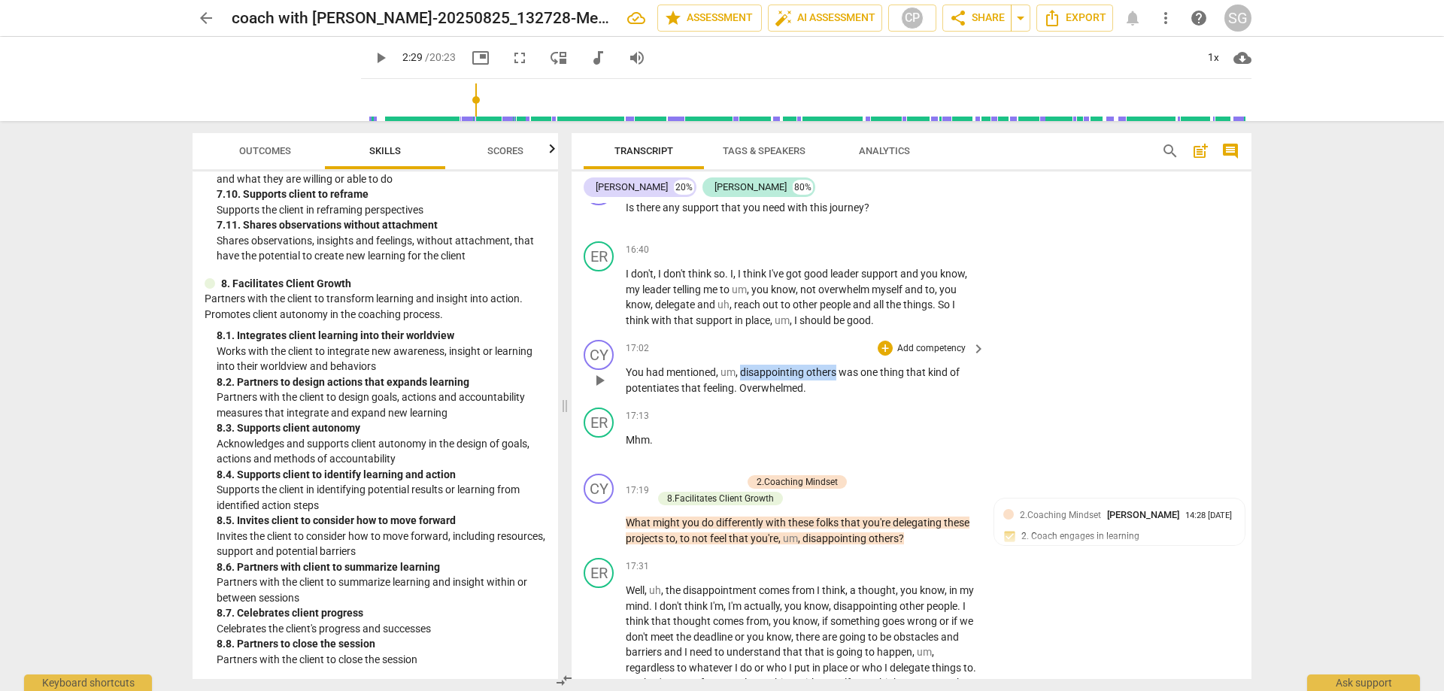
click at [837, 396] on p "You had mentioned , um , disappointing others was one thing that kind of potent…" at bounding box center [802, 380] width 352 height 31
drag, startPoint x: 741, startPoint y: 432, endPoint x: 804, endPoint y: 438, distance: 62.7
click at [804, 396] on p "You had mentioned , um , disappointing others was one thing that kind of potent…" at bounding box center [802, 380] width 352 height 31
click at [826, 396] on p "You had mentioned , um , disappointing others was one thing that kind of potent…" at bounding box center [802, 380] width 352 height 31
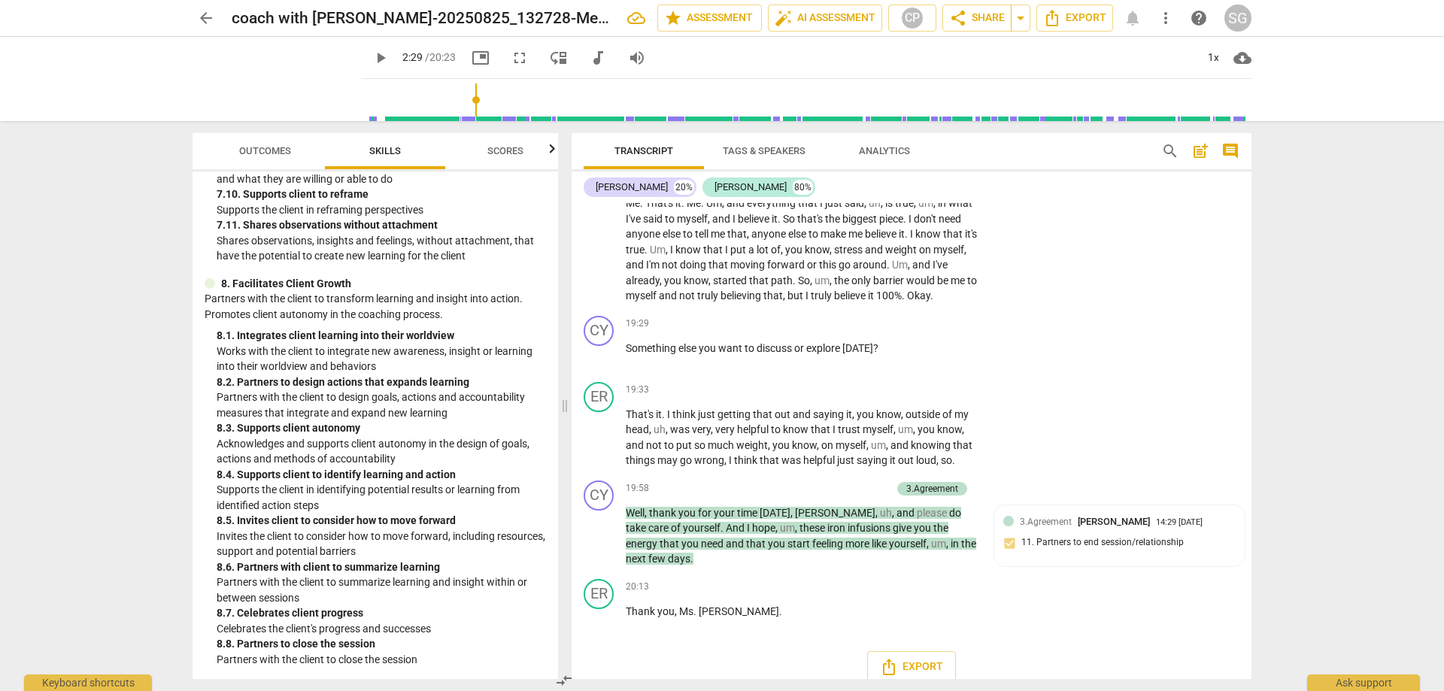
scroll to position [5931, 0]
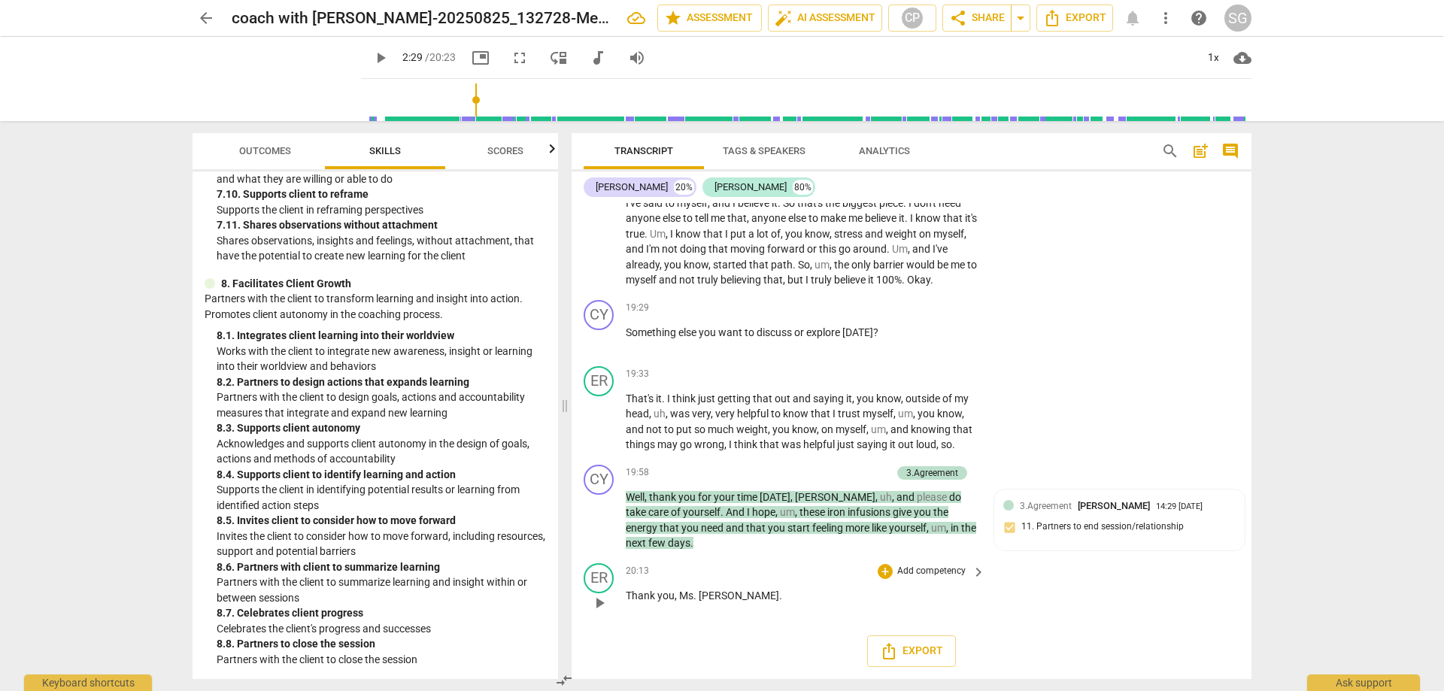
click at [1072, 589] on div "ER play_arrow pause 20:13 + Add competency keyboard_arrow_right Thank you , Ms …" at bounding box center [912, 590] width 680 height 66
type input "150"
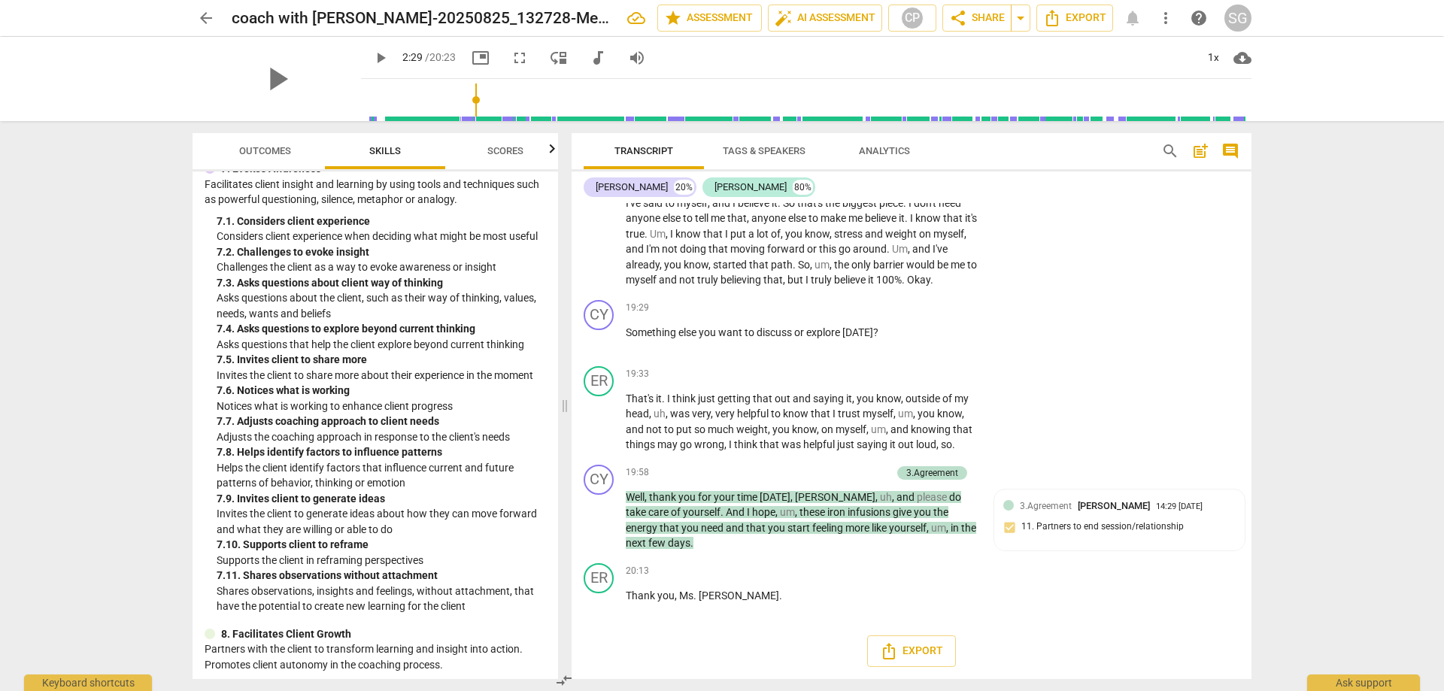
scroll to position [2221, 0]
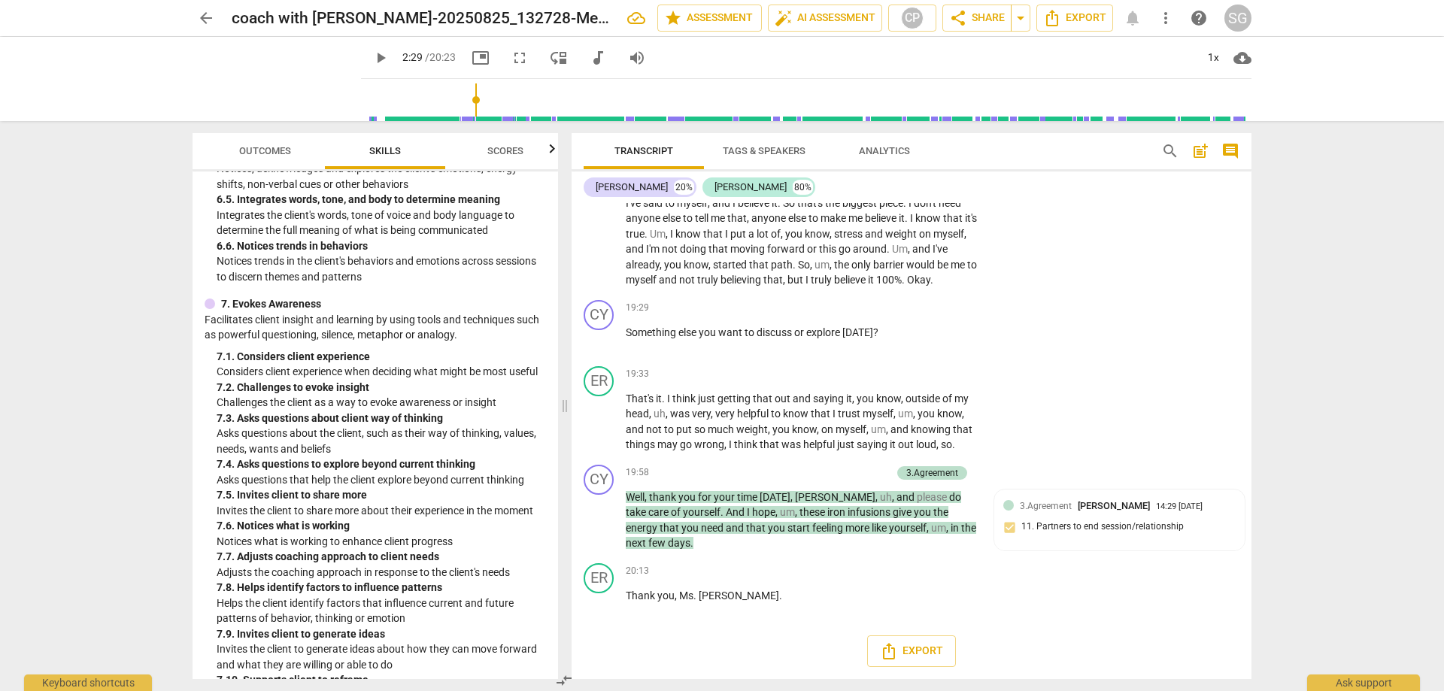
click at [202, 14] on span "arrow_back" at bounding box center [206, 18] width 18 height 18
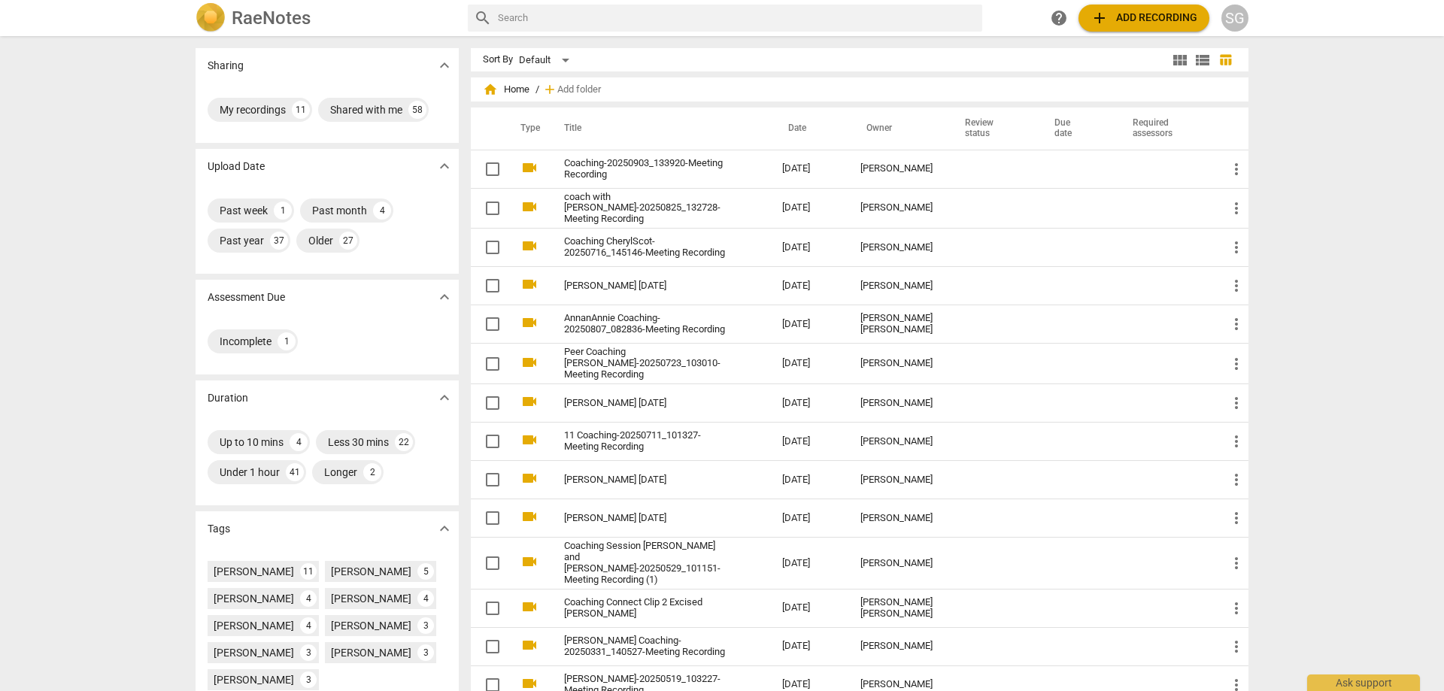
click at [1277, 60] on div "Sharing expand_more My recordings 11 Shared with me 58 Upload Date expand_more …" at bounding box center [722, 364] width 1444 height 653
